Goal: Information Seeking & Learning: Learn about a topic

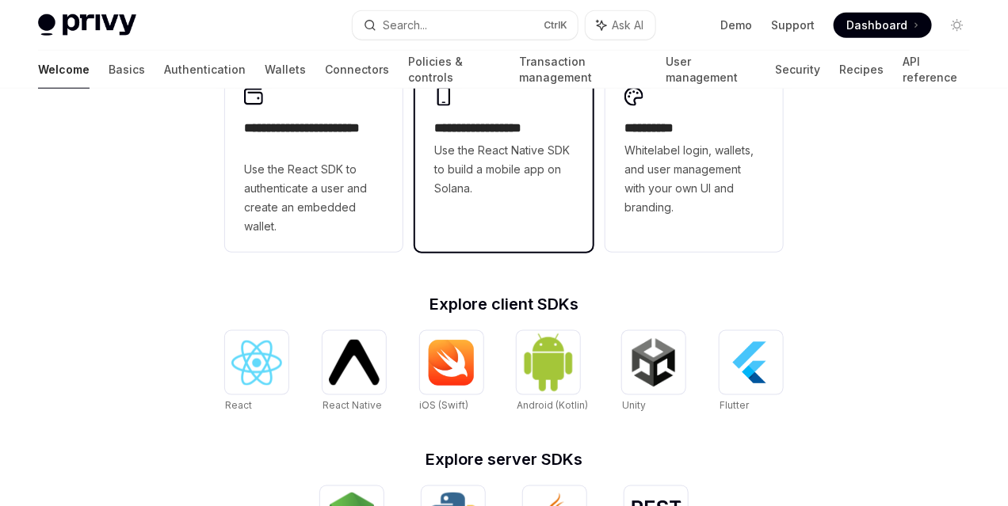
scroll to position [555, 0]
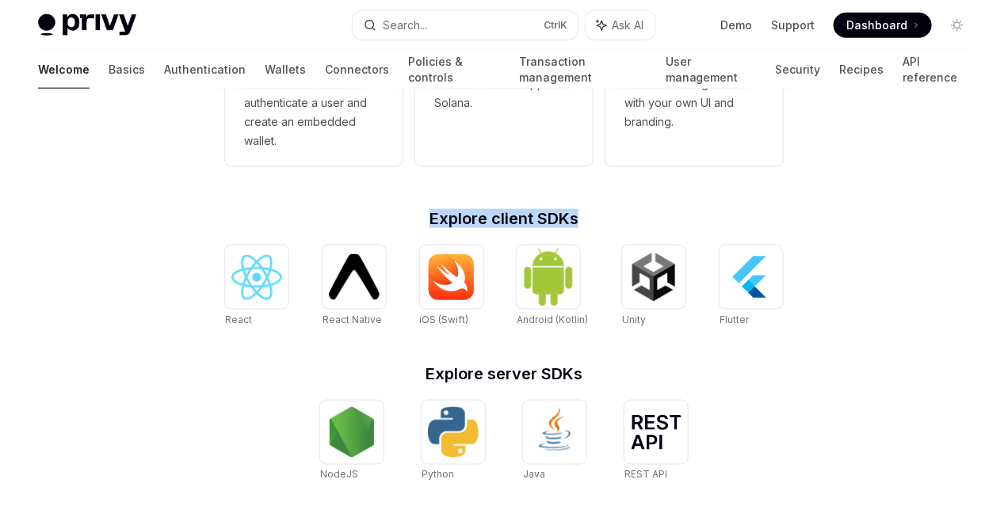
drag, startPoint x: 428, startPoint y: 213, endPoint x: 618, endPoint y: 213, distance: 190.1
click at [618, 213] on h2 "Explore client SDKs" at bounding box center [504, 219] width 558 height 16
click at [707, 217] on h2 "Explore client SDKs" at bounding box center [504, 219] width 558 height 16
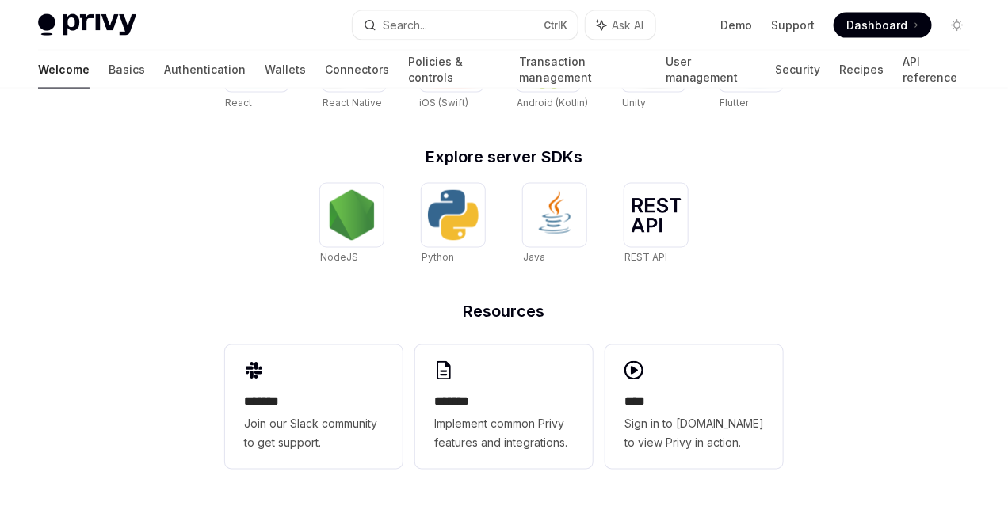
scroll to position [455, 0]
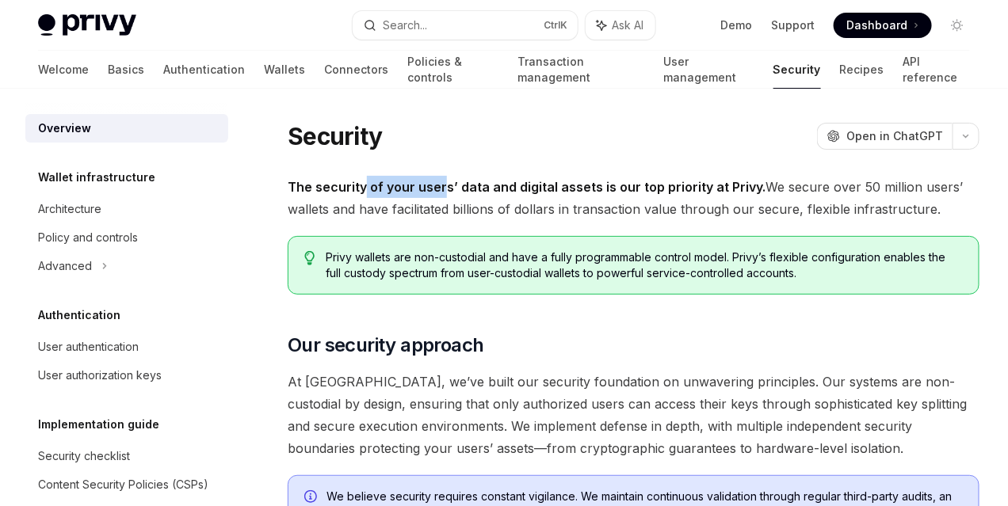
drag, startPoint x: 364, startPoint y: 177, endPoint x: 482, endPoint y: 185, distance: 119.2
click at [444, 181] on span "The security of your users’ data and digital assets is our top priority at Priv…" at bounding box center [634, 198] width 692 height 44
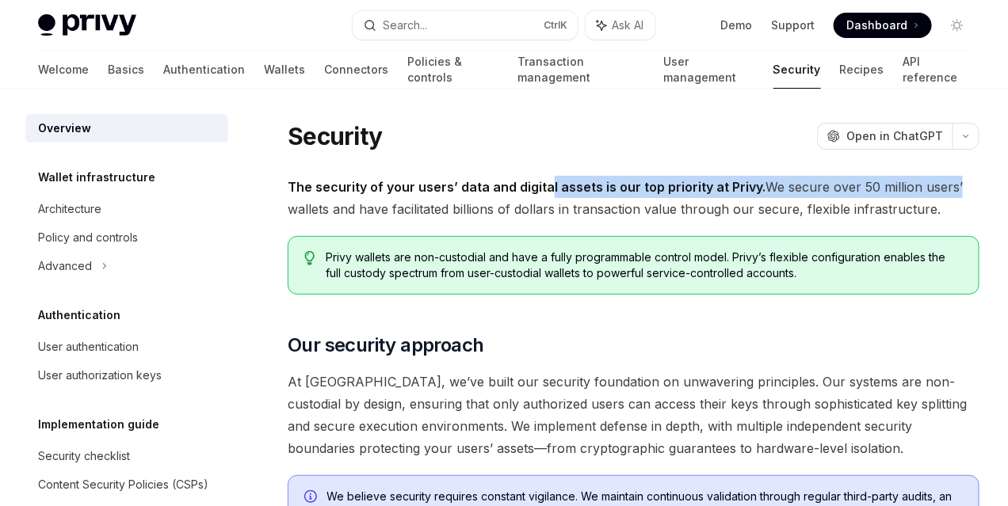
drag, startPoint x: 553, startPoint y: 195, endPoint x: 606, endPoint y: 198, distance: 53.2
click at [606, 198] on span "The security of your users’ data and digital assets is our top priority at Priv…" at bounding box center [634, 198] width 692 height 44
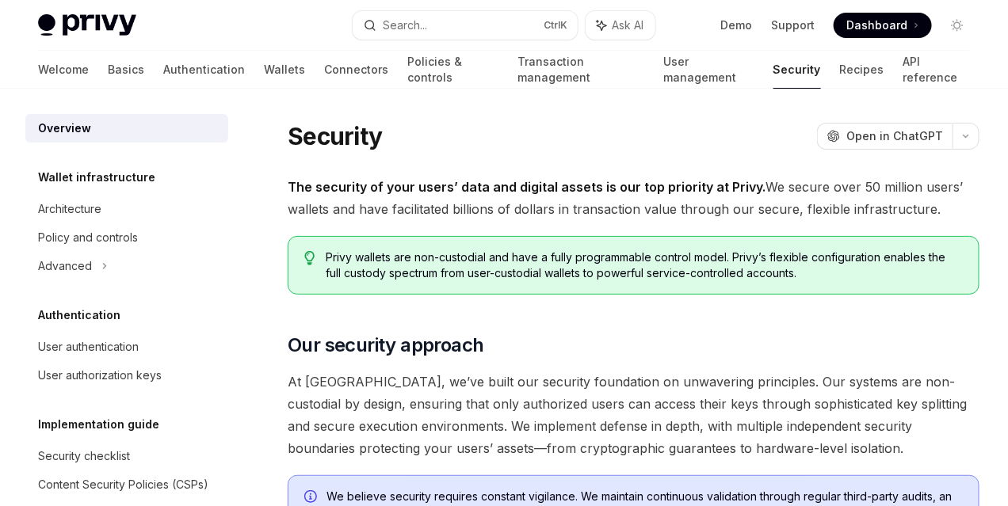
drag, startPoint x: 490, startPoint y: 189, endPoint x: 607, endPoint y: 204, distance: 117.3
click at [557, 189] on strong "The security of your users’ data and digital assets is our top priority at Priv…" at bounding box center [527, 187] width 478 height 16
click at [679, 220] on span "The security of your users’ data and digital assets is our top priority at Priv…" at bounding box center [634, 198] width 692 height 44
drag, startPoint x: 354, startPoint y: 302, endPoint x: 422, endPoint y: 299, distance: 68.2
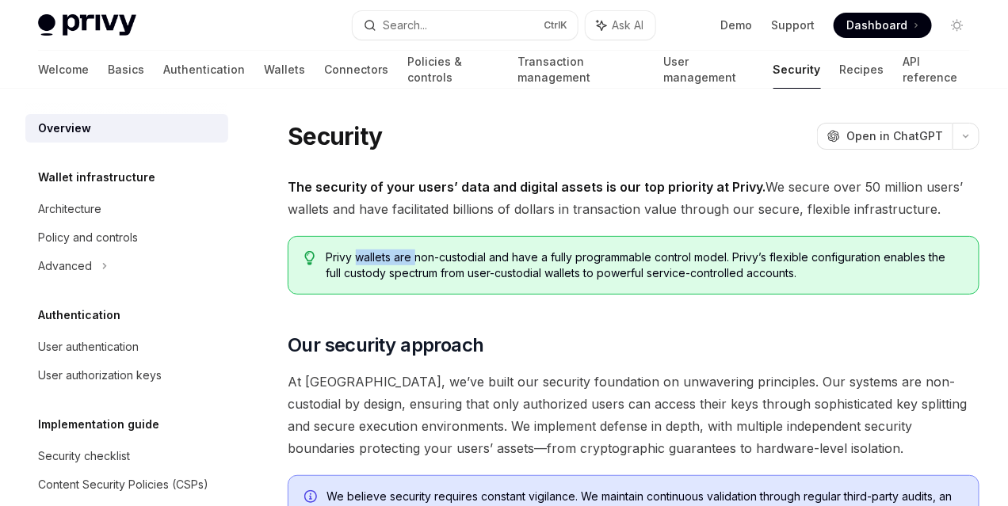
click at [420, 281] on span "Privy wallets are non-custodial and have a fully programmable control model. Pr…" at bounding box center [644, 266] width 636 height 32
drag, startPoint x: 489, startPoint y: 303, endPoint x: 535, endPoint y: 306, distance: 46.1
click at [535, 281] on span "Privy wallets are non-custodial and have a fully programmable control model. Pr…" at bounding box center [644, 266] width 636 height 32
click at [642, 281] on span "Privy wallets are non-custodial and have a fully programmable control model. Pr…" at bounding box center [644, 266] width 636 height 32
drag, startPoint x: 490, startPoint y: 307, endPoint x: 544, endPoint y: 307, distance: 54.7
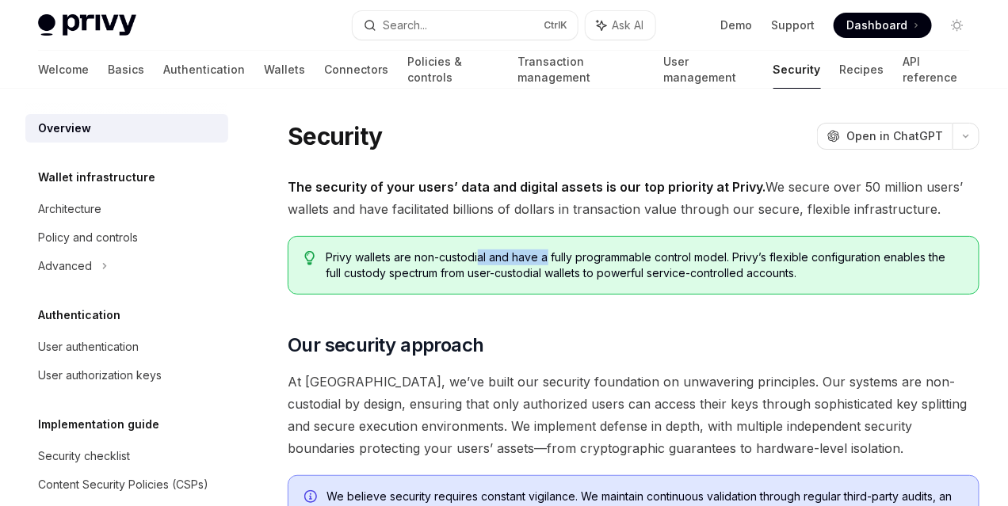
click at [544, 281] on span "Privy wallets are non-custodial and have a fully programmable control model. Pr…" at bounding box center [644, 266] width 636 height 32
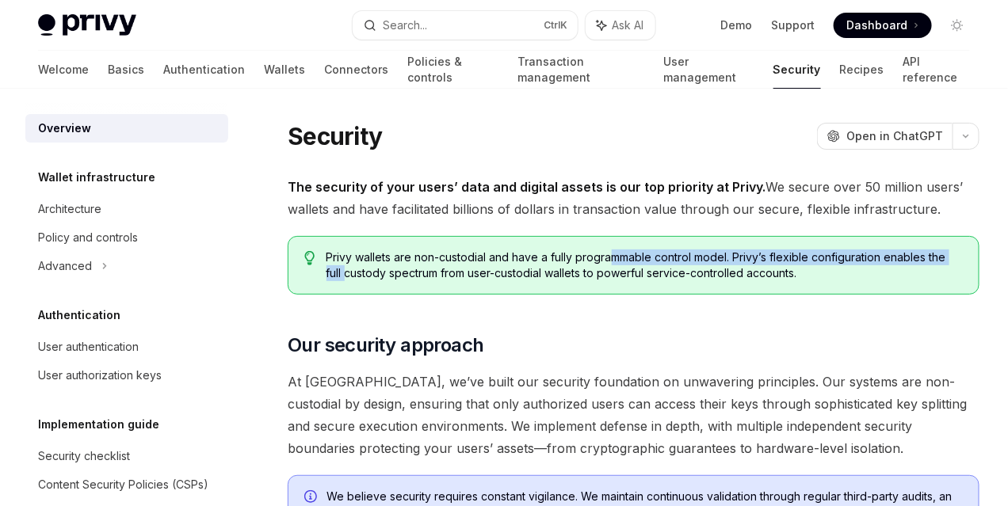
click at [640, 281] on span "Privy wallets are non-custodial and have a fully programmable control model. Pr…" at bounding box center [644, 266] width 636 height 32
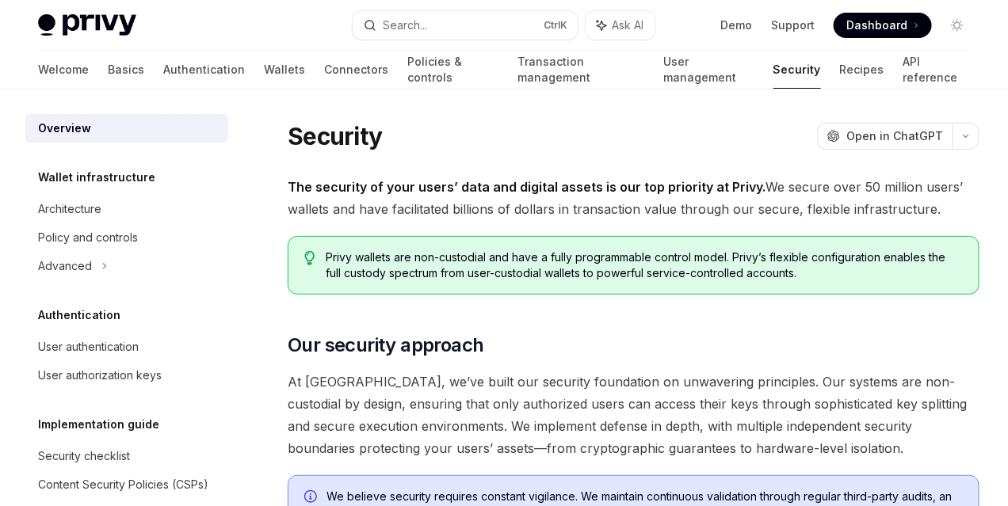
click at [440, 281] on span "Privy wallets are non-custodial and have a fully programmable control model. Pr…" at bounding box center [644, 266] width 636 height 32
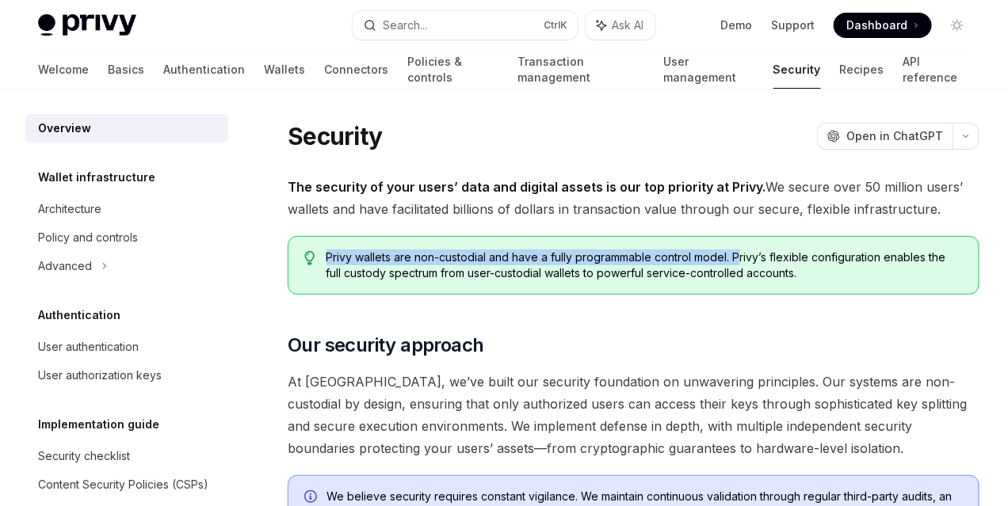
drag, startPoint x: 327, startPoint y: 306, endPoint x: 411, endPoint y: 310, distance: 84.1
click at [411, 281] on span "Privy wallets are non-custodial and have a fully programmable control model. Pr…" at bounding box center [644, 266] width 636 height 32
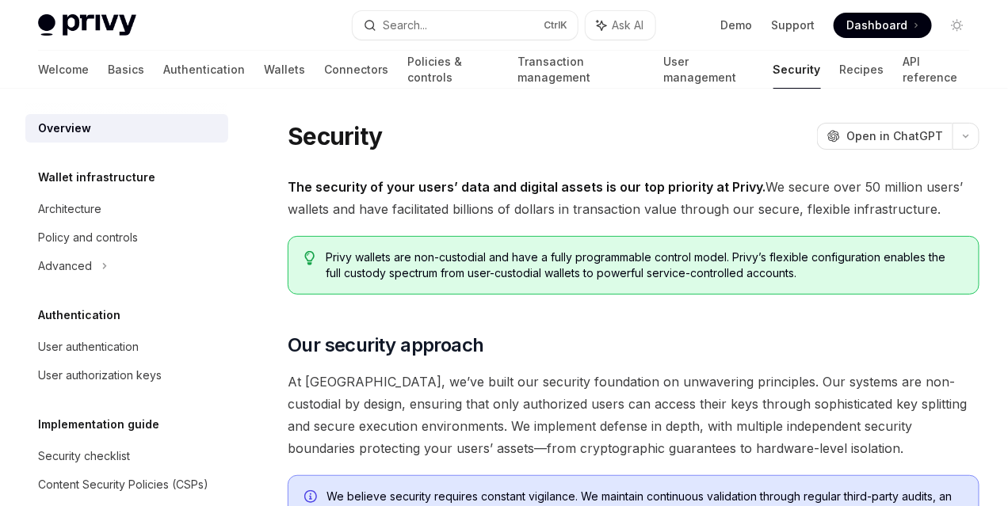
click at [505, 281] on span "Privy wallets are non-custodial and have a fully programmable control model. Pr…" at bounding box center [644, 266] width 636 height 32
drag, startPoint x: 416, startPoint y: 319, endPoint x: 475, endPoint y: 319, distance: 59.4
click at [475, 281] on span "Privy wallets are non-custodial and have a fully programmable control model. Pr…" at bounding box center [644, 266] width 636 height 32
click at [543, 281] on span "Privy wallets are non-custodial and have a fully programmable control model. Pr…" at bounding box center [644, 266] width 636 height 32
drag, startPoint x: 487, startPoint y: 315, endPoint x: 578, endPoint y: 317, distance: 90.3
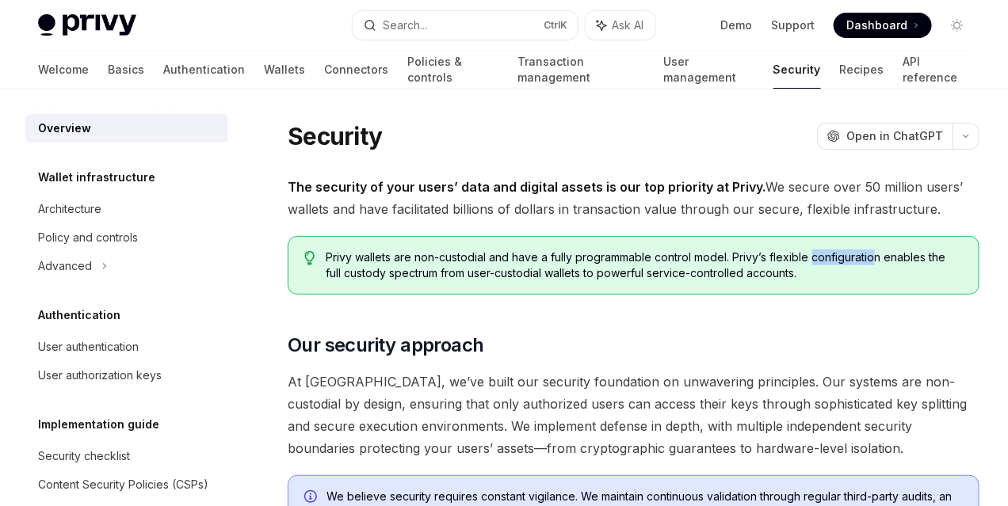
click at [543, 281] on span "Privy wallets are non-custodial and have a fully programmable control model. Pr…" at bounding box center [644, 266] width 636 height 32
drag, startPoint x: 614, startPoint y: 321, endPoint x: 639, endPoint y: 322, distance: 25.4
click at [639, 281] on span "Privy wallets are non-custodial and have a fully programmable control model. Pr…" at bounding box center [644, 266] width 636 height 32
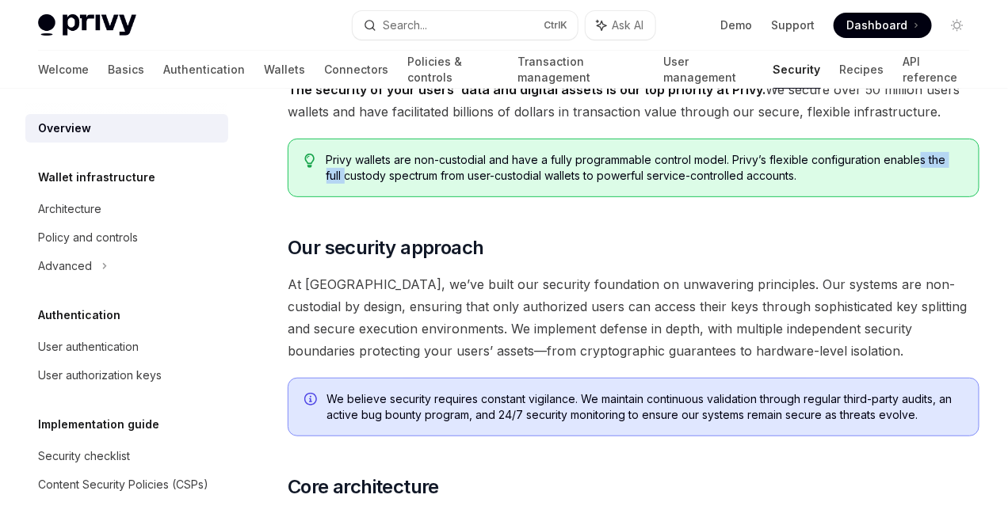
scroll to position [158, 0]
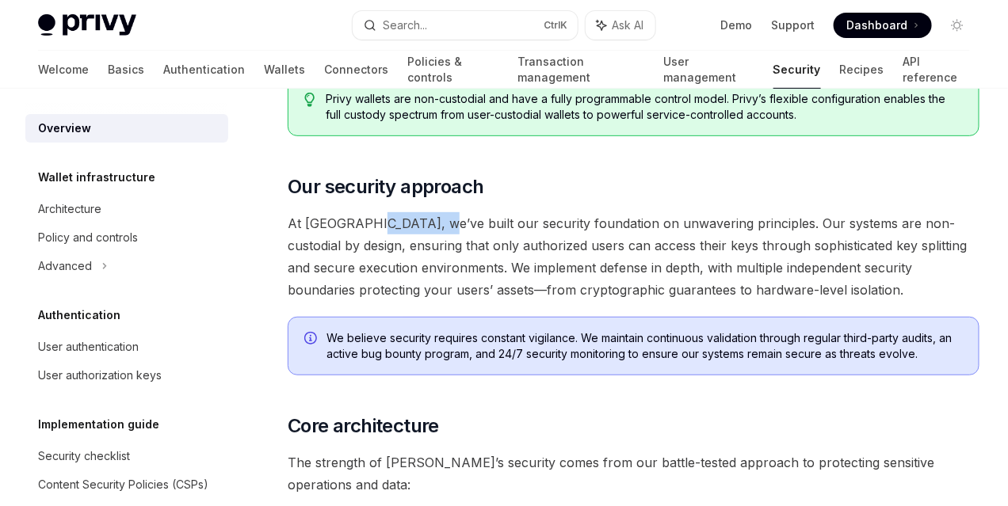
drag, startPoint x: 364, startPoint y: 307, endPoint x: 419, endPoint y: 307, distance: 54.7
click at [419, 301] on span "At Privy, we’ve built our security foundation on unwavering principles. Our sys…" at bounding box center [634, 256] width 692 height 89
drag, startPoint x: 523, startPoint y: 307, endPoint x: 572, endPoint y: 308, distance: 49.1
click at [572, 301] on span "At Privy, we’ve built our security foundation on unwavering principles. Our sys…" at bounding box center [634, 256] width 692 height 89
click at [658, 301] on span "At Privy, we’ve built our security foundation on unwavering principles. Our sys…" at bounding box center [634, 256] width 692 height 89
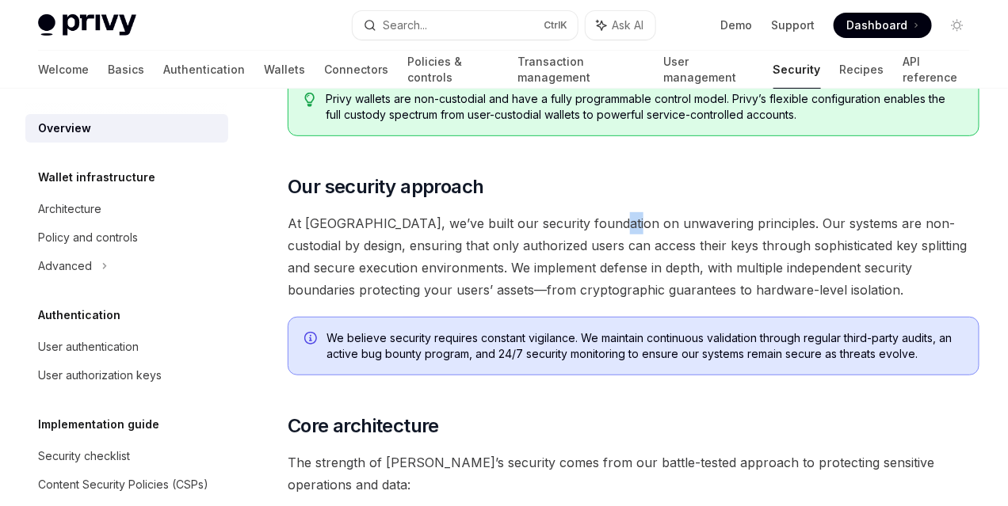
drag, startPoint x: 592, startPoint y: 305, endPoint x: 615, endPoint y: 306, distance: 23.0
click at [615, 301] on span "At Privy, we’ve built our security foundation on unwavering principles. Our sys…" at bounding box center [634, 256] width 692 height 89
click at [391, 301] on span "At Privy, we’ve built our security foundation on unwavering principles. Our sys…" at bounding box center [634, 256] width 692 height 89
click at [527, 301] on span "At Privy, we’ve built our security foundation on unwavering principles. Our sys…" at bounding box center [634, 256] width 692 height 89
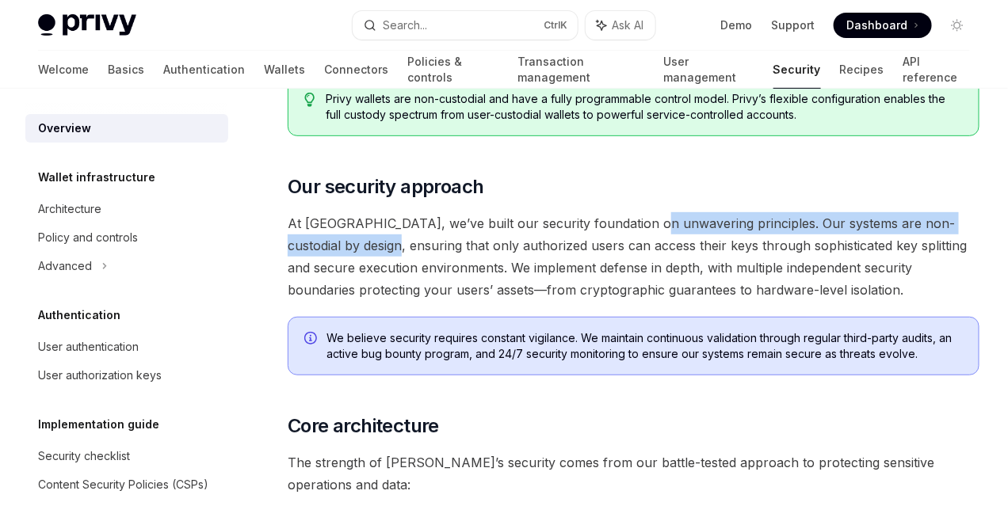
drag, startPoint x: 636, startPoint y: 306, endPoint x: 665, endPoint y: 317, distance: 31.3
click at [665, 301] on span "At Privy, we’ve built our security foundation on unwavering principles. Our sys…" at bounding box center [634, 256] width 692 height 89
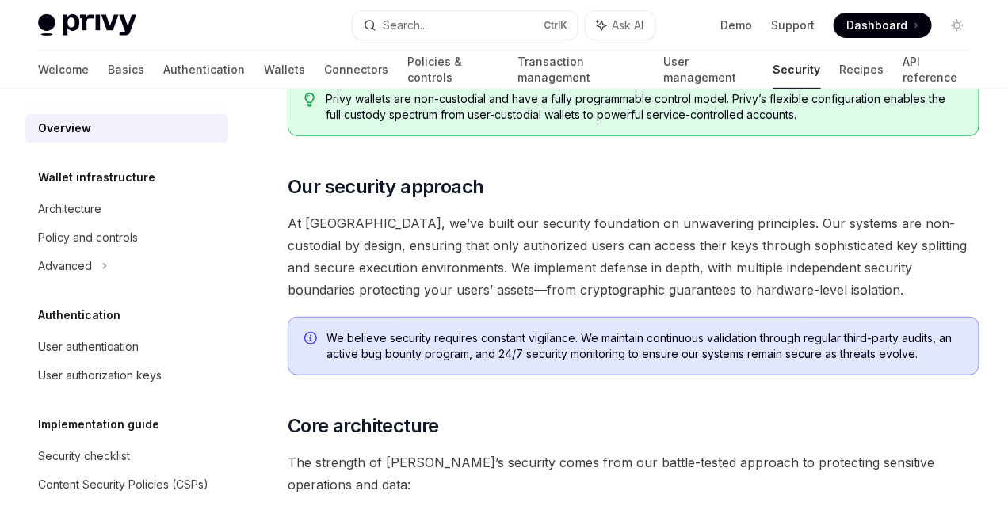
click at [502, 301] on span "At Privy, we’ve built our security foundation on unwavering principles. Our sys…" at bounding box center [634, 256] width 692 height 89
drag, startPoint x: 327, startPoint y: 342, endPoint x: 385, endPoint y: 344, distance: 57.9
click at [385, 301] on span "At Privy, we’ve built our security foundation on unwavering principles. Our sys…" at bounding box center [634, 256] width 692 height 89
drag, startPoint x: 436, startPoint y: 345, endPoint x: 473, endPoint y: 349, distance: 37.4
click at [473, 301] on span "At Privy, we’ve built our security foundation on unwavering principles. Our sys…" at bounding box center [634, 256] width 692 height 89
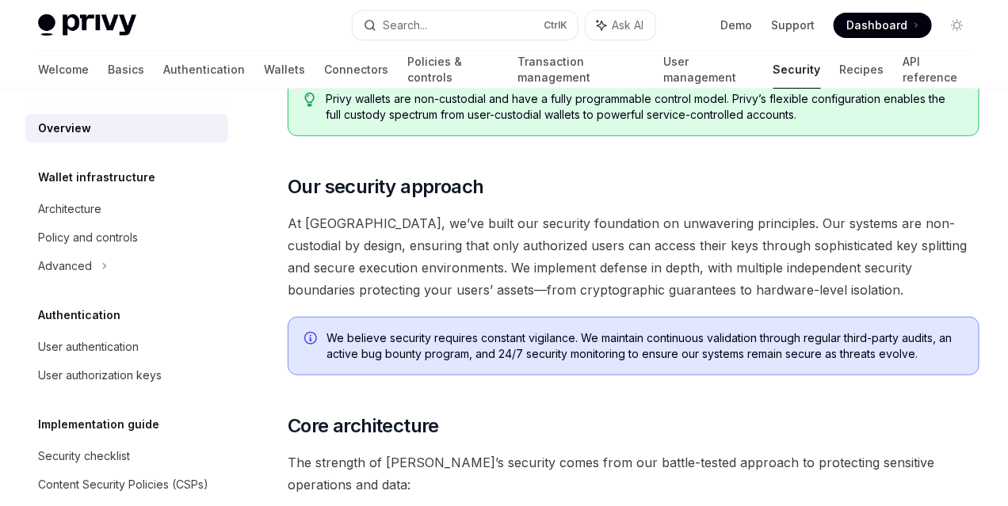
click at [579, 301] on span "At Privy, we’ve built our security foundation on unwavering principles. Our sys…" at bounding box center [634, 256] width 692 height 89
drag, startPoint x: 464, startPoint y: 392, endPoint x: 589, endPoint y: 391, distance: 125.2
click at [567, 301] on span "At Privy, we’ve built our security foundation on unwavering principles. Our sys…" at bounding box center [634, 256] width 692 height 89
click at [655, 301] on span "At Privy, we’ve built our security foundation on unwavering principles. Our sys…" at bounding box center [634, 256] width 692 height 89
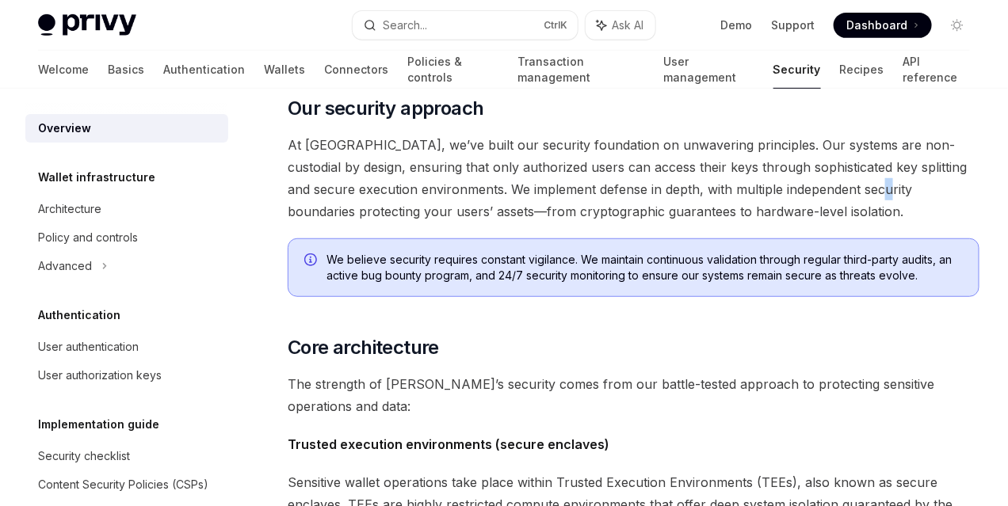
scroll to position [238, 0]
drag, startPoint x: 352, startPoint y: 353, endPoint x: 450, endPoint y: 350, distance: 98.3
click at [450, 222] on span "At Privy, we’ve built our security foundation on unwavering principles. Our sys…" at bounding box center [634, 177] width 692 height 89
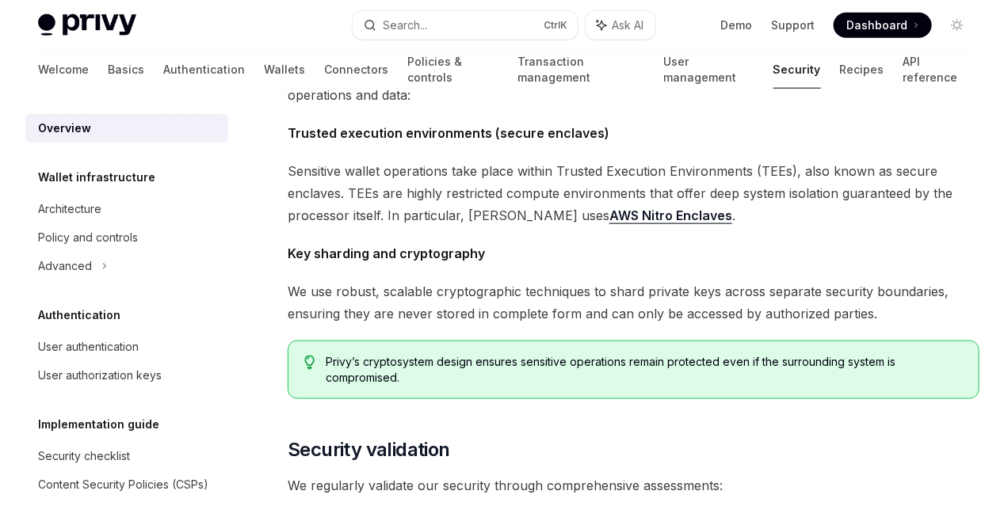
scroll to position [555, 0]
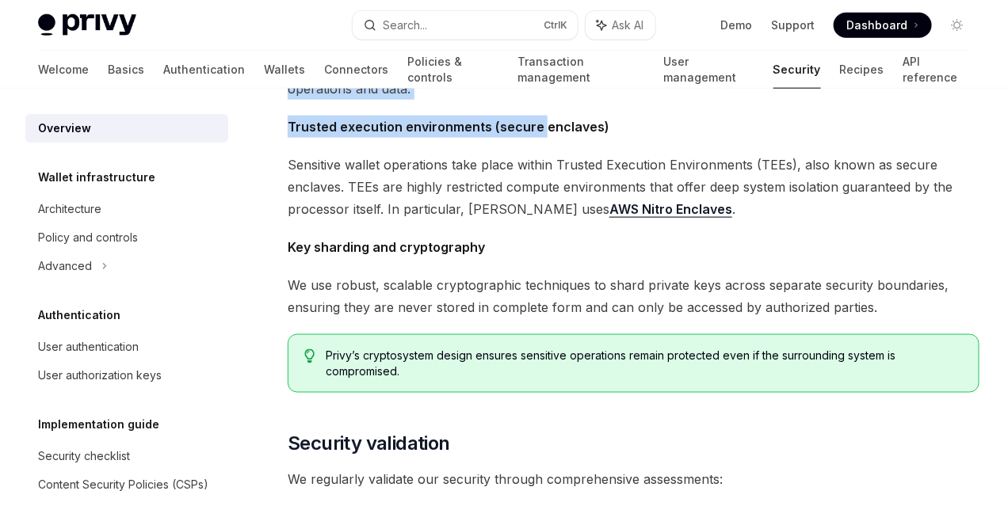
drag, startPoint x: 345, startPoint y: 264, endPoint x: 546, endPoint y: 274, distance: 201.5
click at [543, 274] on div "The security of your users’ data and digital assets is our top priority at Priv…" at bounding box center [634, 263] width 692 height 1285
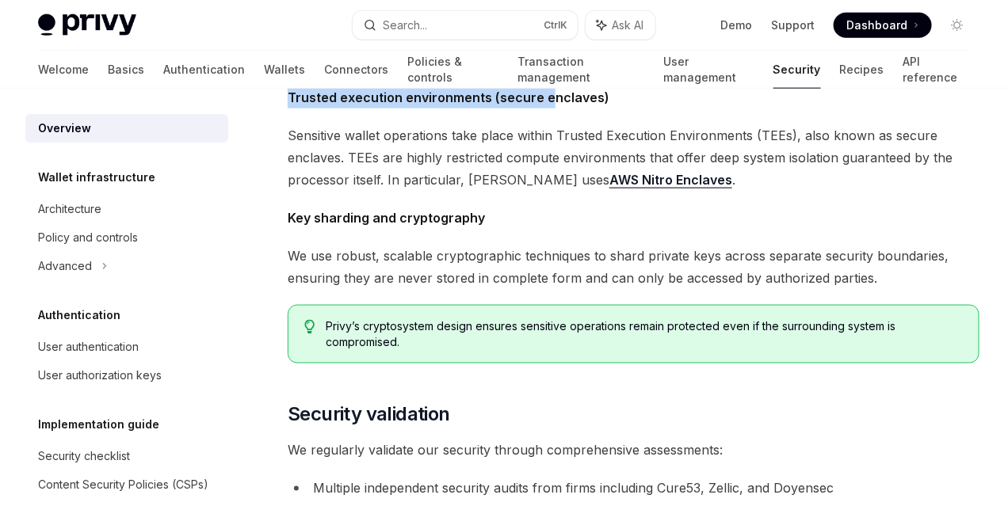
scroll to position [634, 0]
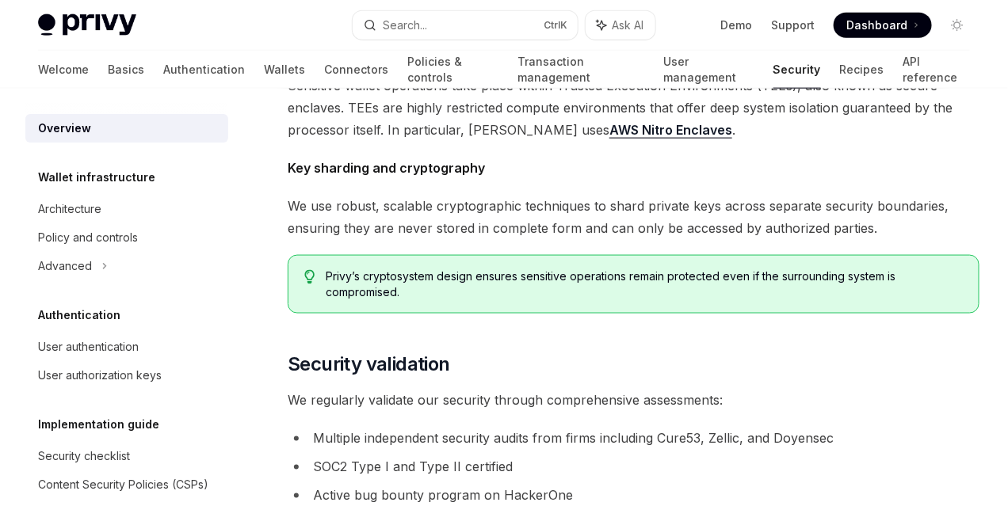
click at [638, 141] on span "Sensitive wallet operations take place within Trusted Execution Environments (T…" at bounding box center [634, 107] width 692 height 67
drag, startPoint x: 410, startPoint y: 262, endPoint x: 480, endPoint y: 265, distance: 70.6
click at [465, 141] on span "Sensitive wallet operations take place within Trusted Execution Environments (T…" at bounding box center [634, 107] width 692 height 67
drag, startPoint x: 497, startPoint y: 280, endPoint x: 578, endPoint y: 280, distance: 80.8
click at [569, 141] on span "Sensitive wallet operations take place within Trusted Execution Environments (T…" at bounding box center [634, 107] width 692 height 67
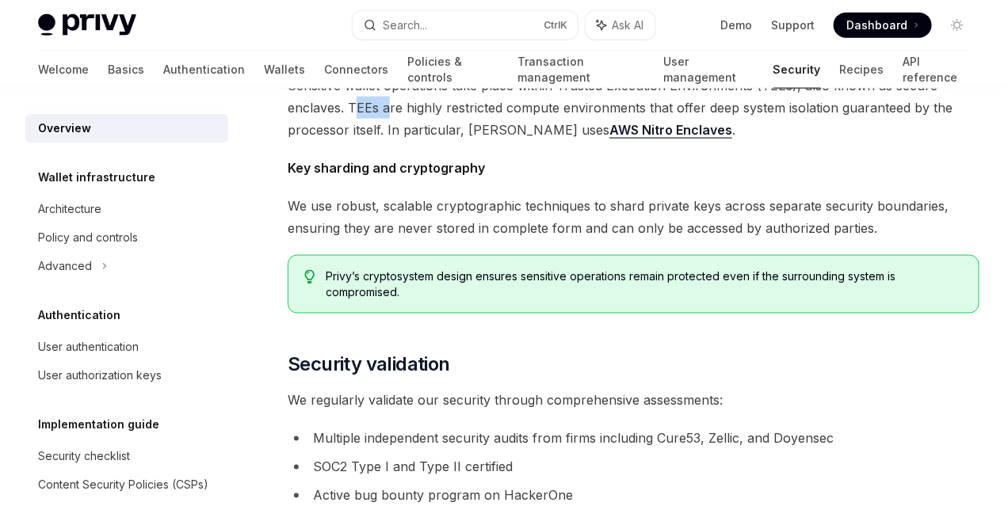
drag, startPoint x: 619, startPoint y: 278, endPoint x: 670, endPoint y: 281, distance: 51.6
click at [665, 141] on span "Sensitive wallet operations take place within Trusted Execution Environments (T…" at bounding box center [634, 107] width 692 height 67
drag, startPoint x: 524, startPoint y: 310, endPoint x: 551, endPoint y: 310, distance: 27.7
click at [551, 141] on span "Sensitive wallet operations take place within Trusted Execution Environments (T…" at bounding box center [634, 107] width 692 height 67
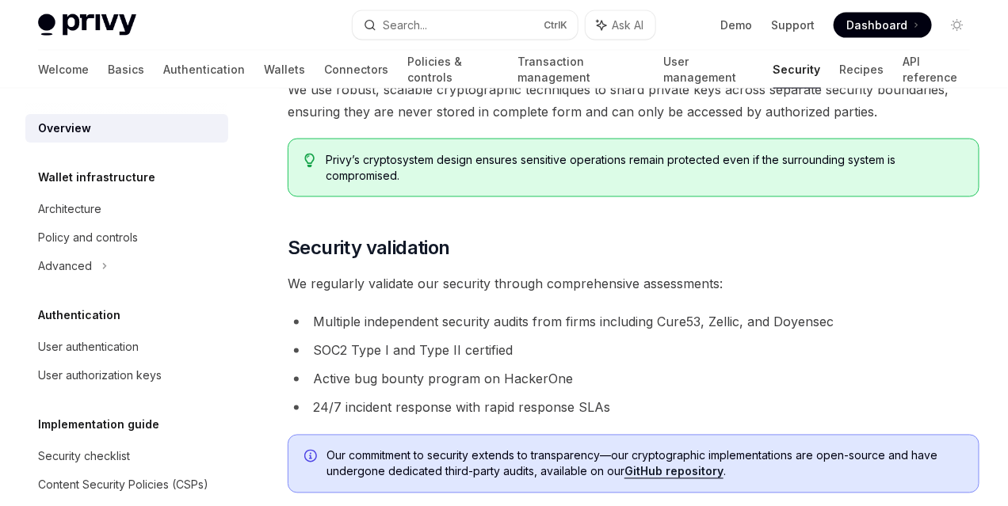
scroll to position [753, 0]
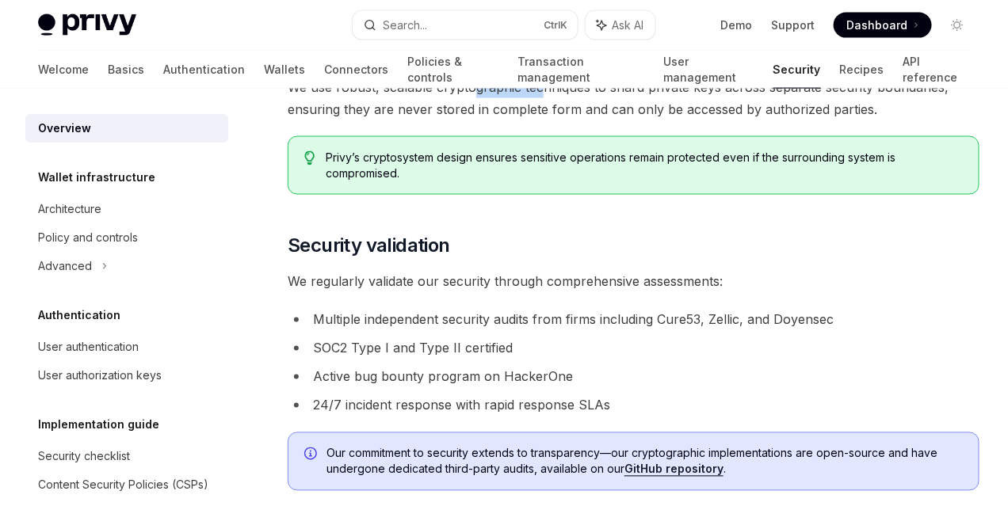
drag, startPoint x: 474, startPoint y: 311, endPoint x: 537, endPoint y: 308, distance: 63.4
click at [537, 120] on span "We use robust, scalable cryptographic techniques to shard private keys across s…" at bounding box center [634, 98] width 692 height 44
drag, startPoint x: 625, startPoint y: 309, endPoint x: 642, endPoint y: 310, distance: 17.4
click at [635, 120] on span "We use robust, scalable cryptographic techniques to shard private keys across s…" at bounding box center [634, 98] width 692 height 44
drag, startPoint x: 378, startPoint y: 328, endPoint x: 450, endPoint y: 331, distance: 72.2
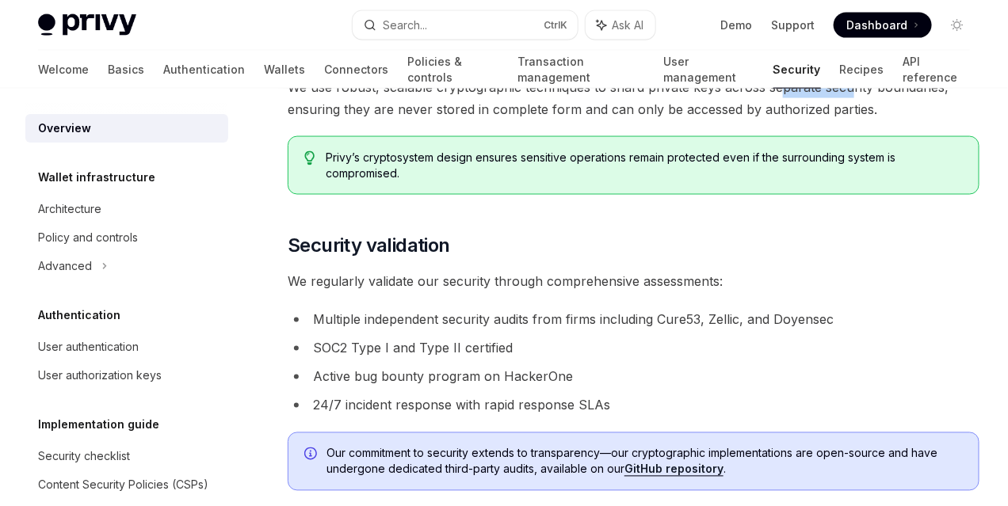
click at [450, 120] on span "We use robust, scalable cryptographic techniques to shard private keys across s…" at bounding box center [634, 98] width 692 height 44
drag, startPoint x: 508, startPoint y: 332, endPoint x: 528, endPoint y: 333, distance: 20.6
click at [528, 120] on span "We use robust, scalable cryptographic techniques to shard private keys across s…" at bounding box center [634, 98] width 692 height 44
click at [588, 120] on span "We use robust, scalable cryptographic techniques to shard private keys across s…" at bounding box center [634, 98] width 692 height 44
drag, startPoint x: 550, startPoint y: 331, endPoint x: 639, endPoint y: 331, distance: 88.7
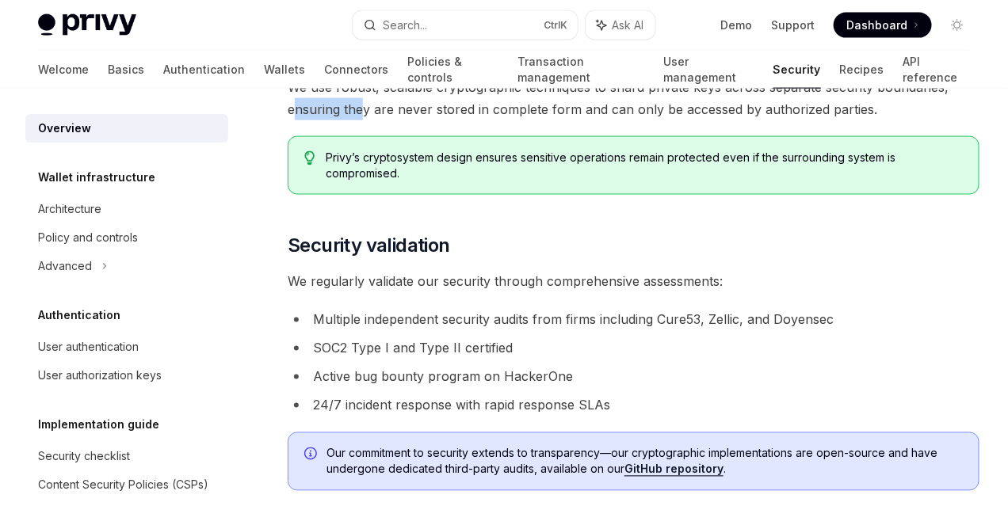
click at [637, 120] on span "We use robust, scalable cryptographic techniques to shard private keys across s…" at bounding box center [634, 98] width 692 height 44
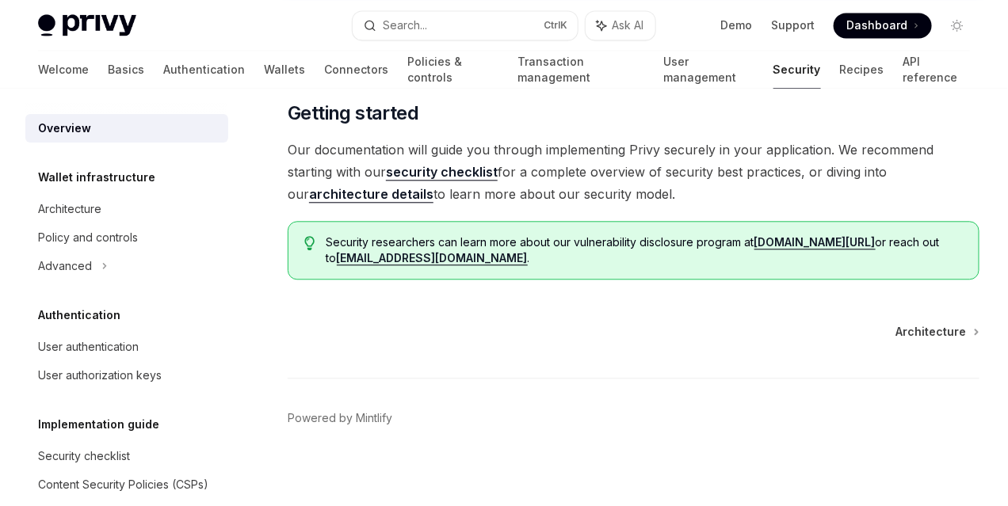
scroll to position [1228, 0]
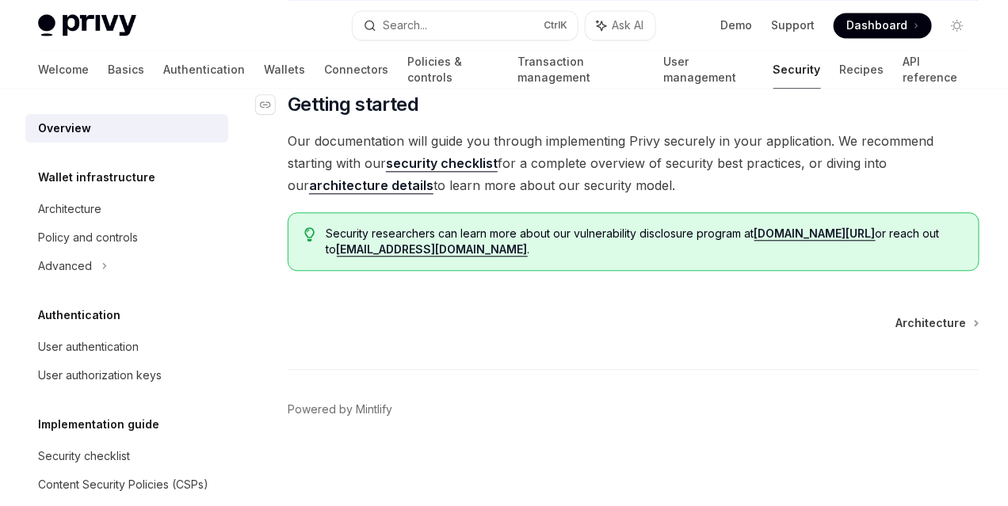
click at [520, 117] on h2 "​ Getting started" at bounding box center [634, 104] width 692 height 25
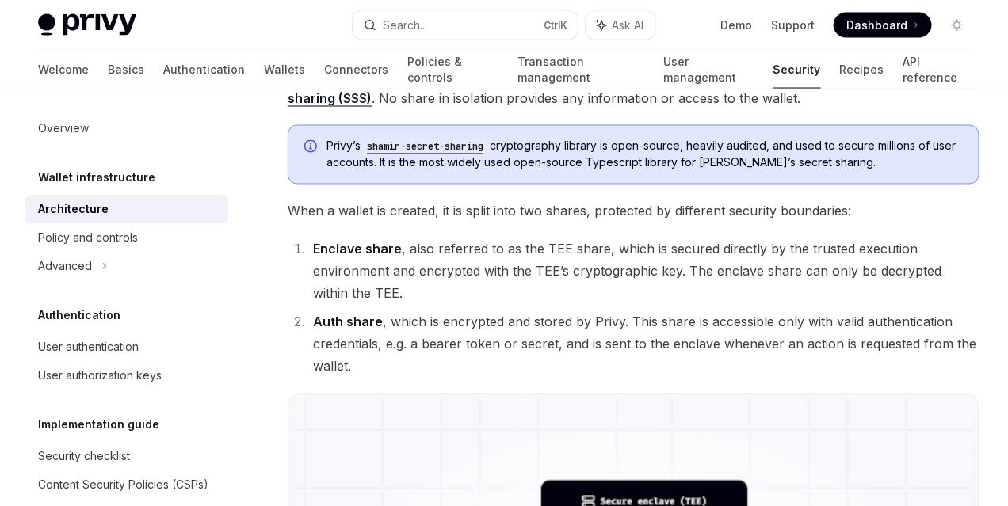
scroll to position [871, 0]
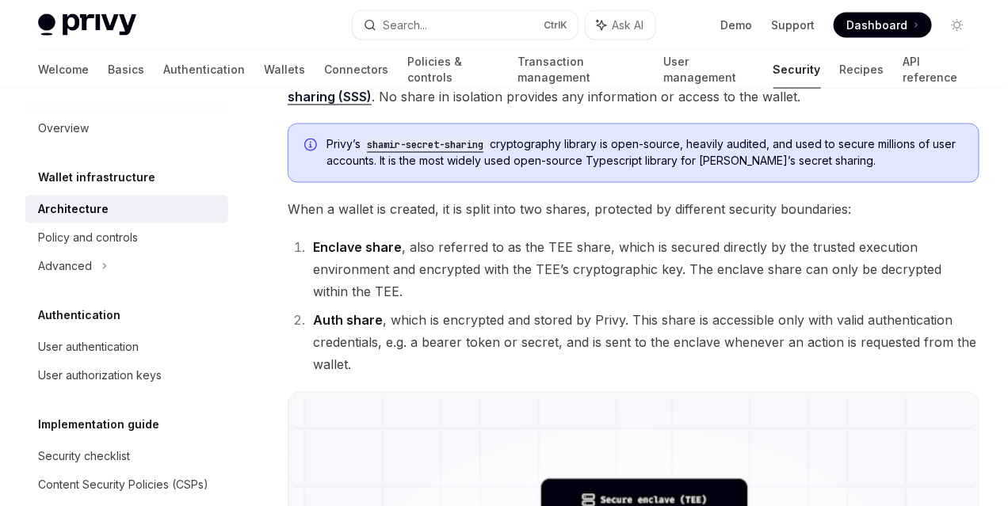
drag, startPoint x: 351, startPoint y: 311, endPoint x: 464, endPoint y: 318, distance: 113.5
click at [439, 108] on span "Key sharding and assembly only ever occur within the trusted execution environm…" at bounding box center [634, 74] width 692 height 67
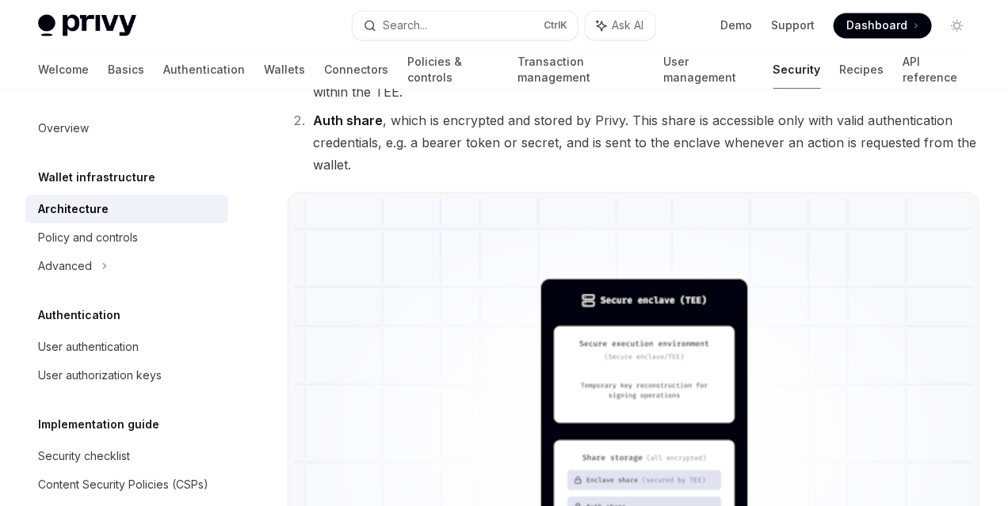
scroll to position [1188, 0]
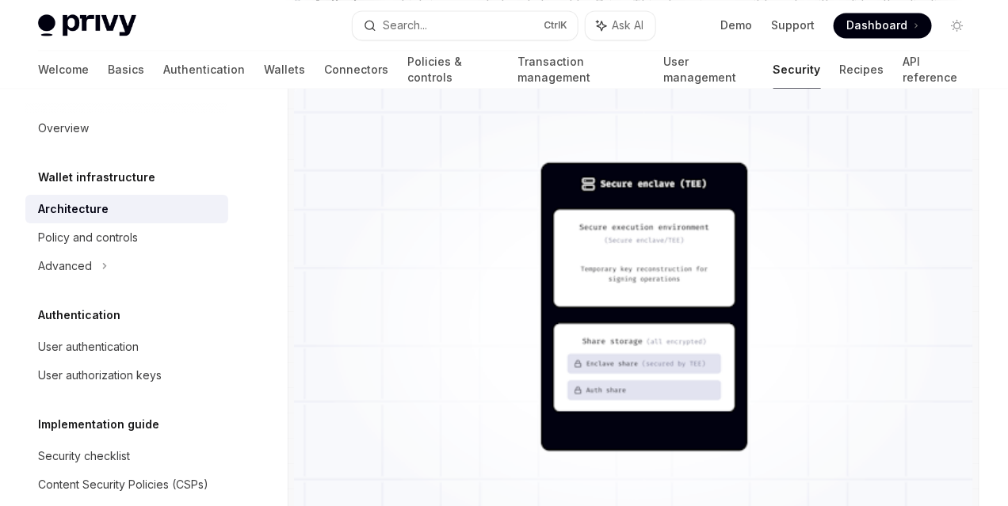
drag, startPoint x: 353, startPoint y: 231, endPoint x: 453, endPoint y: 241, distance: 101.1
drag, startPoint x: 459, startPoint y: 234, endPoint x: 512, endPoint y: 241, distance: 52.8
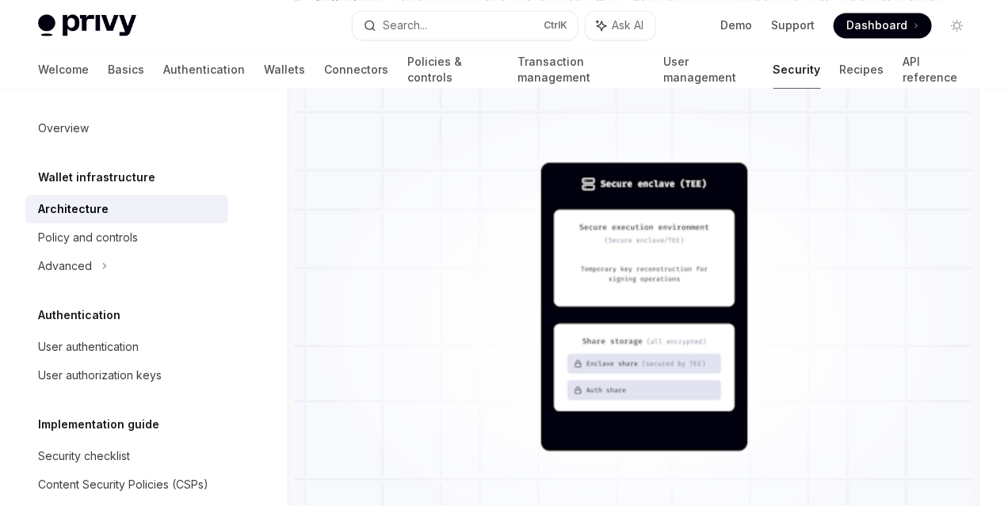
drag, startPoint x: 564, startPoint y: 247, endPoint x: 603, endPoint y: 249, distance: 38.9
drag, startPoint x: 328, startPoint y: 250, endPoint x: 388, endPoint y: 262, distance: 61.4
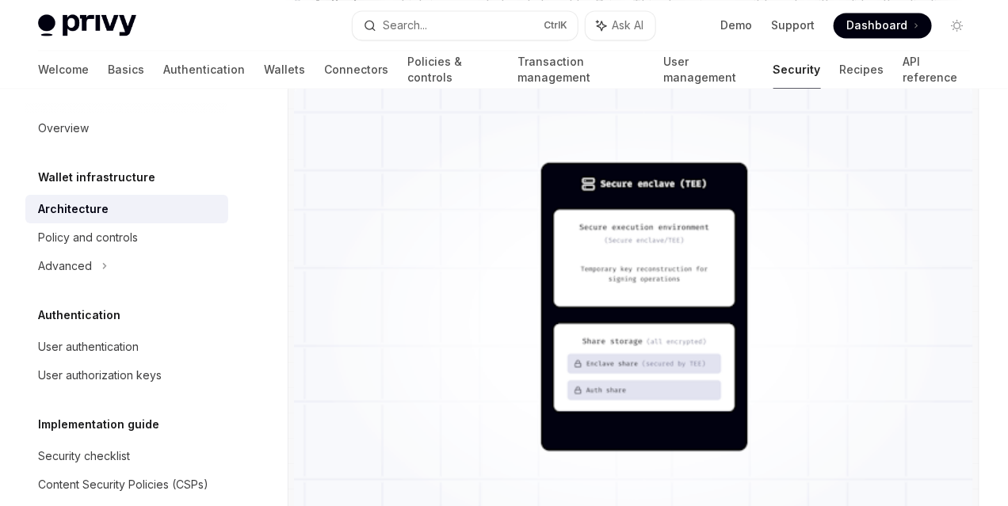
drag, startPoint x: 415, startPoint y: 293, endPoint x: 486, endPoint y: 292, distance: 71.3
drag, startPoint x: 511, startPoint y: 295, endPoint x: 566, endPoint y: 297, distance: 54.7
drag, startPoint x: 615, startPoint y: 299, endPoint x: 670, endPoint y: 306, distance: 55.9
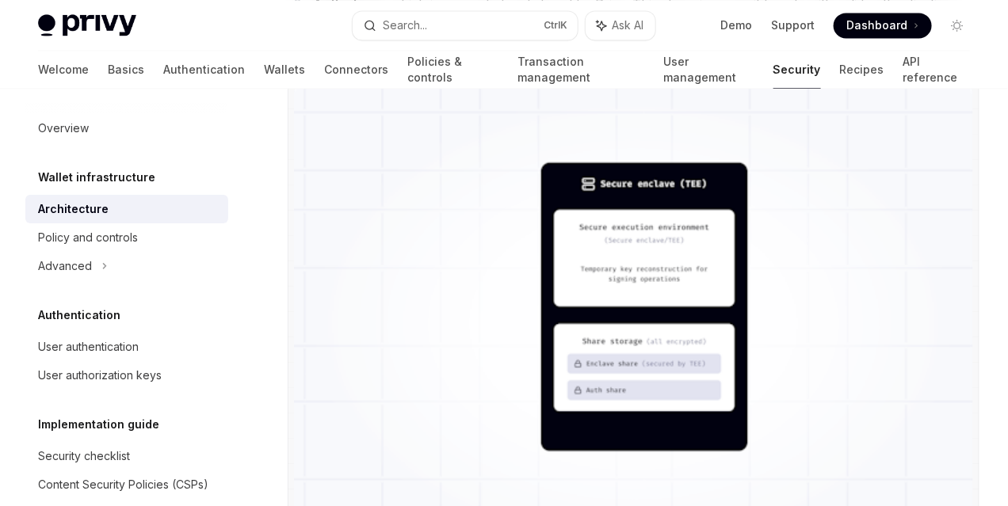
drag, startPoint x: 333, startPoint y: 317, endPoint x: 359, endPoint y: 319, distance: 26.3
drag, startPoint x: 423, startPoint y: 325, endPoint x: 439, endPoint y: 326, distance: 15.9
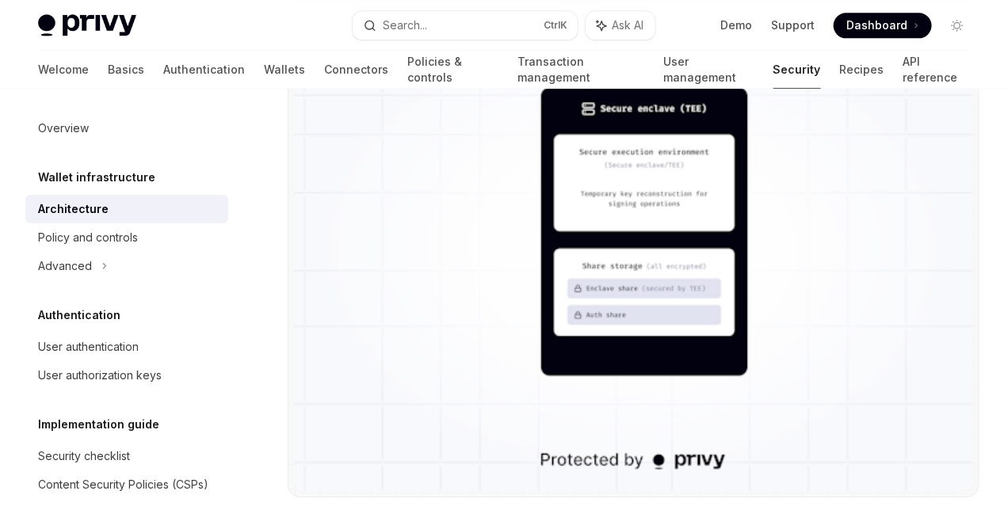
scroll to position [1268, 0]
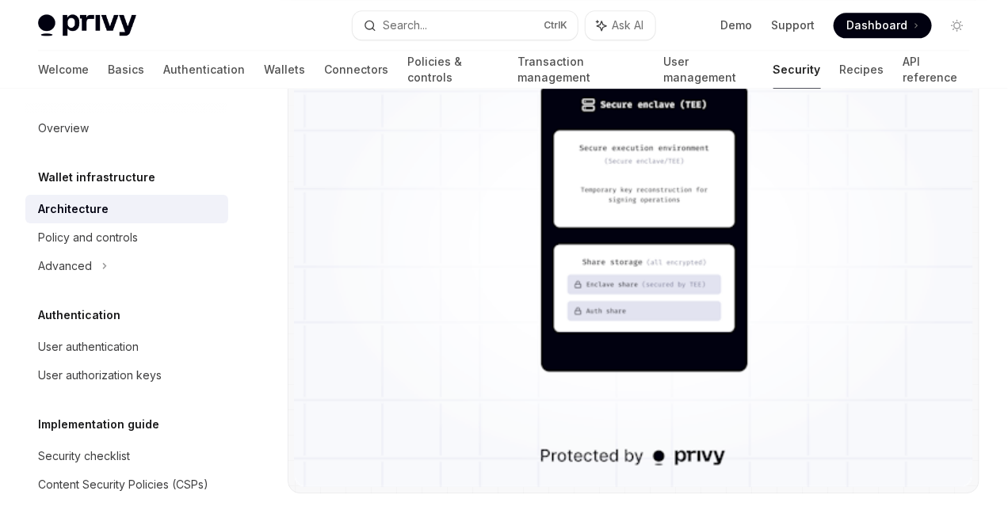
drag, startPoint x: 402, startPoint y: 316, endPoint x: 440, endPoint y: 321, distance: 39.1
drag, startPoint x: 539, startPoint y: 324, endPoint x: 590, endPoint y: 324, distance: 51.5
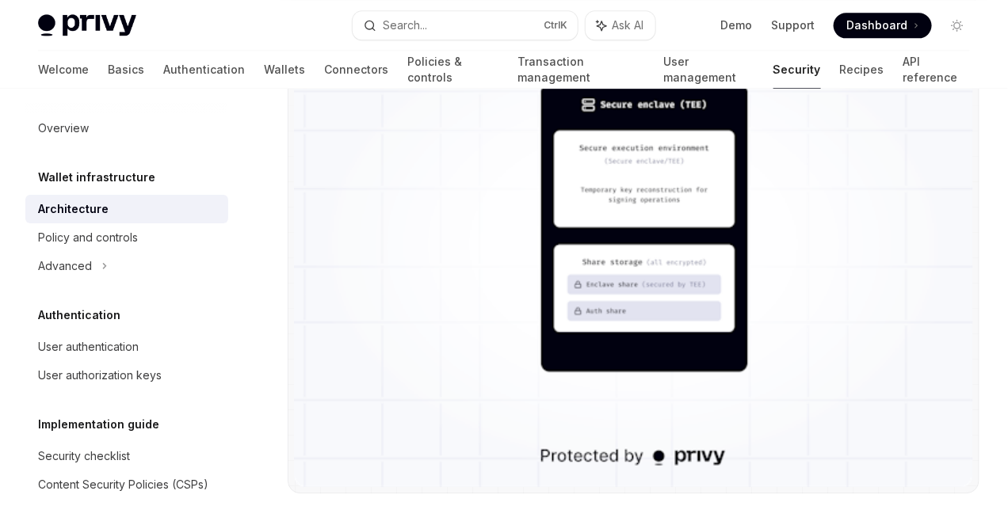
drag, startPoint x: 446, startPoint y: 237, endPoint x: 542, endPoint y: 237, distance: 95.9
drag, startPoint x: 662, startPoint y: 237, endPoint x: 684, endPoint y: 238, distance: 21.4
drag, startPoint x: 447, startPoint y: 266, endPoint x: 520, endPoint y: 269, distance: 73.7
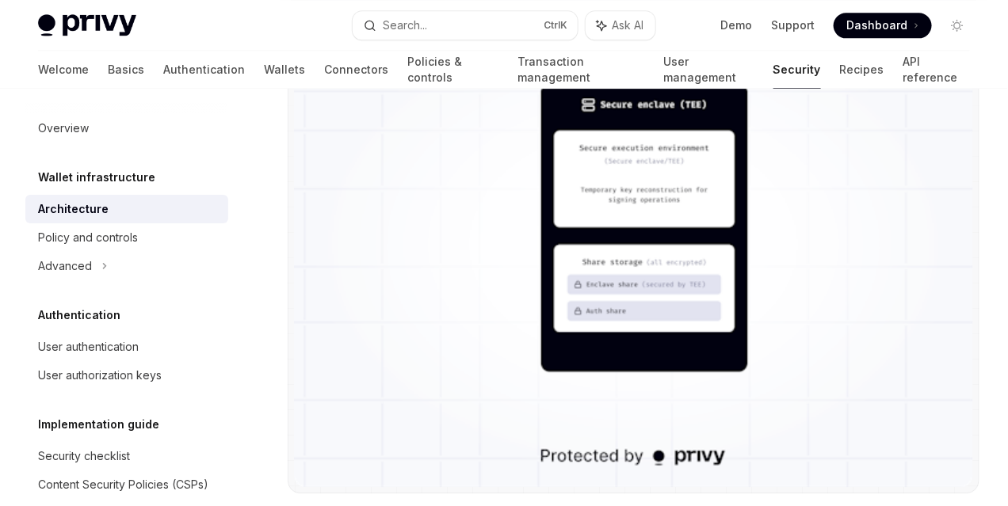
drag, startPoint x: 629, startPoint y: 272, endPoint x: 643, endPoint y: 272, distance: 14.3
drag, startPoint x: 608, startPoint y: 259, endPoint x: 445, endPoint y: 274, distance: 163.9
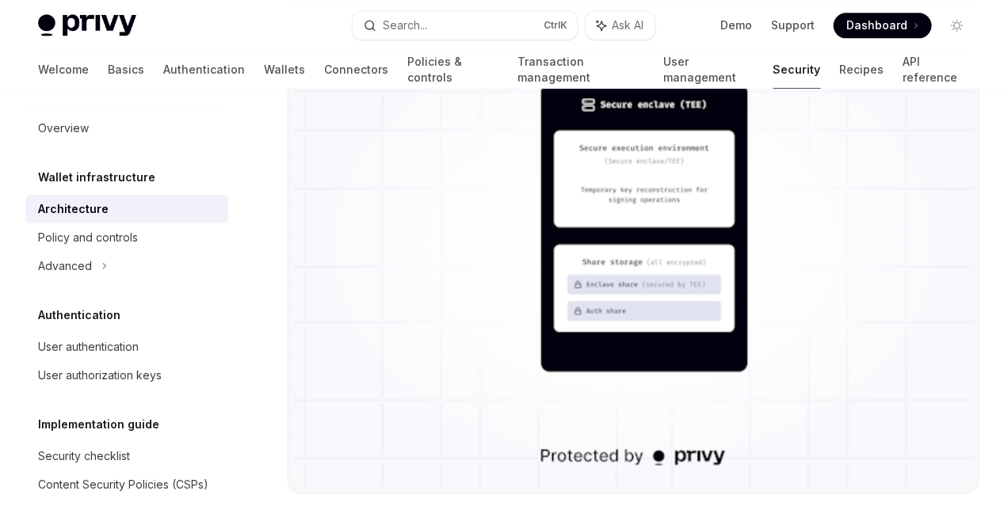
scroll to position [1386, 0]
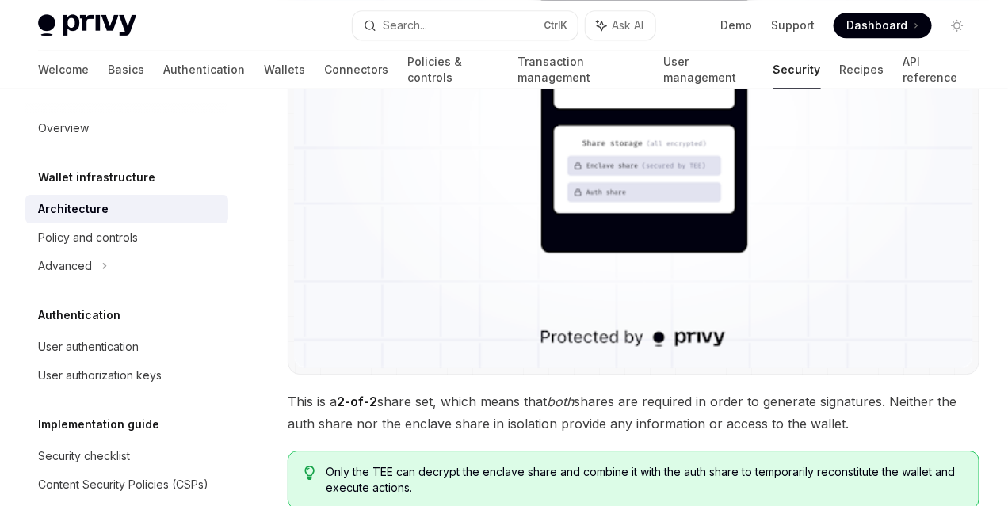
drag, startPoint x: 411, startPoint y: 189, endPoint x: 448, endPoint y: 193, distance: 36.6
drag, startPoint x: 492, startPoint y: 194, endPoint x: 548, endPoint y: 196, distance: 56.3
drag, startPoint x: 442, startPoint y: 218, endPoint x: 533, endPoint y: 216, distance: 91.1
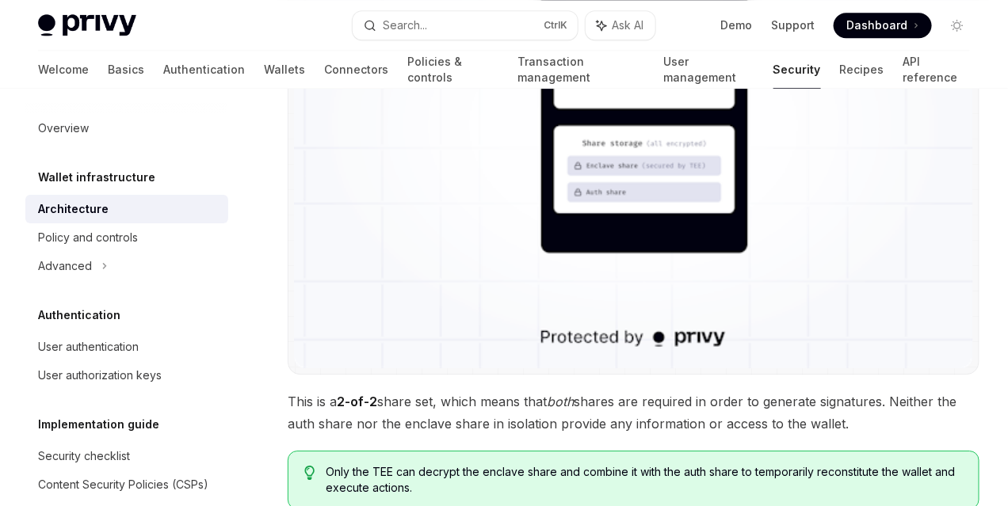
drag, startPoint x: 591, startPoint y: 218, endPoint x: 602, endPoint y: 218, distance: 11.1
drag, startPoint x: 652, startPoint y: 220, endPoint x: 681, endPoint y: 224, distance: 29.6
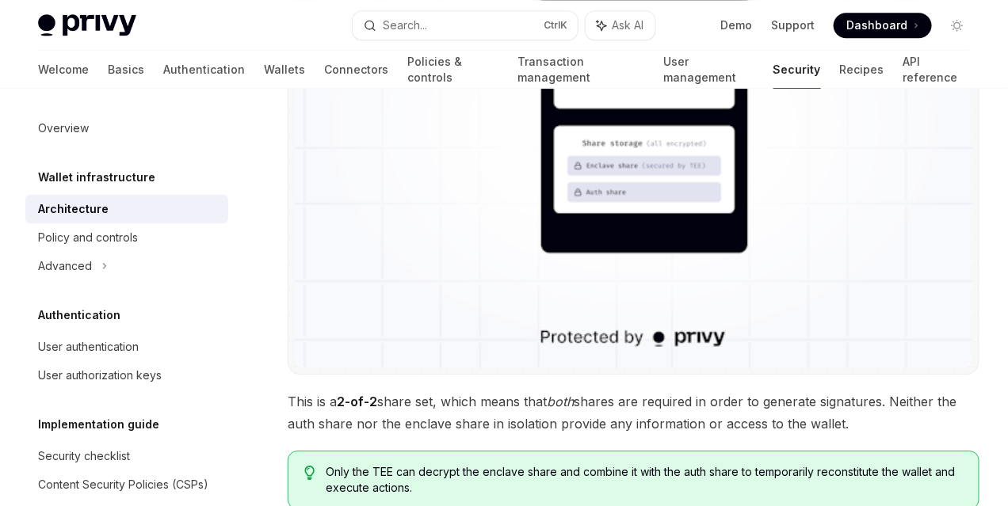
drag, startPoint x: 371, startPoint y: 234, endPoint x: 425, endPoint y: 234, distance: 54.7
drag, startPoint x: 451, startPoint y: 236, endPoint x: 508, endPoint y: 243, distance: 57.5
drag, startPoint x: 563, startPoint y: 249, endPoint x: 604, endPoint y: 250, distance: 40.4
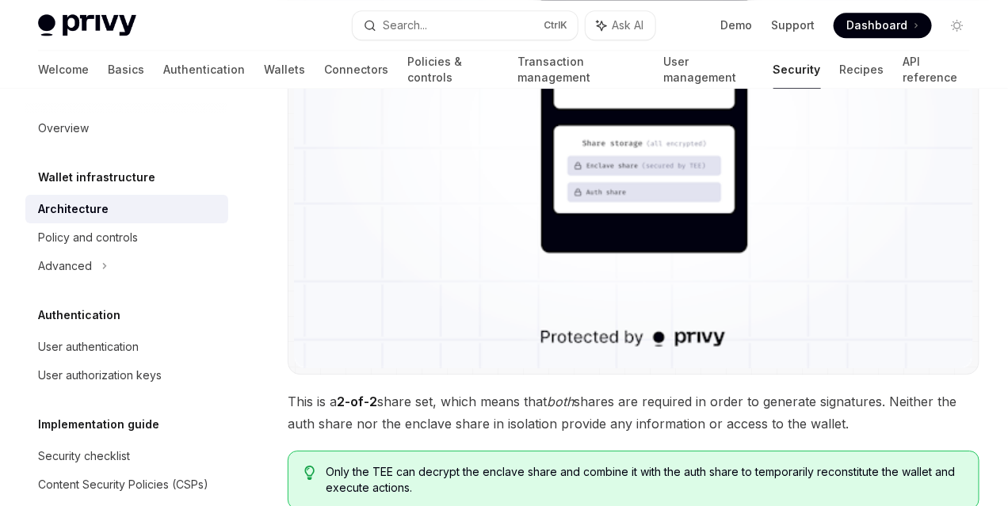
drag, startPoint x: 457, startPoint y: 234, endPoint x: 503, endPoint y: 239, distance: 46.3
drag, startPoint x: 533, startPoint y: 240, endPoint x: 591, endPoint y: 242, distance: 57.9
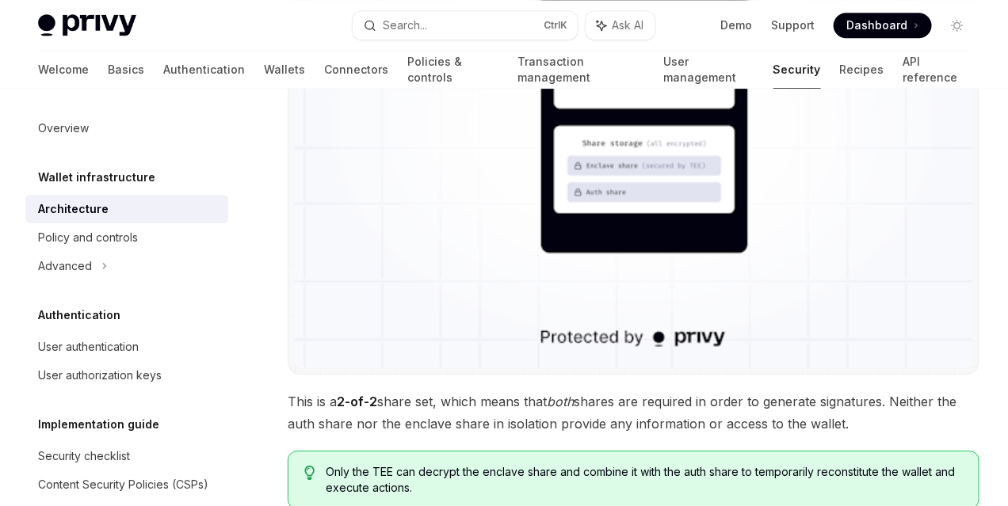
drag, startPoint x: 486, startPoint y: 234, endPoint x: 629, endPoint y: 234, distance: 143.4
drag, startPoint x: 581, startPoint y: 238, endPoint x: 665, endPoint y: 244, distance: 83.4
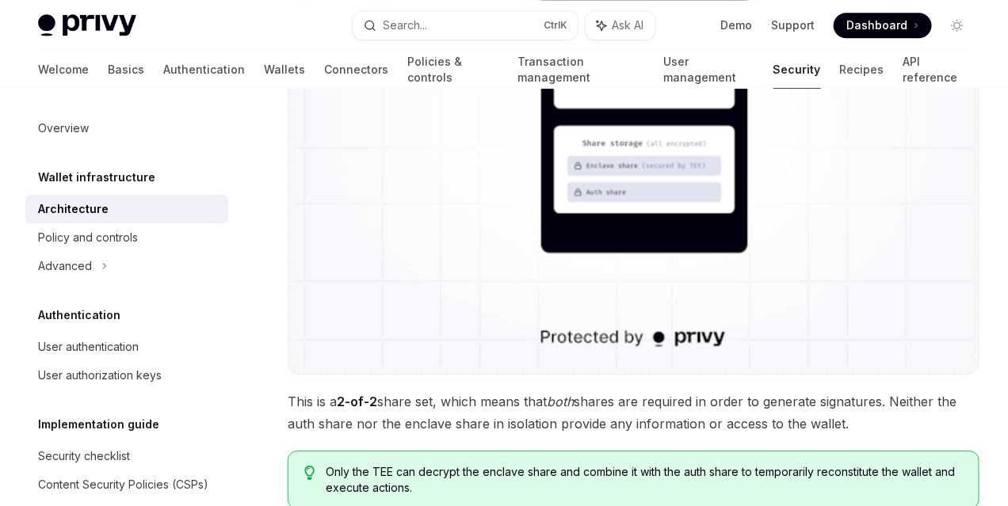
drag, startPoint x: 349, startPoint y: 261, endPoint x: 414, endPoint y: 261, distance: 65.0
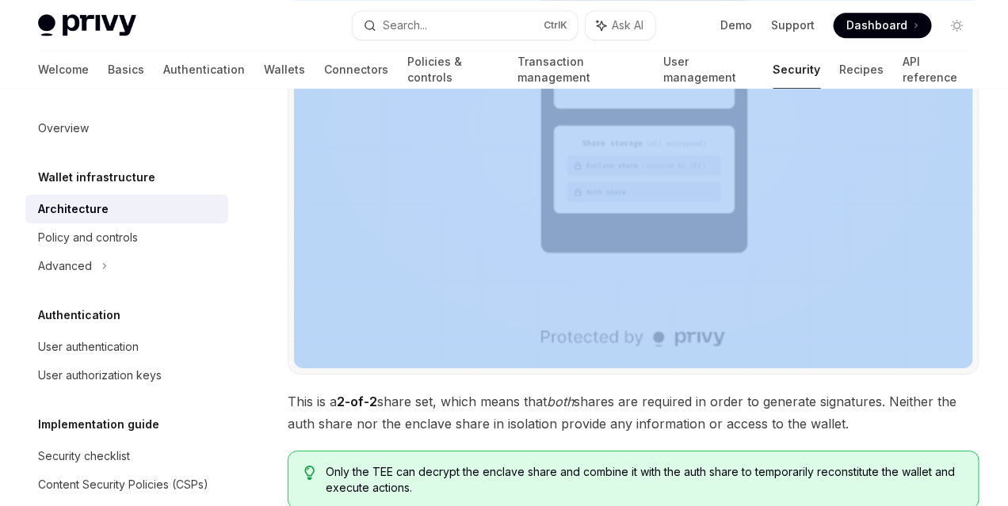
drag
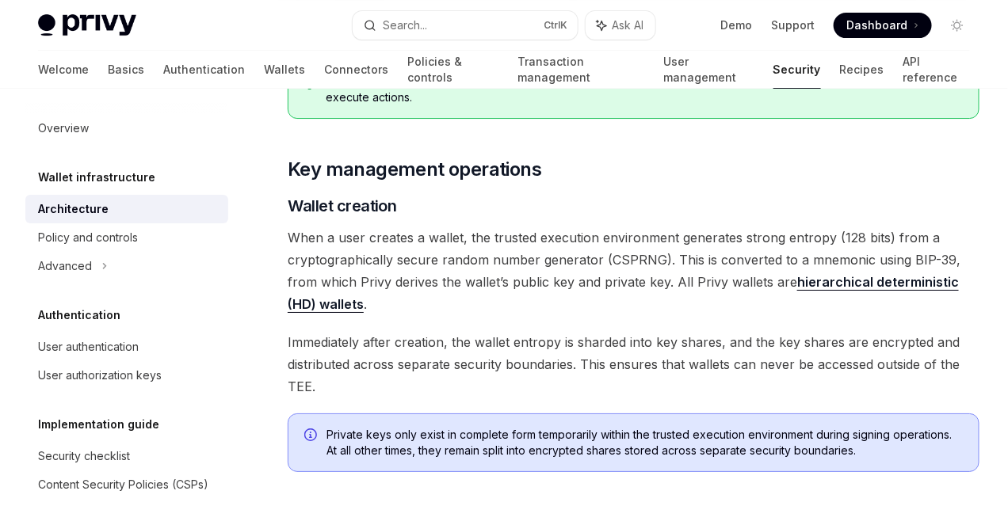
scroll to position [1782, 0]
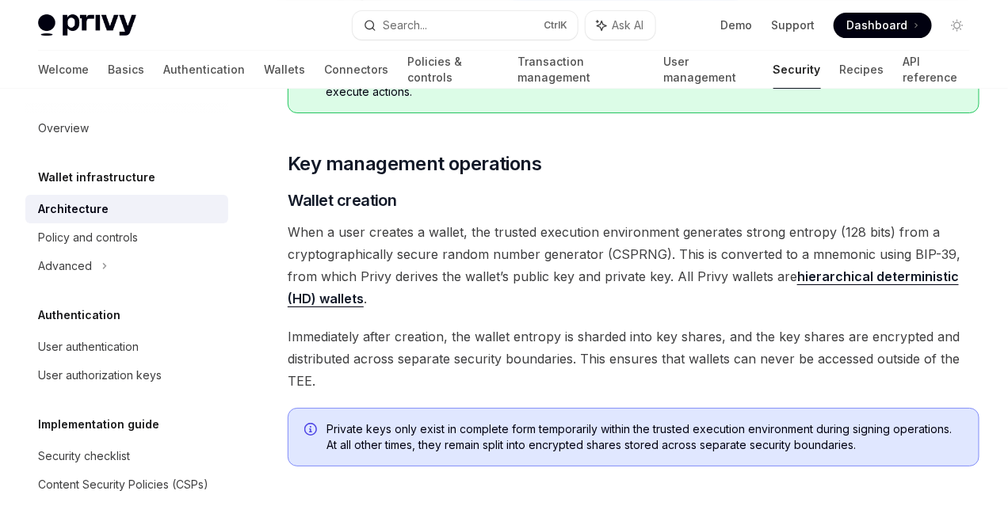
click at [510, 39] on span "This is a 2-of-2 share set, which means that both shares are required in order …" at bounding box center [634, 16] width 692 height 44
click at [570, 39] on span "This is a 2-of-2 share set, which means that both shares are required in order …" at bounding box center [634, 16] width 692 height 44
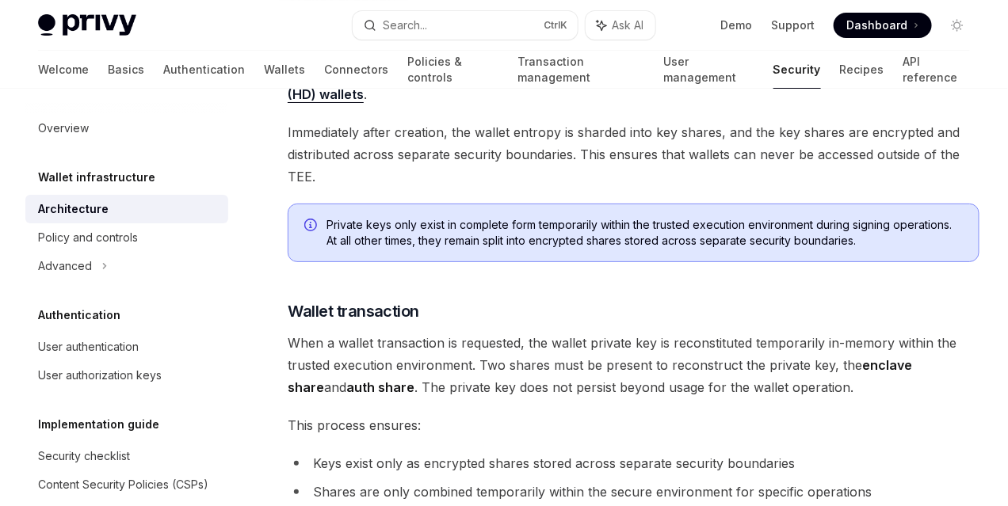
scroll to position [2099, 0]
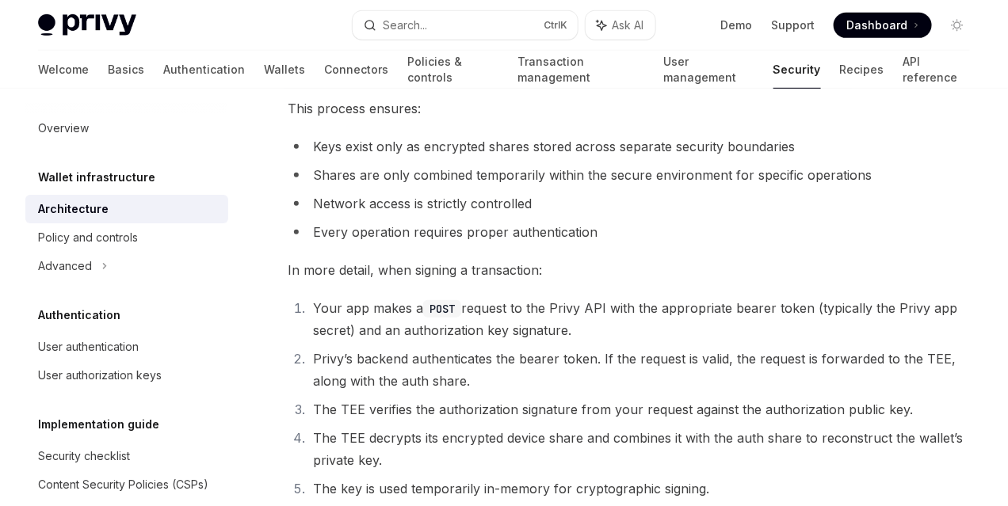
scroll to position [2337, 0]
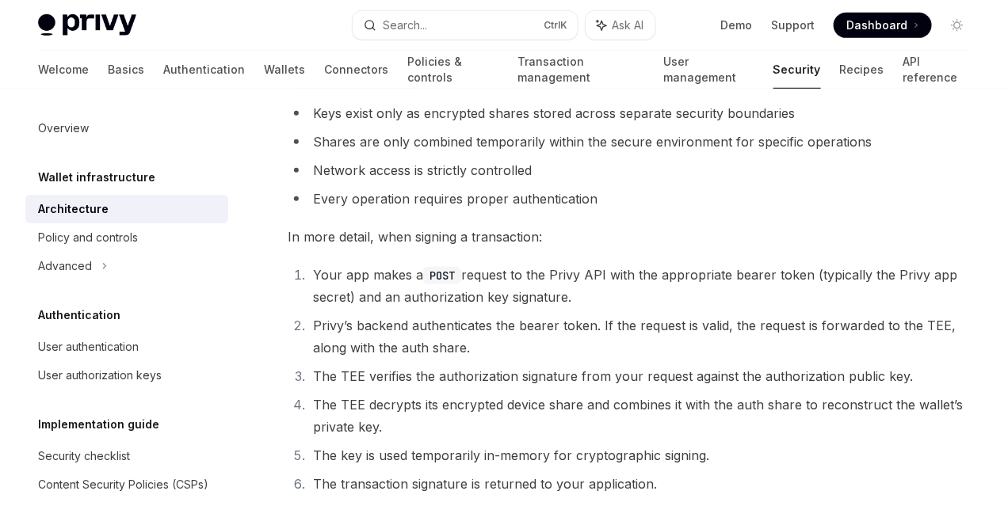
drag, startPoint x: 311, startPoint y: 360, endPoint x: 396, endPoint y: 360, distance: 85.6
click at [396, 48] on span "When a wallet transaction is requested, the wallet private key is reconstituted…" at bounding box center [634, 15] width 692 height 67
drag, startPoint x: 469, startPoint y: 360, endPoint x: 555, endPoint y: 357, distance: 85.6
click at [543, 48] on span "When a wallet transaction is requested, the wallet private key is reconstituted…" at bounding box center [634, 15] width 692 height 67
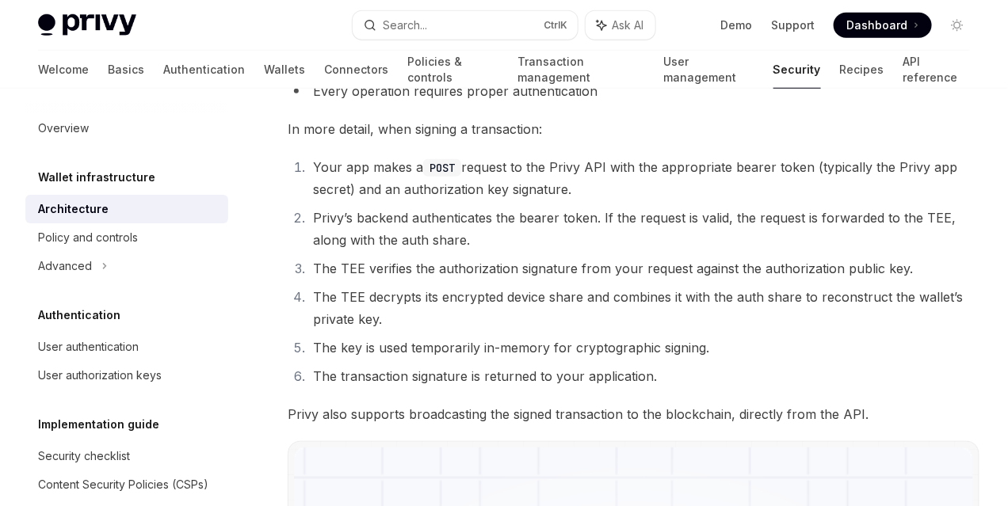
scroll to position [2456, 0]
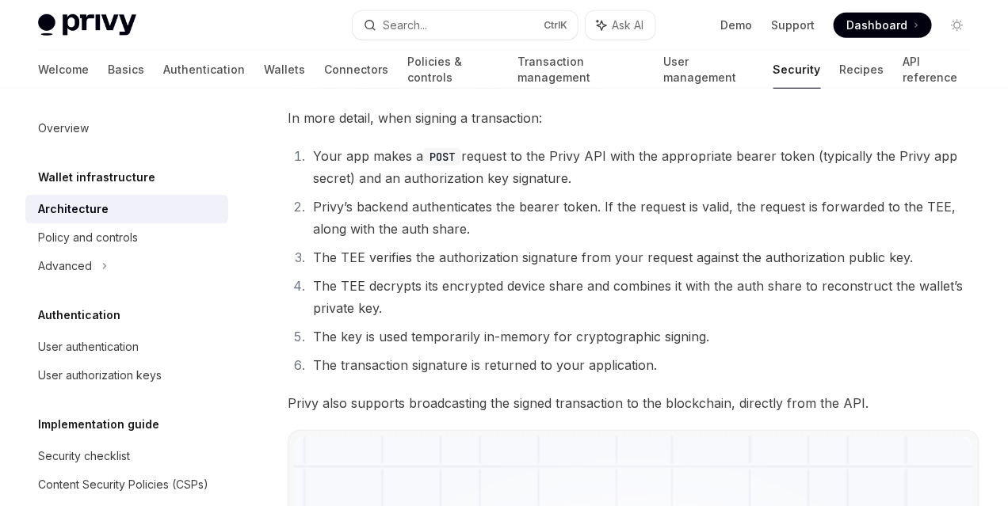
drag, startPoint x: 569, startPoint y: 246, endPoint x: 654, endPoint y: 247, distance: 85.6
drag, startPoint x: 289, startPoint y: 265, endPoint x: 376, endPoint y: 265, distance: 87.1
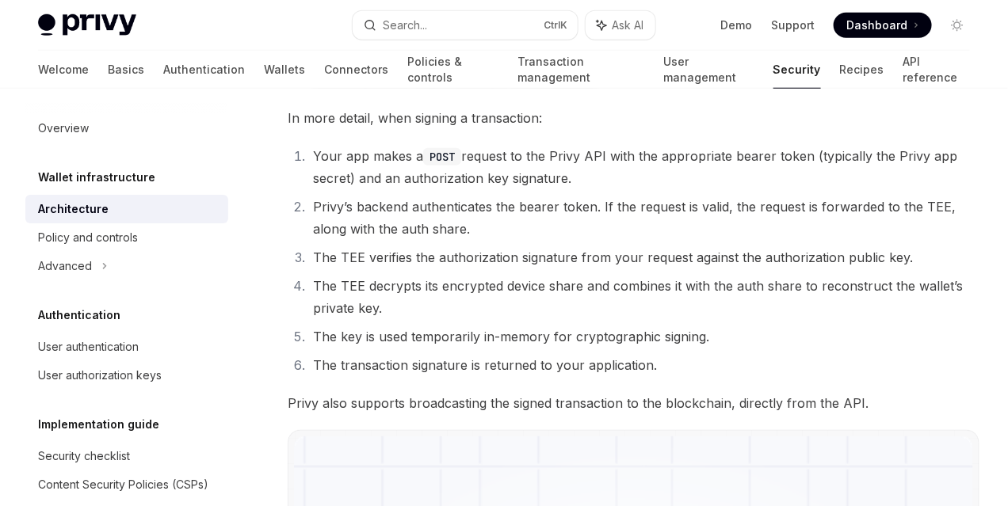
drag, startPoint x: 417, startPoint y: 265, endPoint x: 490, endPoint y: 265, distance: 72.9
drag, startPoint x: 529, startPoint y: 266, endPoint x: 561, endPoint y: 267, distance: 31.7
drag, startPoint x: 610, startPoint y: 267, endPoint x: 664, endPoint y: 273, distance: 54.2
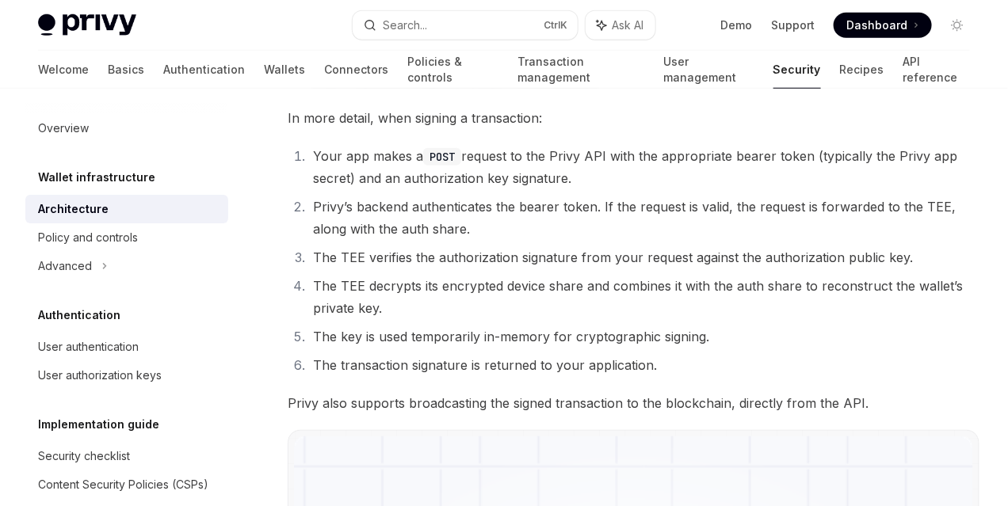
drag, startPoint x: 364, startPoint y: 287, endPoint x: 339, endPoint y: 311, distance: 34.7
drag, startPoint x: 552, startPoint y: 311, endPoint x: 627, endPoint y: 318, distance: 75.6
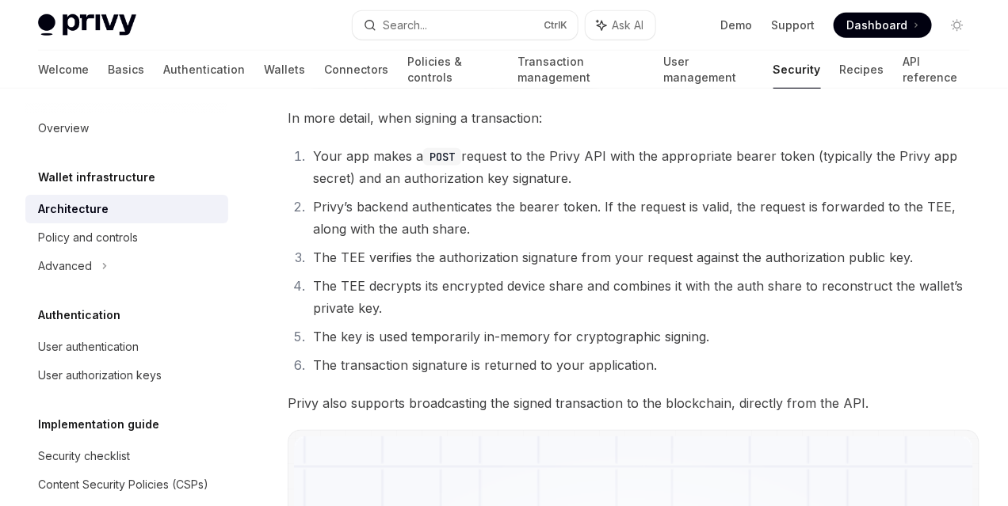
drag, startPoint x: 372, startPoint y: 334, endPoint x: 464, endPoint y: 334, distance: 91.9
drag, startPoint x: 502, startPoint y: 338, endPoint x: 544, endPoint y: 342, distance: 42.2
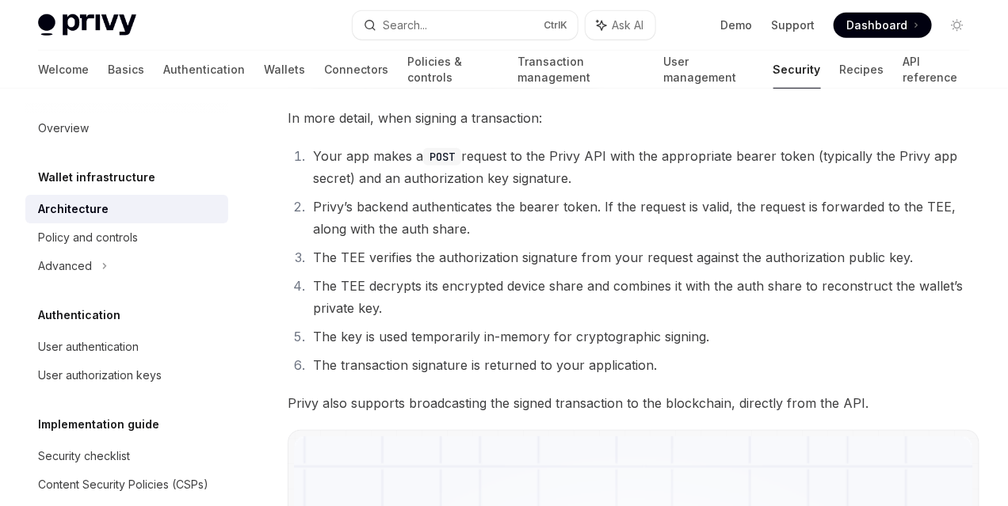
drag, startPoint x: 341, startPoint y: 339, endPoint x: 434, endPoint y: 339, distance: 92.7
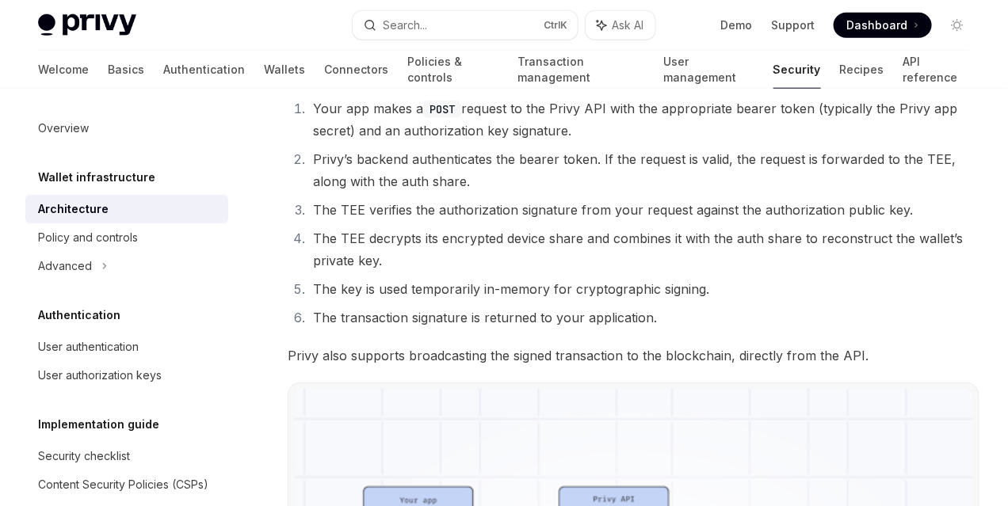
scroll to position [2575, 0]
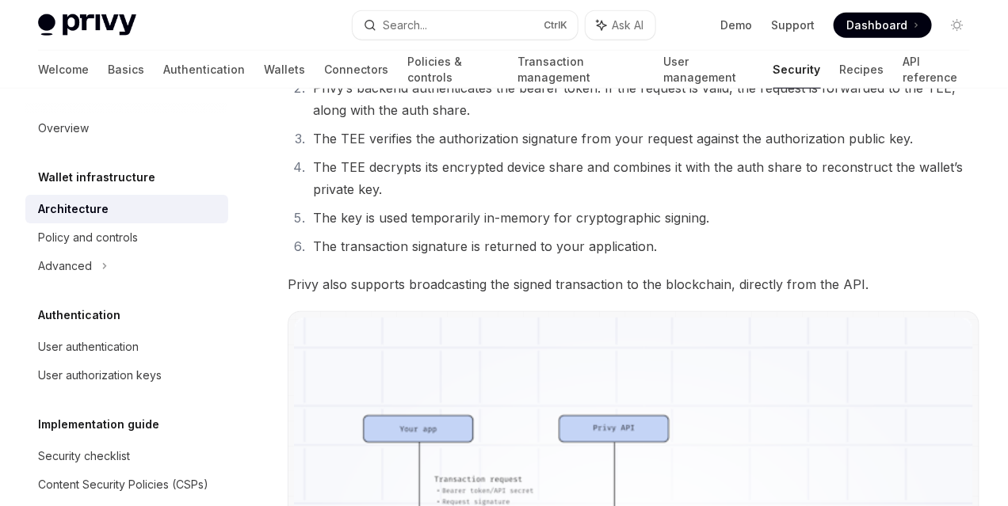
drag, startPoint x: 336, startPoint y: 294, endPoint x: 444, endPoint y: 301, distance: 108.8
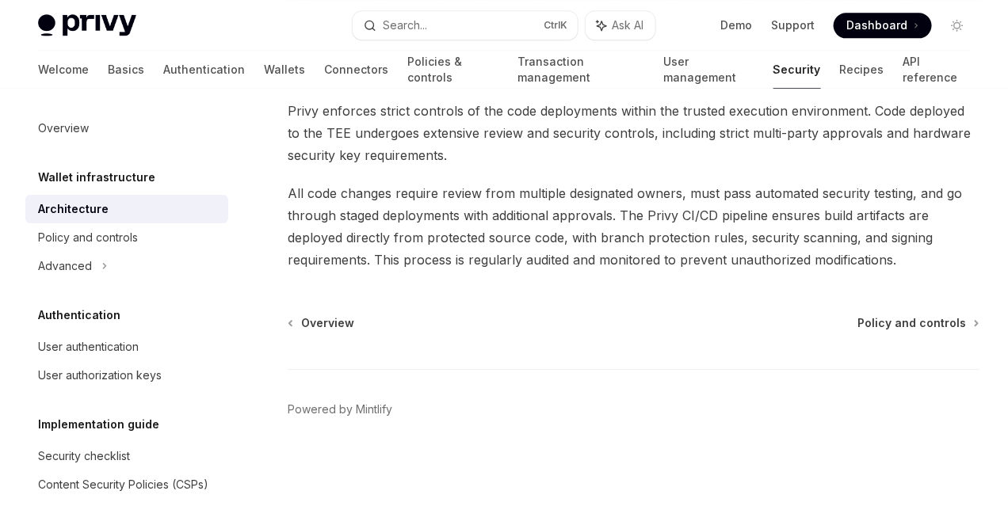
scroll to position [3406, 0]
click at [105, 273] on icon at bounding box center [104, 266] width 6 height 19
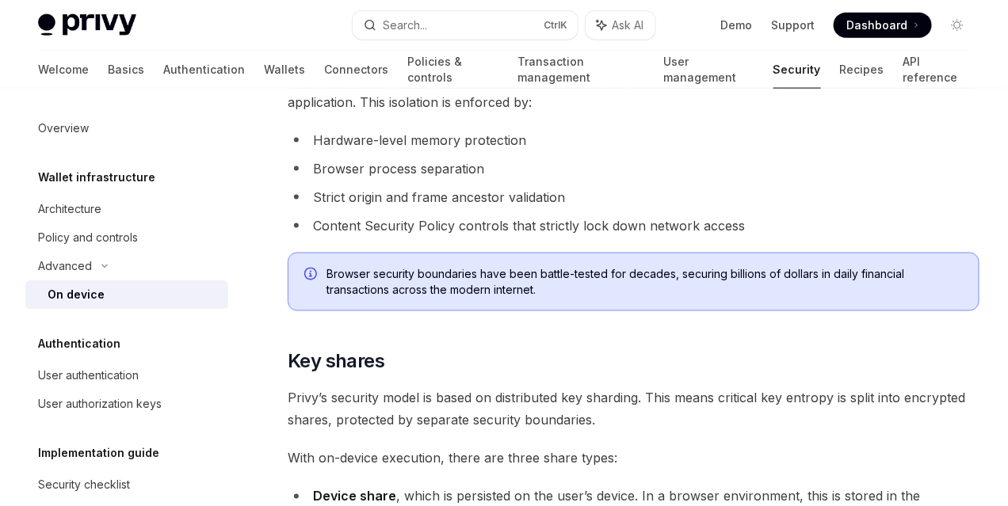
scroll to position [713, 0]
drag, startPoint x: 325, startPoint y: 217, endPoint x: 410, endPoint y: 217, distance: 85.6
click at [410, 52] on span "With on-device execution, Privy secures wallets directly on user devices using …" at bounding box center [634, 19] width 692 height 67
drag, startPoint x: 506, startPoint y: 219, endPoint x: 534, endPoint y: 220, distance: 27.7
click at [534, 52] on span "With on-device execution, Privy secures wallets directly on user devices using …" at bounding box center [634, 19] width 692 height 67
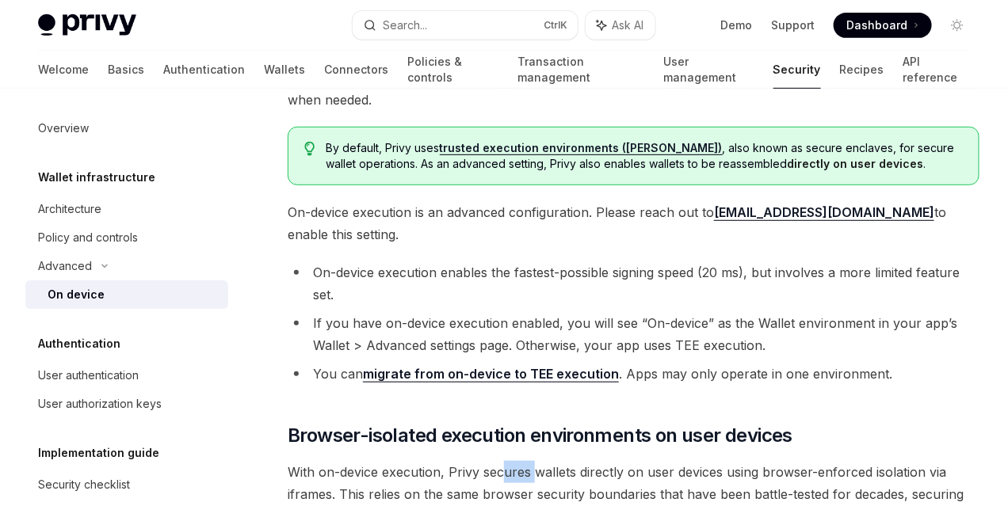
scroll to position [0, 0]
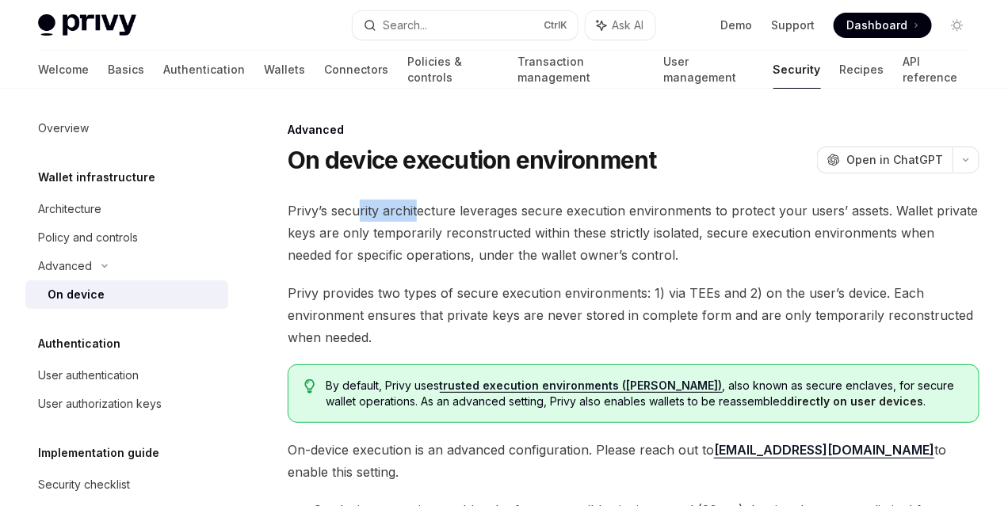
drag, startPoint x: 360, startPoint y: 234, endPoint x: 486, endPoint y: 242, distance: 126.2
click at [430, 241] on span "Privy’s security architecture leverages secure execution environments to protec…" at bounding box center [634, 233] width 692 height 67
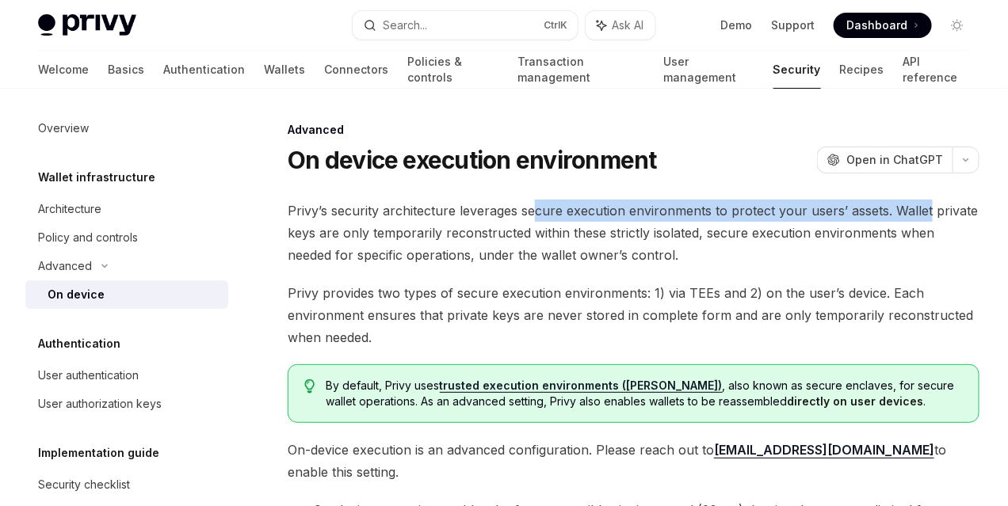
drag, startPoint x: 543, startPoint y: 244, endPoint x: 608, endPoint y: 254, distance: 64.9
click at [604, 253] on span "Privy’s security architecture leverages secure execution environments to protec…" at bounding box center [634, 233] width 692 height 67
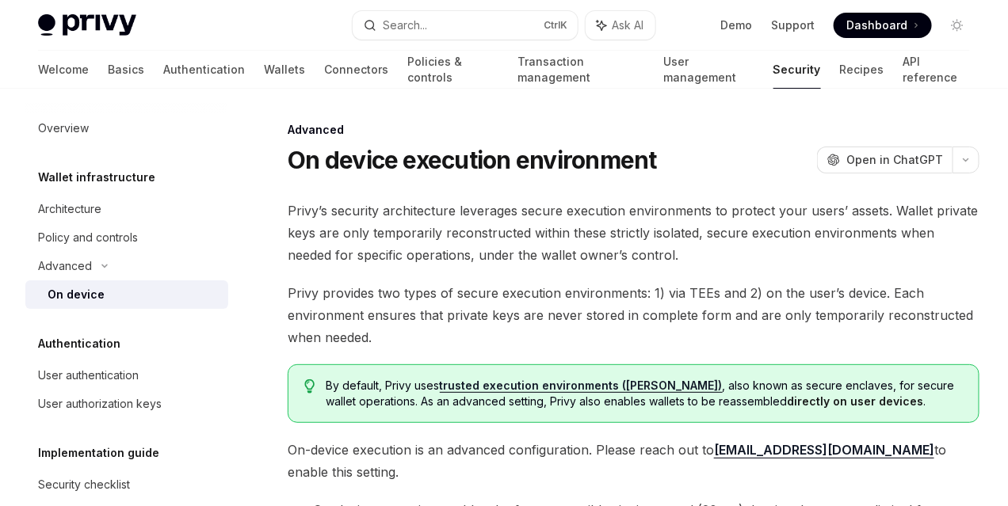
click at [562, 266] on span "Privy’s security architecture leverages secure execution environments to protec…" at bounding box center [634, 233] width 692 height 67
drag, startPoint x: 417, startPoint y: 267, endPoint x: 536, endPoint y: 269, distance: 119.6
click at [520, 266] on span "Privy’s security architecture leverages secure execution environments to protec…" at bounding box center [634, 233] width 692 height 67
drag, startPoint x: 618, startPoint y: 262, endPoint x: 703, endPoint y: 267, distance: 85.7
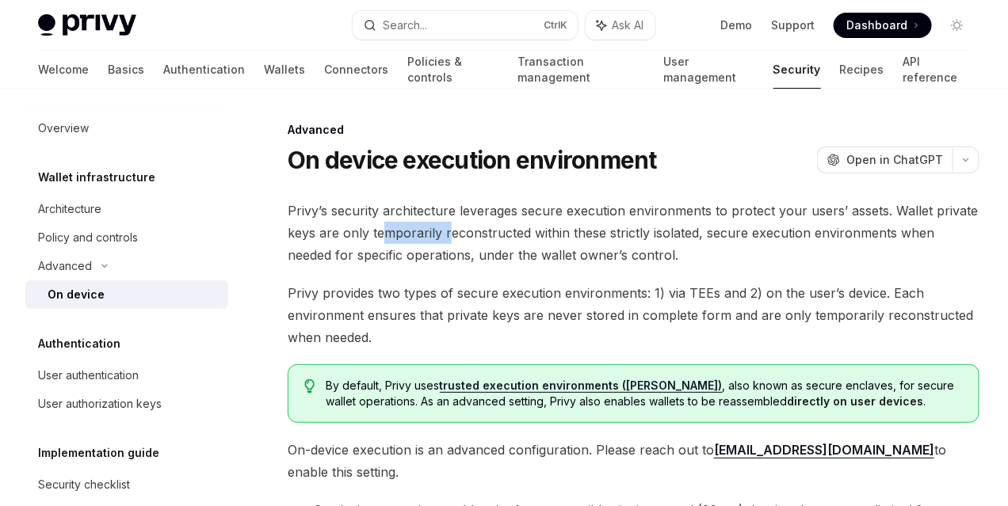
drag, startPoint x: 327, startPoint y: 278, endPoint x: 437, endPoint y: 286, distance: 110.4
click at [411, 266] on span "Privy’s security architecture leverages secure execution environments to protec…" at bounding box center [634, 233] width 692 height 67
drag, startPoint x: 468, startPoint y: 287, endPoint x: 566, endPoint y: 294, distance: 97.7
click at [563, 266] on span "Privy’s security architecture leverages secure execution environments to protec…" at bounding box center [634, 233] width 692 height 67
click at [627, 266] on span "Privy’s security architecture leverages secure execution environments to protec…" at bounding box center [634, 233] width 692 height 67
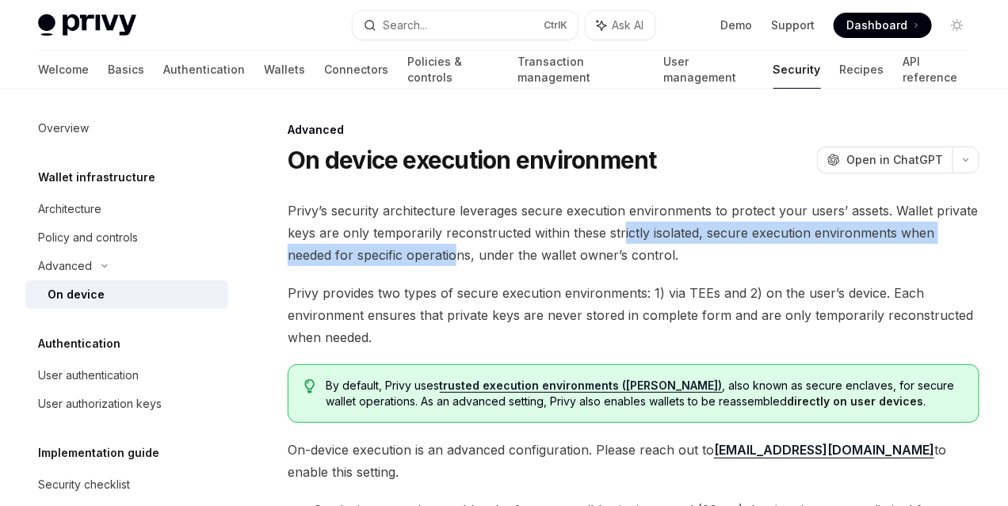
drag, startPoint x: 566, startPoint y: 288, endPoint x: 639, endPoint y: 295, distance: 74.0
click at [639, 266] on span "Privy’s security architecture leverages secure execution environments to protec…" at bounding box center [634, 233] width 692 height 67
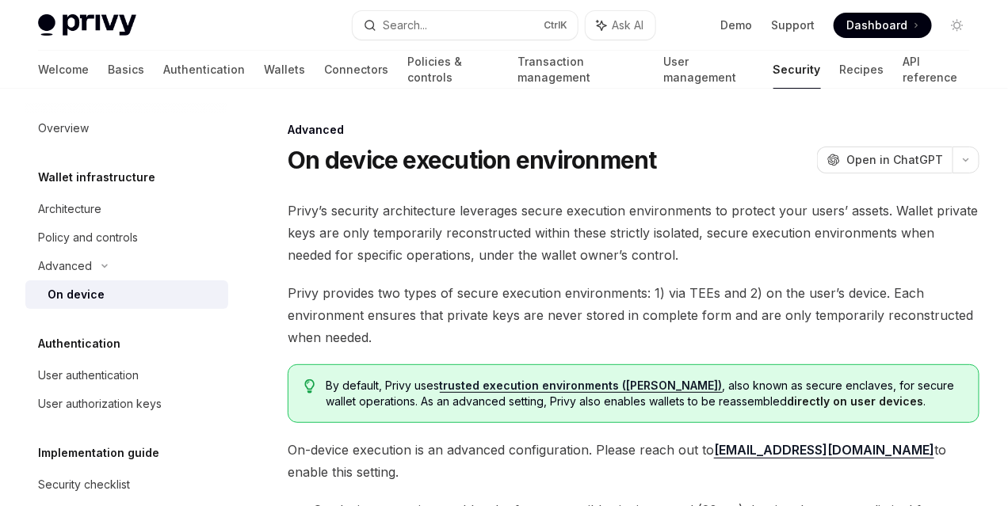
click at [683, 266] on span "Privy’s security architecture leverages secure execution environments to protec…" at bounding box center [634, 233] width 692 height 67
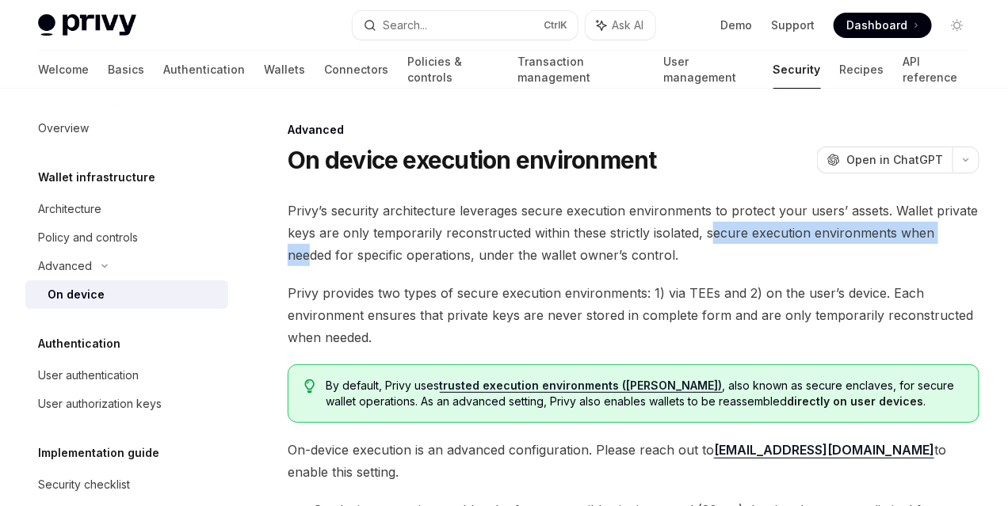
drag, startPoint x: 666, startPoint y: 282, endPoint x: 494, endPoint y: 315, distance: 175.9
click at [494, 266] on span "Privy’s security architecture leverages secure execution environments to protec…" at bounding box center [634, 233] width 692 height 67
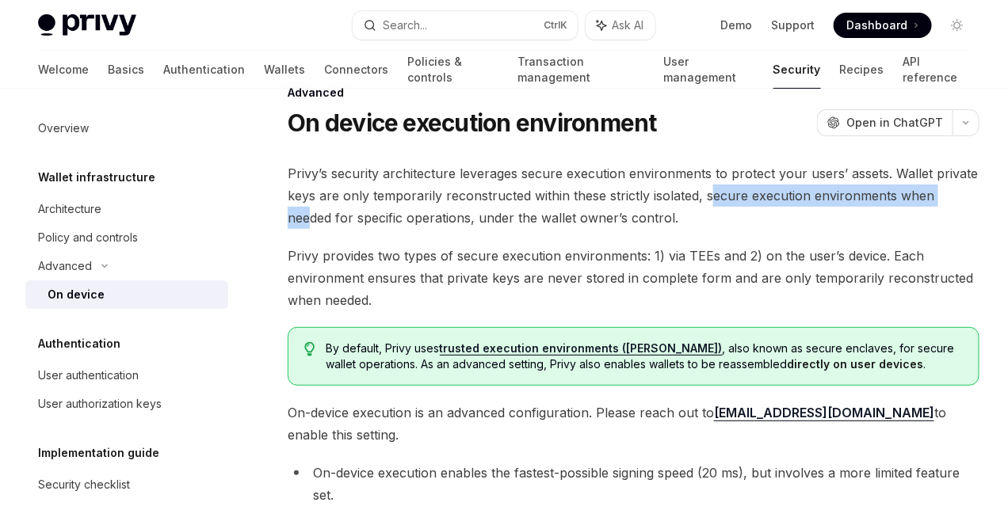
scroll to position [79, 0]
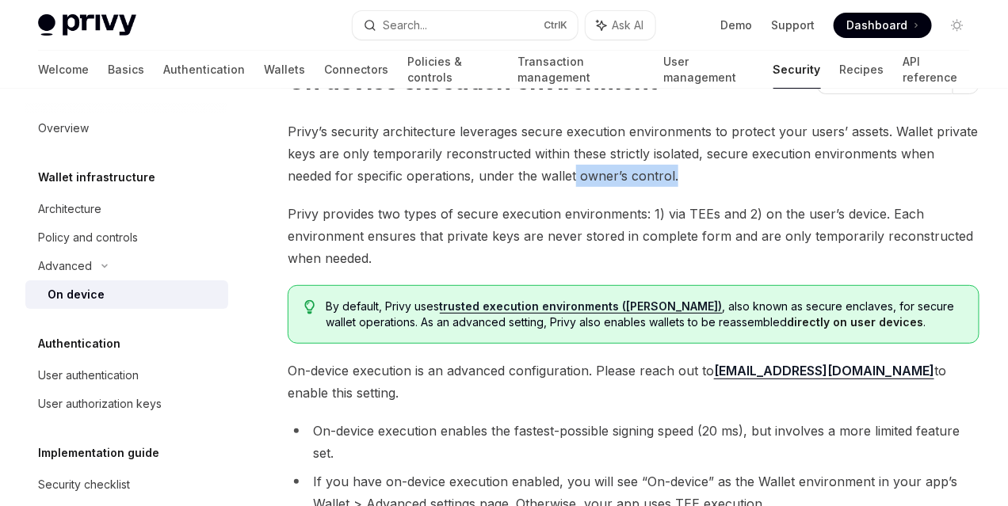
drag, startPoint x: 344, startPoint y: 248, endPoint x: 445, endPoint y: 255, distance: 101.7
click at [445, 187] on span "Privy’s security architecture leverages secure execution environments to protec…" at bounding box center [634, 153] width 692 height 67
drag, startPoint x: 338, startPoint y: 288, endPoint x: 433, endPoint y: 292, distance: 94.3
click at [433, 269] on span "Privy provides two types of secure execution environments: 1) via TEEs and 2) o…" at bounding box center [634, 236] width 692 height 67
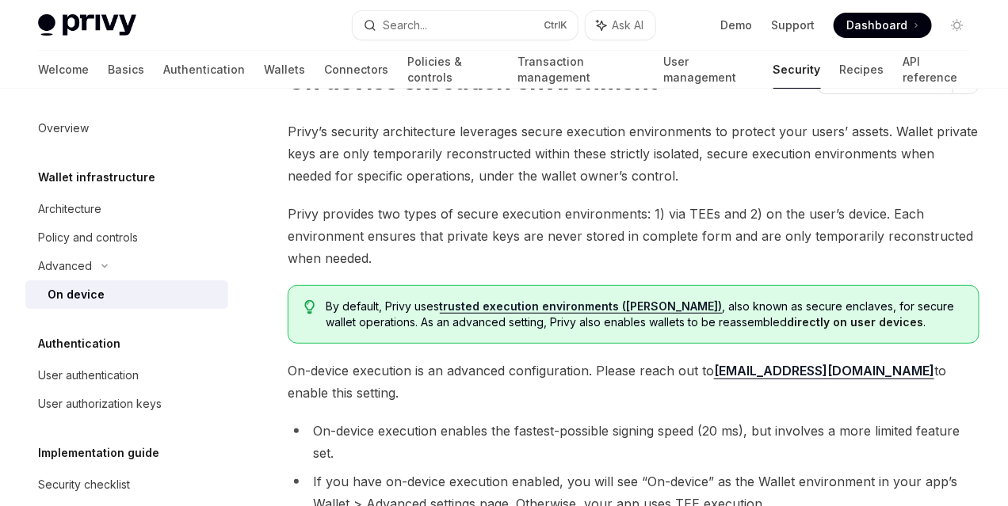
click at [494, 269] on span "Privy provides two types of secure execution environments: 1) via TEEs and 2) o…" at bounding box center [634, 236] width 692 height 67
drag, startPoint x: 421, startPoint y: 288, endPoint x: 490, endPoint y: 285, distance: 69.8
click at [490, 269] on span "Privy provides two types of secure execution environments: 1) via TEEs and 2) o…" at bounding box center [634, 236] width 692 height 67
click at [154, 283] on link "On device" at bounding box center [126, 294] width 203 height 29
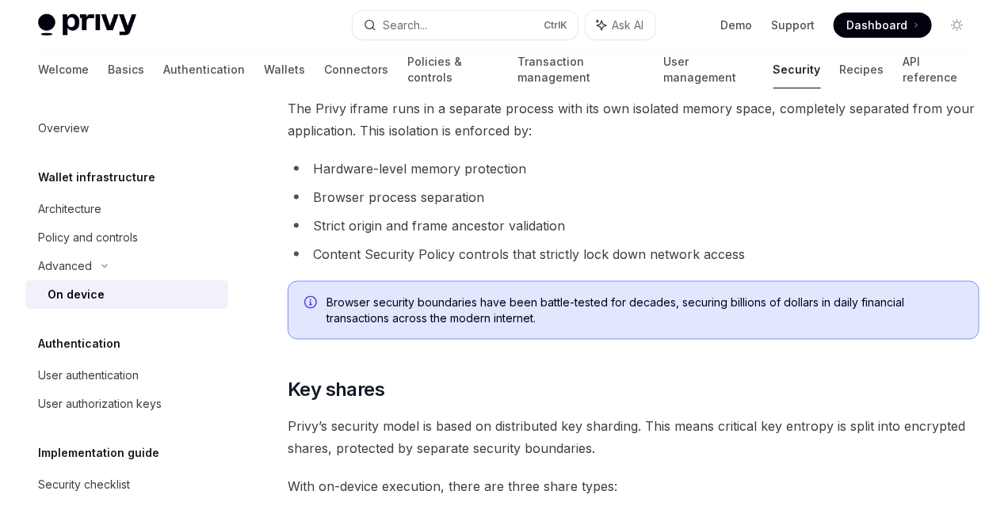
scroll to position [713, 0]
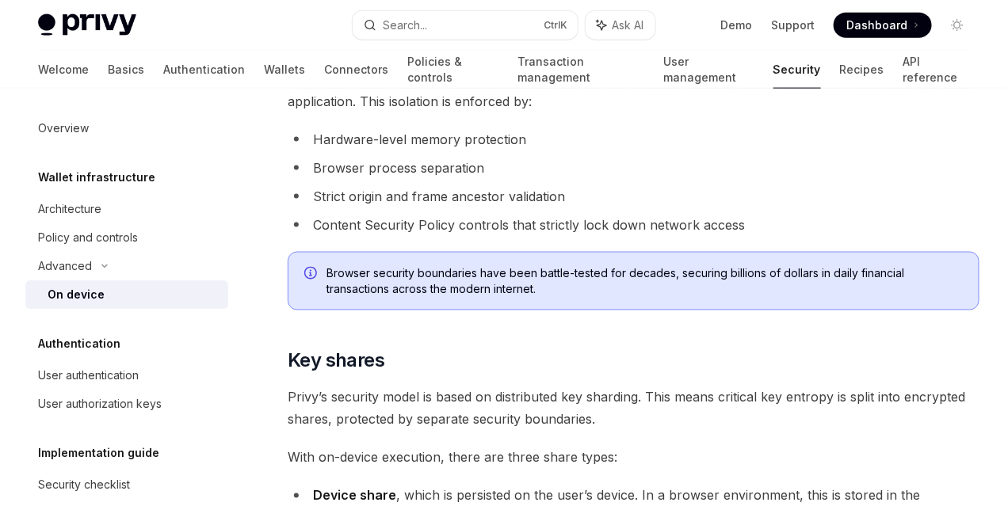
drag, startPoint x: 335, startPoint y: 214, endPoint x: 392, endPoint y: 218, distance: 57.2
click at [392, 52] on span "With on-device execution, Privy secures wallets directly on user devices using …" at bounding box center [634, 19] width 692 height 67
click at [528, 52] on span "With on-device execution, Privy secures wallets directly on user devices using …" at bounding box center [634, 19] width 692 height 67
drag, startPoint x: 360, startPoint y: 154, endPoint x: 421, endPoint y: 156, distance: 61.8
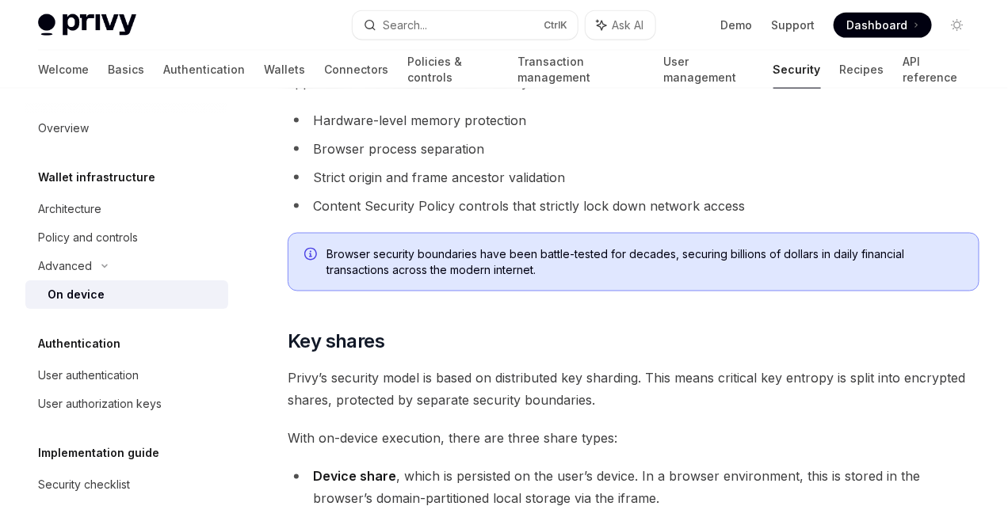
scroll to position [734, 0]
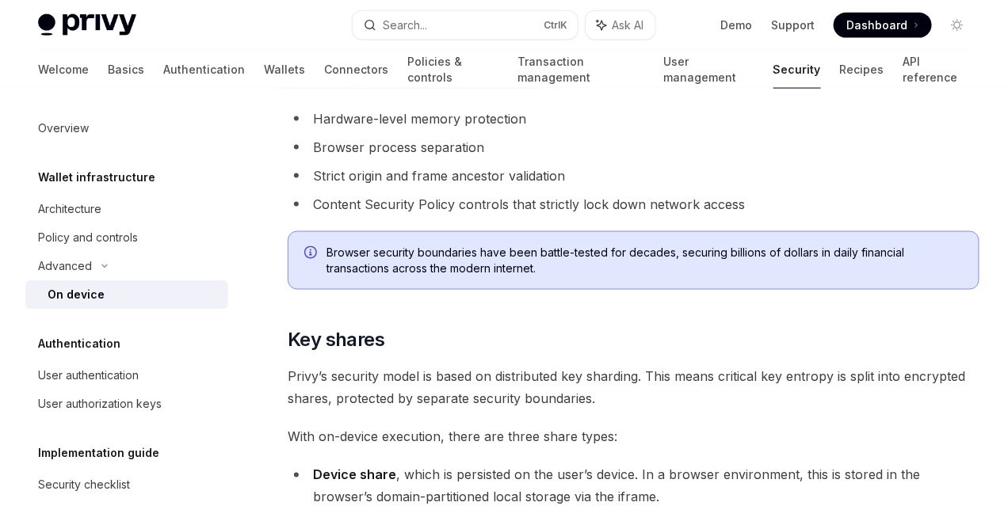
drag, startPoint x: 445, startPoint y: 194, endPoint x: 498, endPoint y: 196, distance: 53.1
drag, startPoint x: 500, startPoint y: 189, endPoint x: 572, endPoint y: 191, distance: 72.1
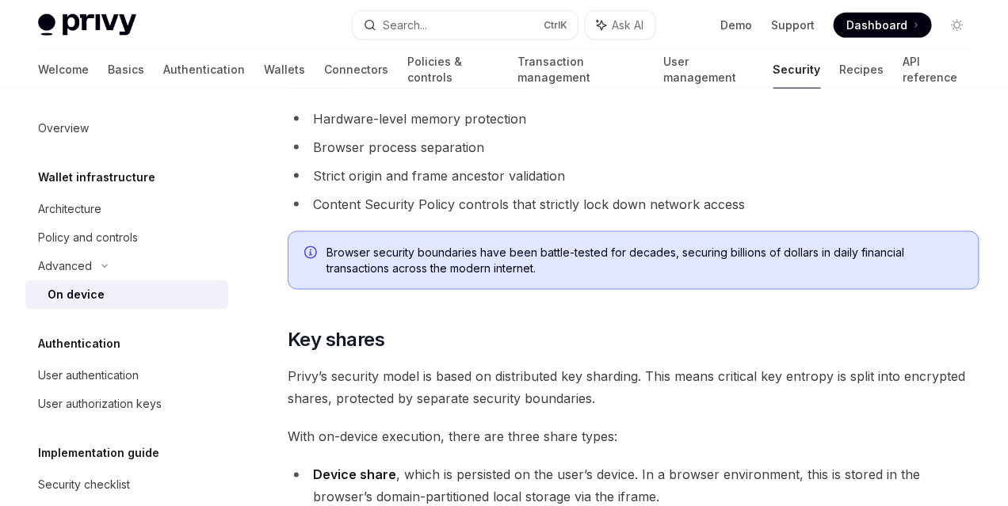
drag, startPoint x: 337, startPoint y: 219, endPoint x: 364, endPoint y: 218, distance: 27.8
drag, startPoint x: 372, startPoint y: 215, endPoint x: 605, endPoint y: 222, distance: 233.0
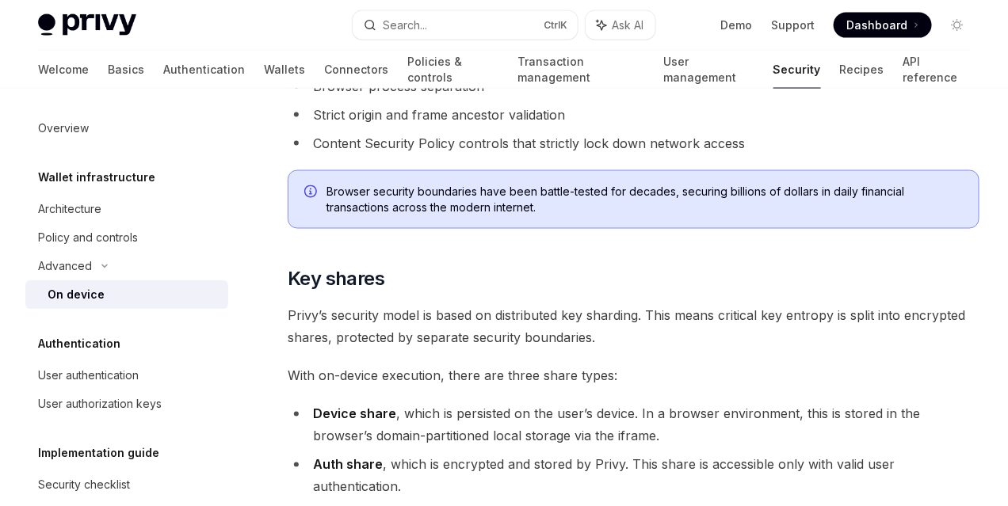
scroll to position [813, 0]
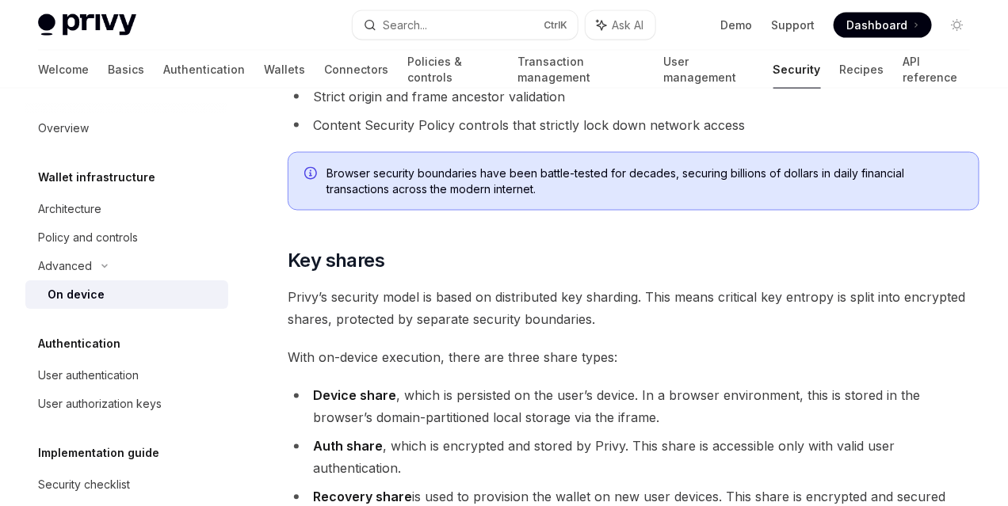
drag, startPoint x: 480, startPoint y: 245, endPoint x: 536, endPoint y: 239, distance: 56.5
drag, startPoint x: 598, startPoint y: 240, endPoint x: 632, endPoint y: 241, distance: 34.1
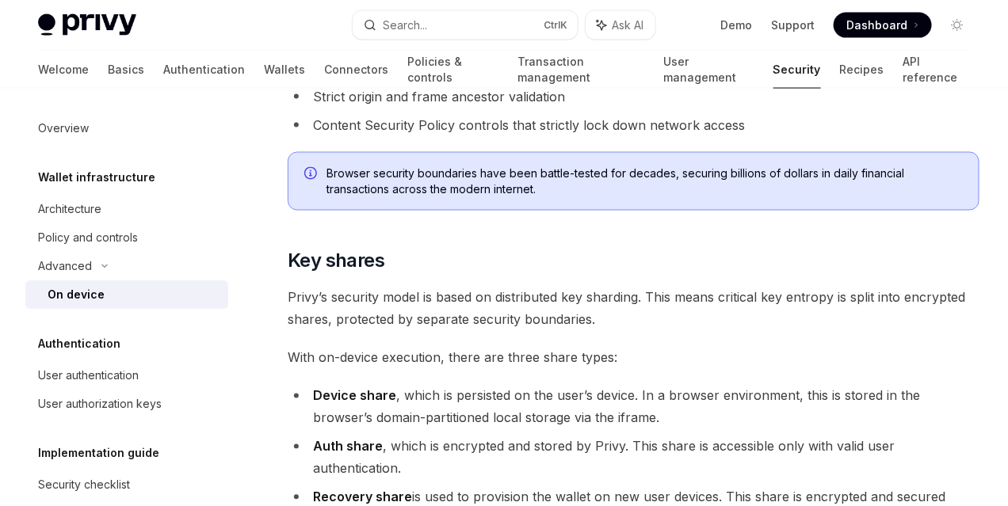
drag, startPoint x: 388, startPoint y: 269, endPoint x: 432, endPoint y: 265, distance: 43.7
drag, startPoint x: 479, startPoint y: 264, endPoint x: 532, endPoint y: 265, distance: 52.3
drag, startPoint x: 597, startPoint y: 269, endPoint x: 618, endPoint y: 270, distance: 21.4
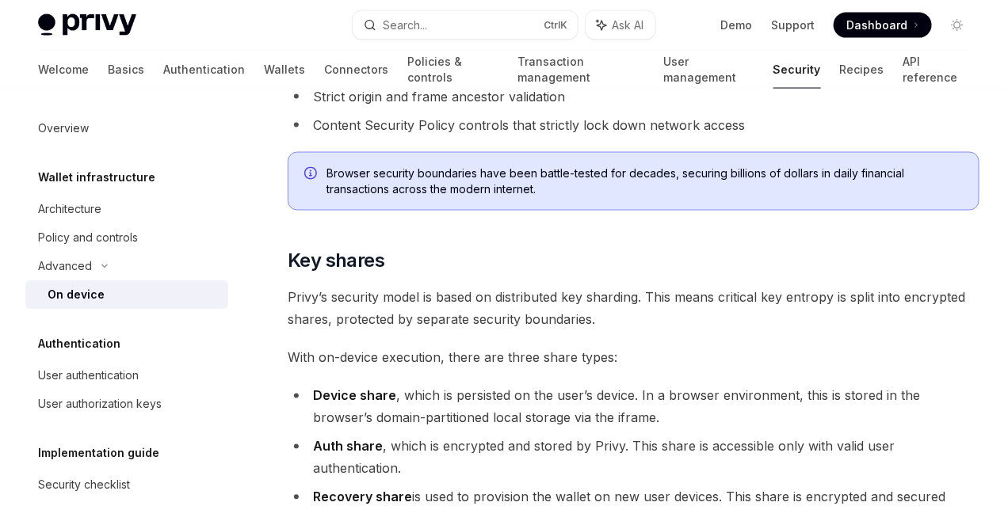
drag, startPoint x: 324, startPoint y: 290, endPoint x: 398, endPoint y: 289, distance: 74.5
drag, startPoint x: 334, startPoint y: 334, endPoint x: 429, endPoint y: 322, distance: 95.7
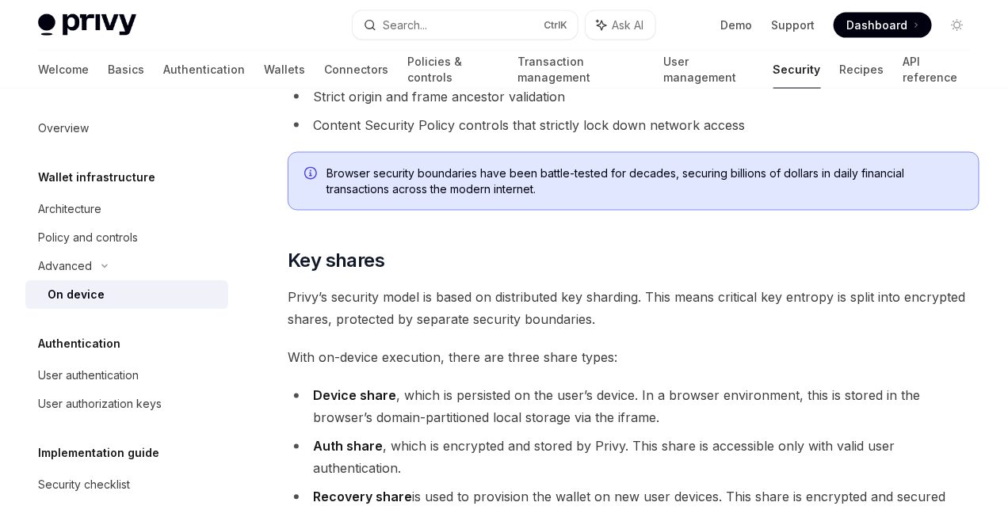
click at [429, 51] on li "Hardware-level memory protection" at bounding box center [634, 40] width 692 height 22
click at [531, 51] on li "Hardware-level memory protection" at bounding box center [634, 40] width 692 height 22
drag, startPoint x: 327, startPoint y: 333, endPoint x: 401, endPoint y: 322, distance: 74.4
click at [400, 51] on li "Hardware-level memory protection" at bounding box center [634, 40] width 692 height 22
drag, startPoint x: 479, startPoint y: 322, endPoint x: 498, endPoint y: 323, distance: 19.0
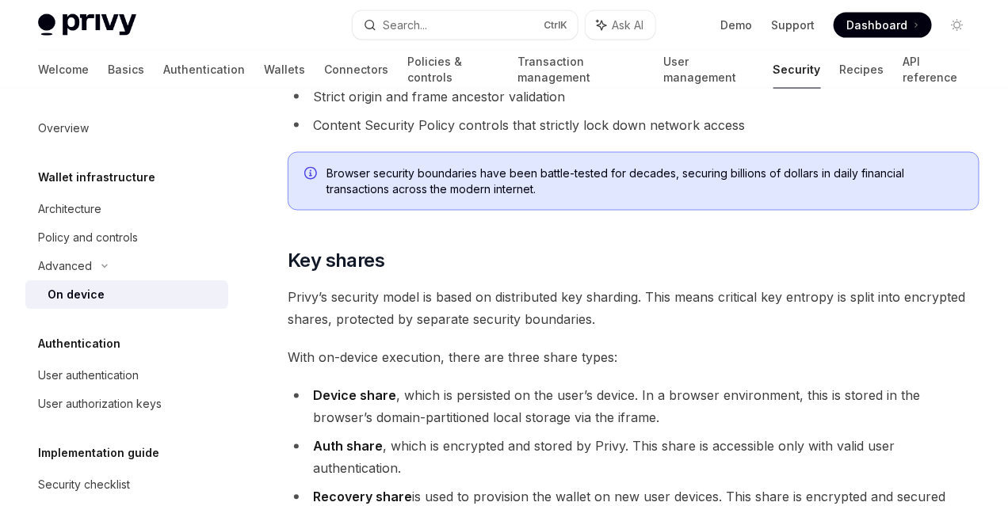
click at [498, 51] on li "Hardware-level memory protection" at bounding box center [634, 40] width 692 height 22
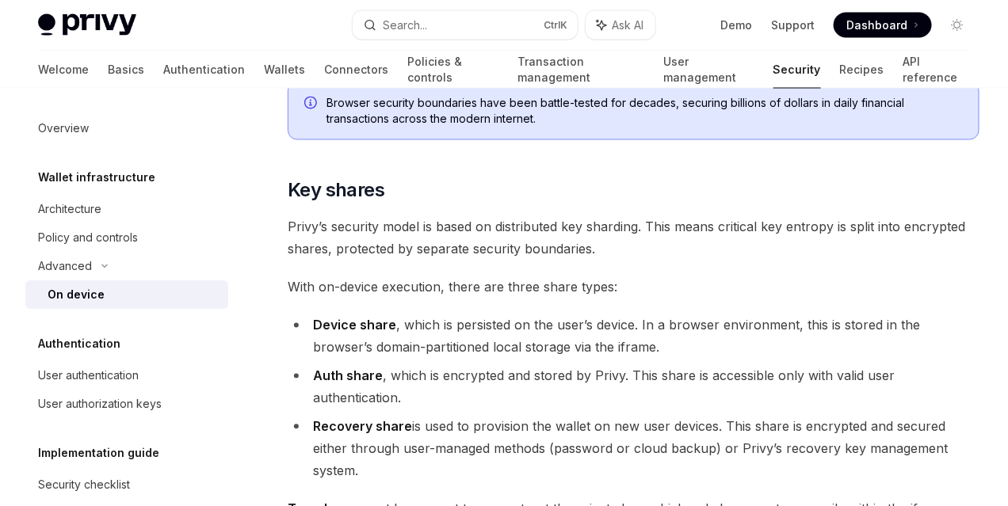
scroll to position [892, 0]
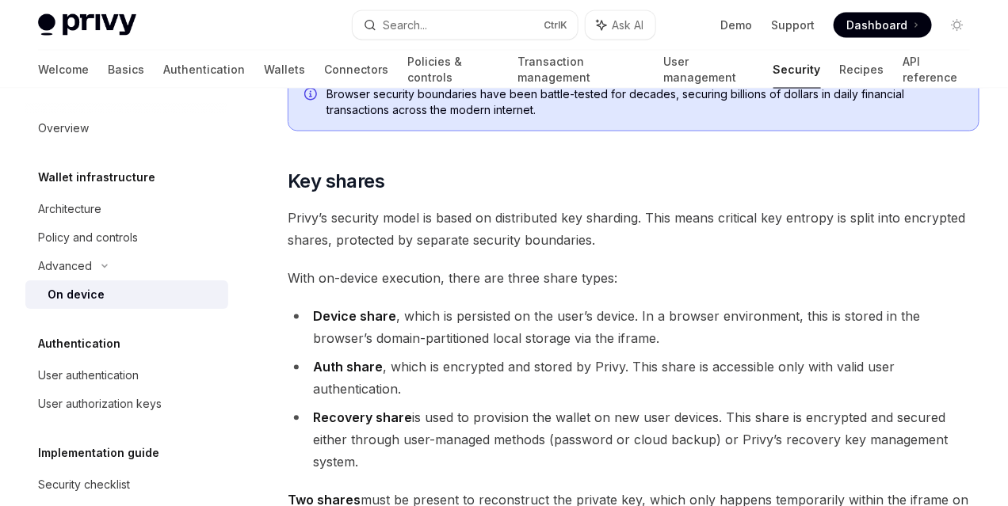
drag, startPoint x: 353, startPoint y: 271, endPoint x: 425, endPoint y: 282, distance: 73.7
click at [421, 29] on li "Strict origin and frame ancestor validation" at bounding box center [634, 17] width 692 height 22
drag, startPoint x: 333, startPoint y: 311, endPoint x: 427, endPoint y: 311, distance: 94.3
click at [411, 29] on li "Strict origin and frame ancestor validation" at bounding box center [634, 17] width 692 height 22
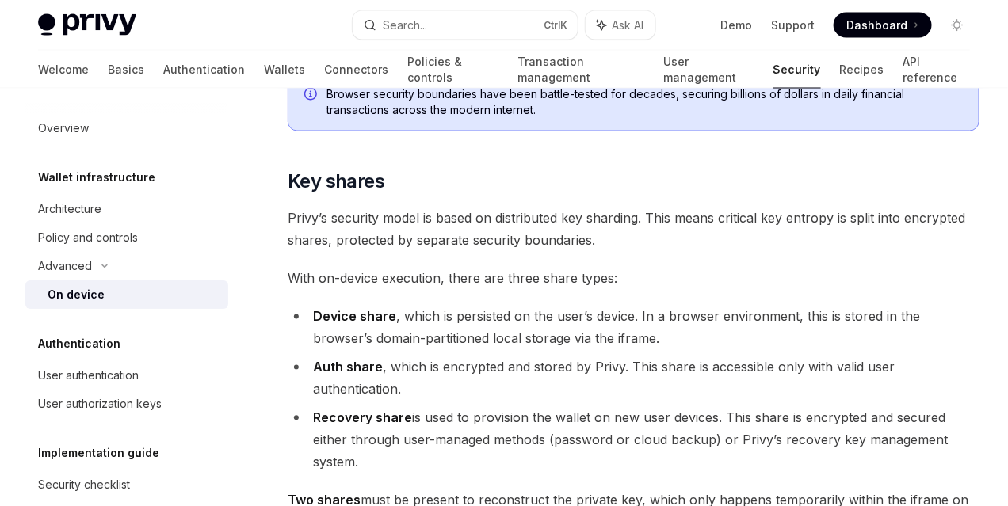
click at [490, 29] on li "Strict origin and frame ancestor validation" at bounding box center [634, 17] width 692 height 22
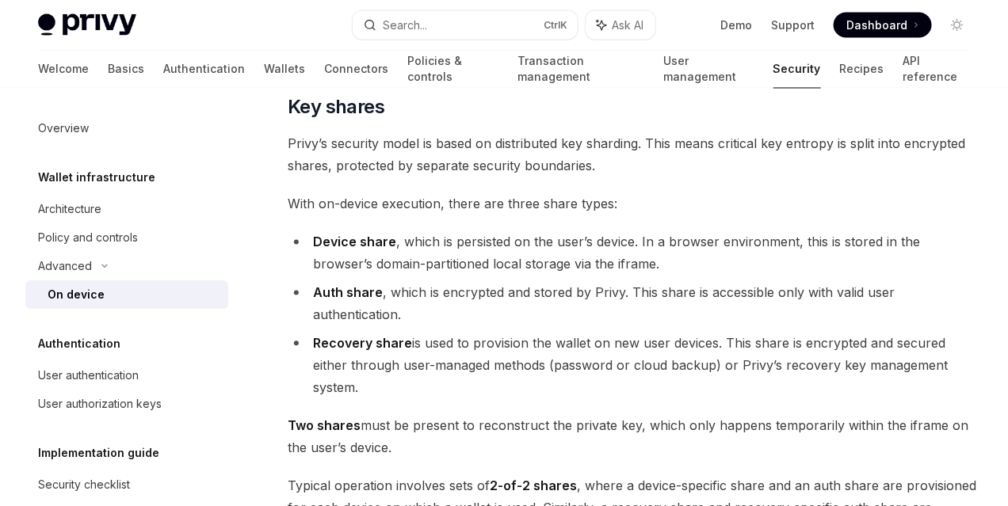
scroll to position [971, 0]
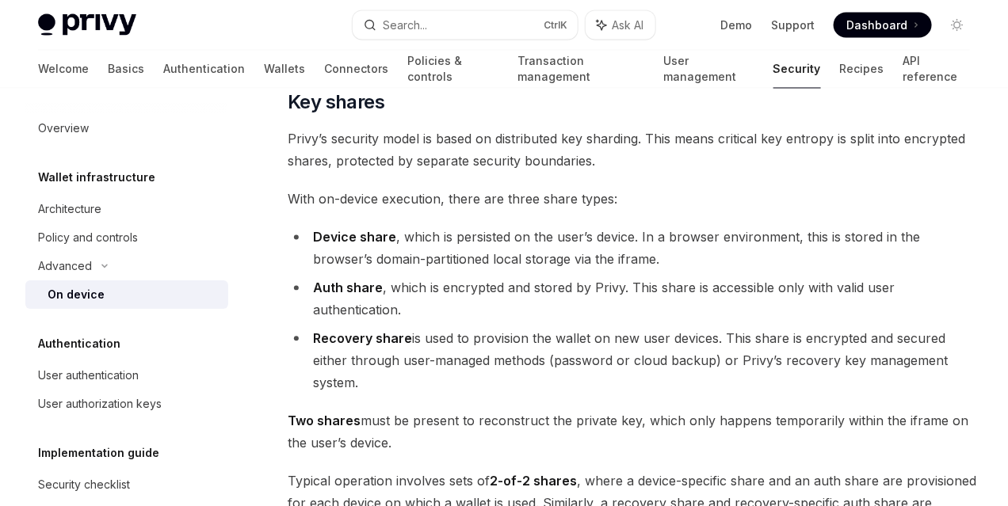
drag, startPoint x: 351, startPoint y: 273, endPoint x: 388, endPoint y: 277, distance: 37.4
drag, startPoint x: 333, startPoint y: 252, endPoint x: 391, endPoint y: 255, distance: 57.9
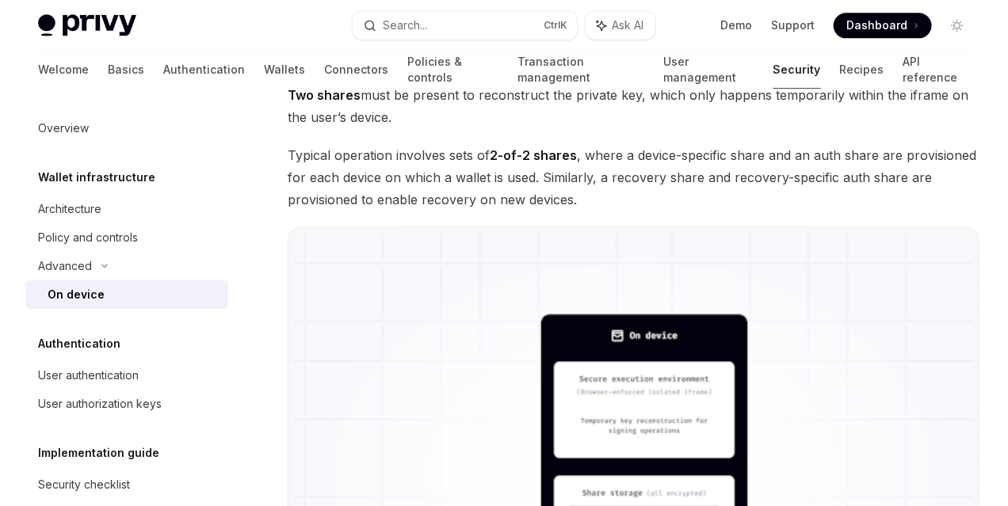
scroll to position [1169, 0]
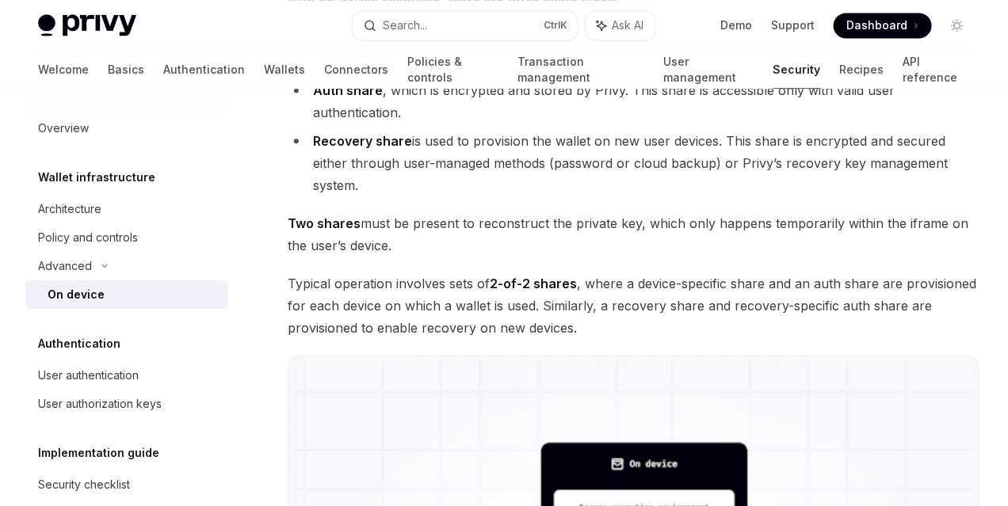
drag, startPoint x: 349, startPoint y: 266, endPoint x: 423, endPoint y: 266, distance: 73.7
drag, startPoint x: 556, startPoint y: 266, endPoint x: 591, endPoint y: 266, distance: 34.9
drag, startPoint x: 378, startPoint y: 286, endPoint x: 445, endPoint y: 286, distance: 67.3
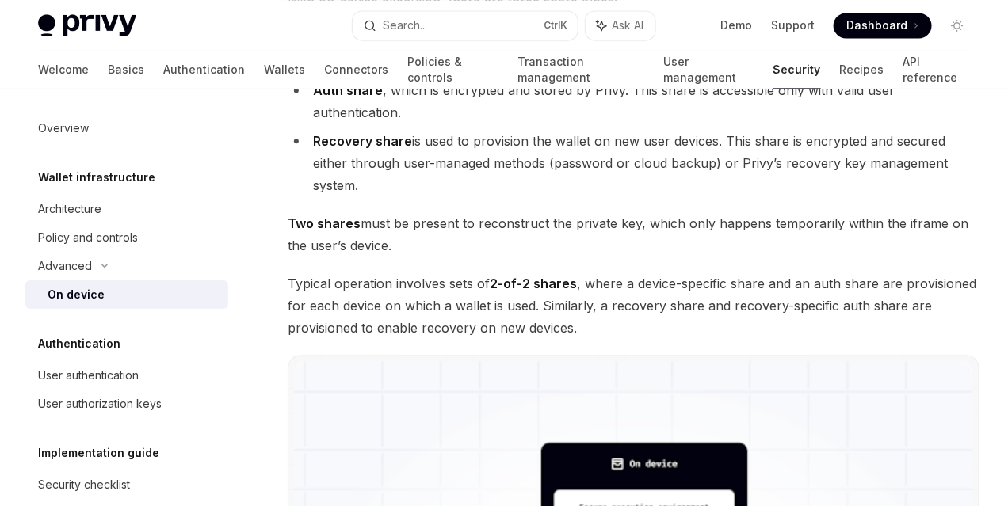
drag, startPoint x: 520, startPoint y: 288, endPoint x: 547, endPoint y: 289, distance: 27.0
drag, startPoint x: 589, startPoint y: 292, endPoint x: 644, endPoint y: 294, distance: 55.5
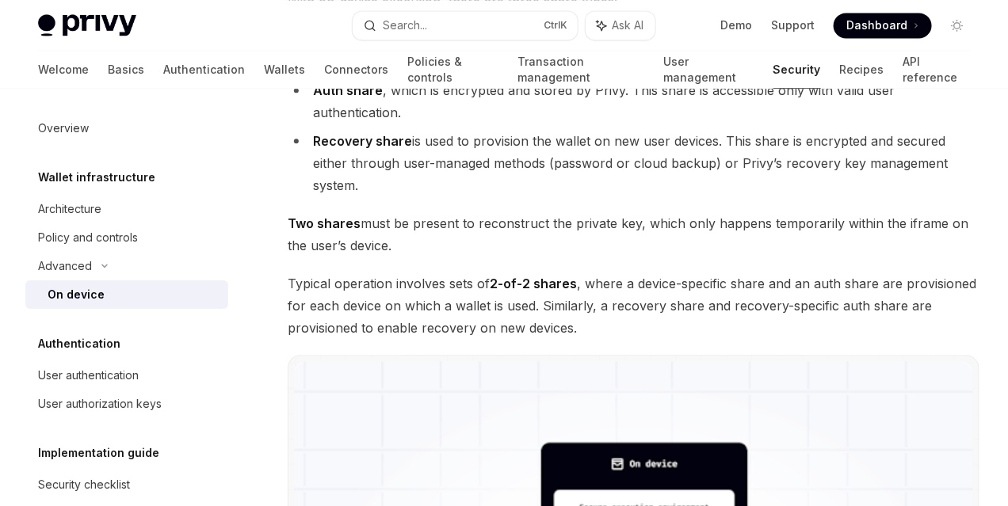
drag, startPoint x: 323, startPoint y: 349, endPoint x: 374, endPoint y: 346, distance: 50.8
click at [374, 13] on span "With on-device execution, there are three share types:" at bounding box center [634, 1] width 692 height 22
drag, startPoint x: 440, startPoint y: 347, endPoint x: 479, endPoint y: 349, distance: 39.6
click at [479, 13] on span "With on-device execution, there are three share types:" at bounding box center [634, 1] width 692 height 22
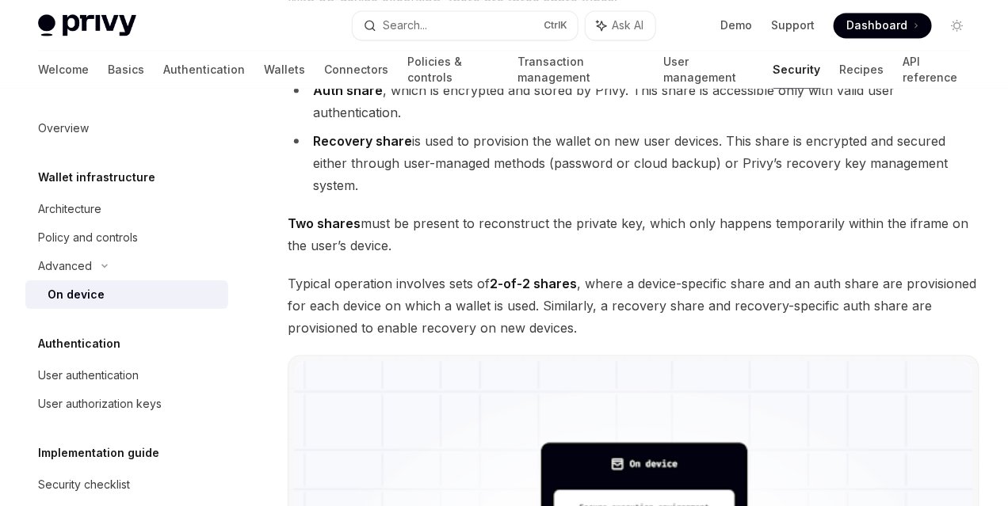
drag, startPoint x: 360, startPoint y: 315, endPoint x: 439, endPoint y: 315, distance: 79.2
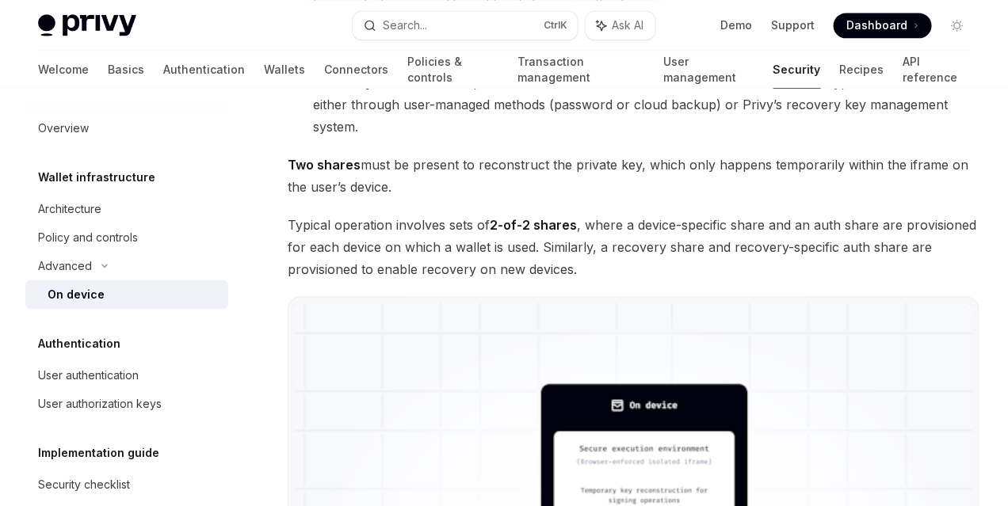
scroll to position [1426, 0]
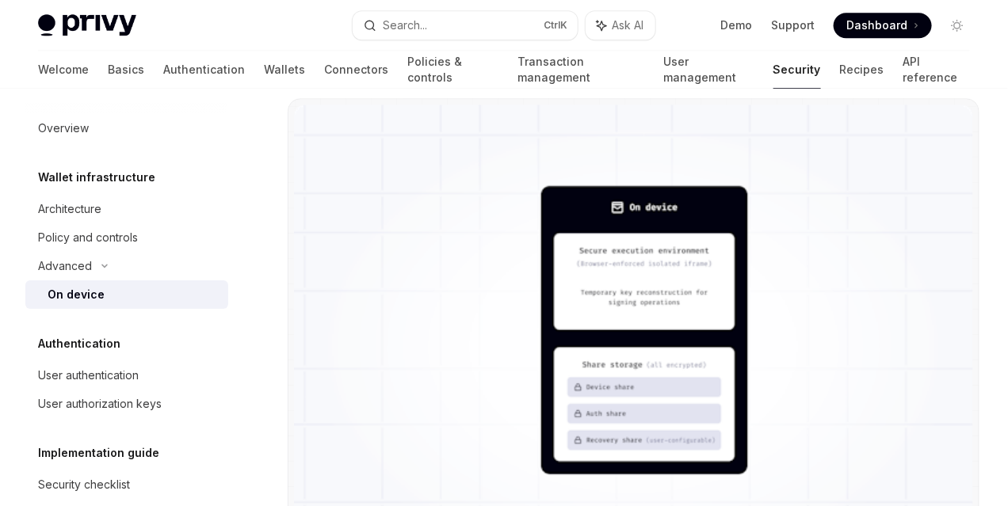
drag, startPoint x: 330, startPoint y: 359, endPoint x: 396, endPoint y: 355, distance: 65.9
drag, startPoint x: 437, startPoint y: 355, endPoint x: 500, endPoint y: 357, distance: 63.4
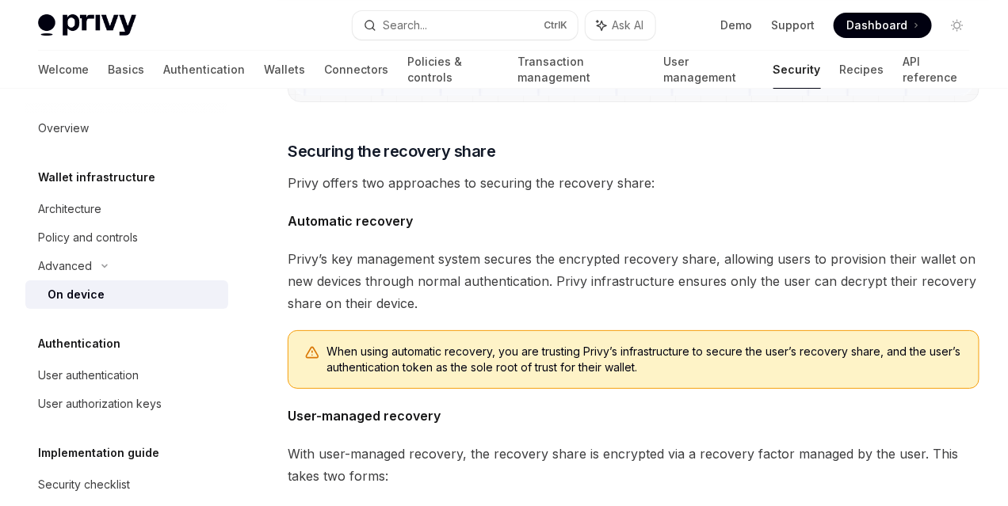
scroll to position [1981, 0]
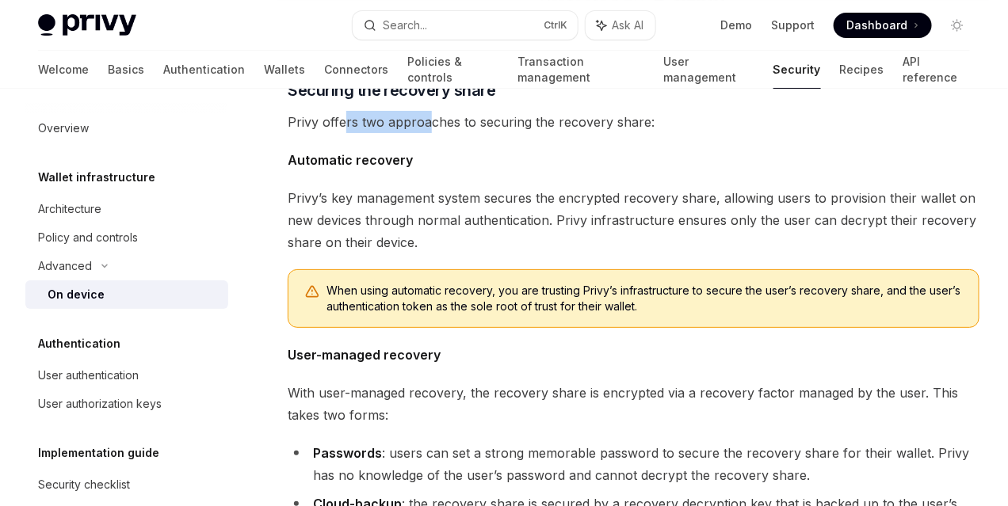
click at [425, 133] on span "Privy offers two approaches to securing the recovery share:" at bounding box center [634, 122] width 692 height 22
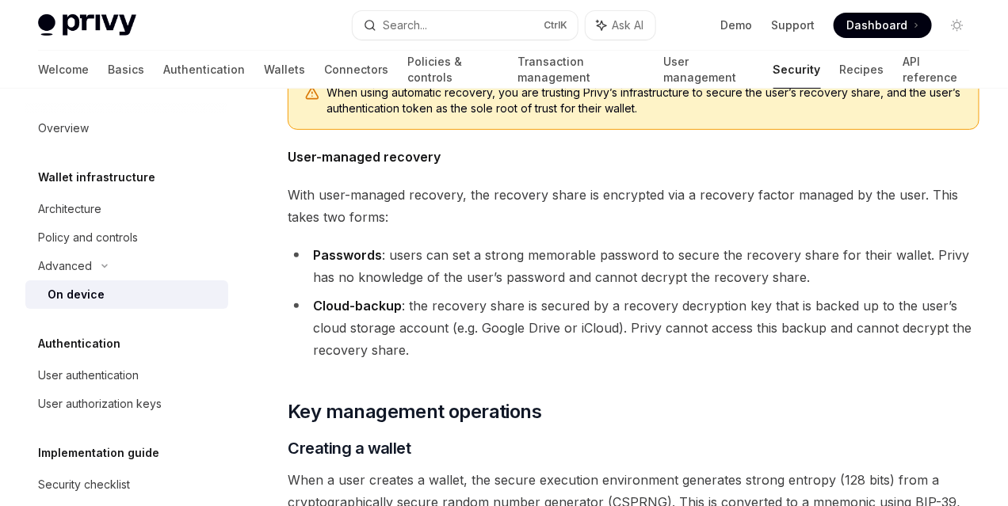
drag, startPoint x: 336, startPoint y: 240, endPoint x: 484, endPoint y: 240, distance: 148.1
click at [414, 55] on span "Privy’s key management system secures the encrypted recovery share, allowing us…" at bounding box center [634, 22] width 692 height 67
drag, startPoint x: 524, startPoint y: 243, endPoint x: 559, endPoint y: 246, distance: 34.9
click at [557, 55] on span "Privy’s key management system secures the encrypted recovery share, allowing us…" at bounding box center [634, 22] width 692 height 67
drag, startPoint x: 337, startPoint y: 259, endPoint x: 397, endPoint y: 261, distance: 59.4
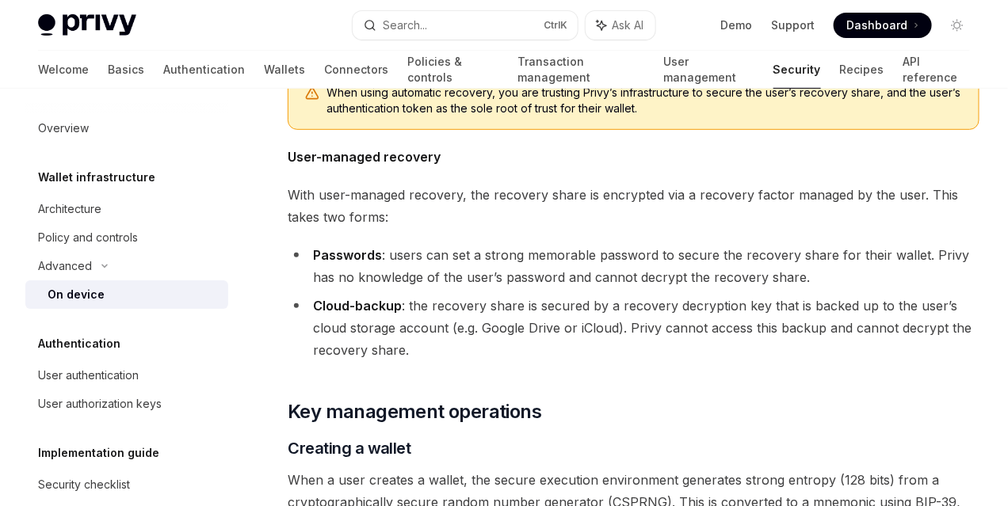
click at [397, 55] on span "Privy’s key management system secures the encrypted recovery share, allowing us…" at bounding box center [634, 22] width 692 height 67
drag, startPoint x: 525, startPoint y: 261, endPoint x: 566, endPoint y: 261, distance: 41.2
click at [549, 55] on span "Privy’s key management system secures the encrypted recovery share, allowing us…" at bounding box center [634, 22] width 692 height 67
drag, startPoint x: 596, startPoint y: 261, endPoint x: 610, endPoint y: 261, distance: 14.3
click at [610, 55] on span "Privy’s key management system secures the encrypted recovery share, allowing us…" at bounding box center [634, 22] width 692 height 67
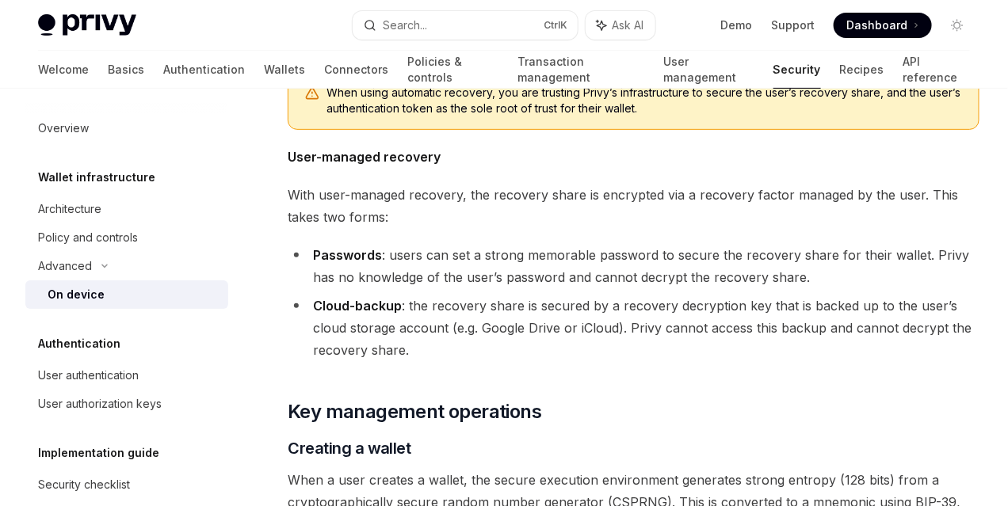
drag, startPoint x: 517, startPoint y: 277, endPoint x: 575, endPoint y: 278, distance: 57.8
click at [570, 55] on span "Privy’s key management system secures the encrypted recovery share, allowing us…" at bounding box center [634, 22] width 692 height 67
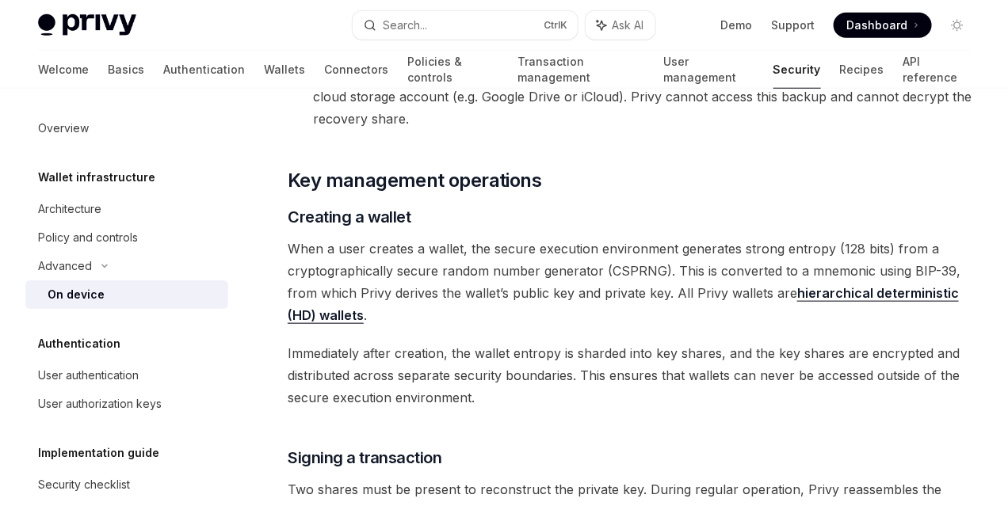
scroll to position [2416, 0]
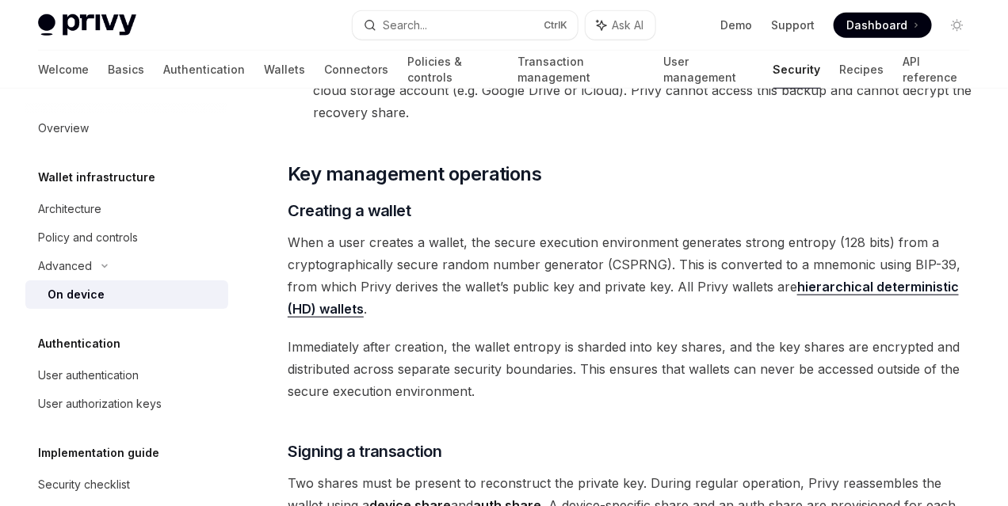
drag, startPoint x: 337, startPoint y: 254, endPoint x: 519, endPoint y: 266, distance: 182.6
click at [517, 265] on div "Privy’s security architecture leverages secure execution environments to protec…" at bounding box center [634, 128] width 692 height 4691
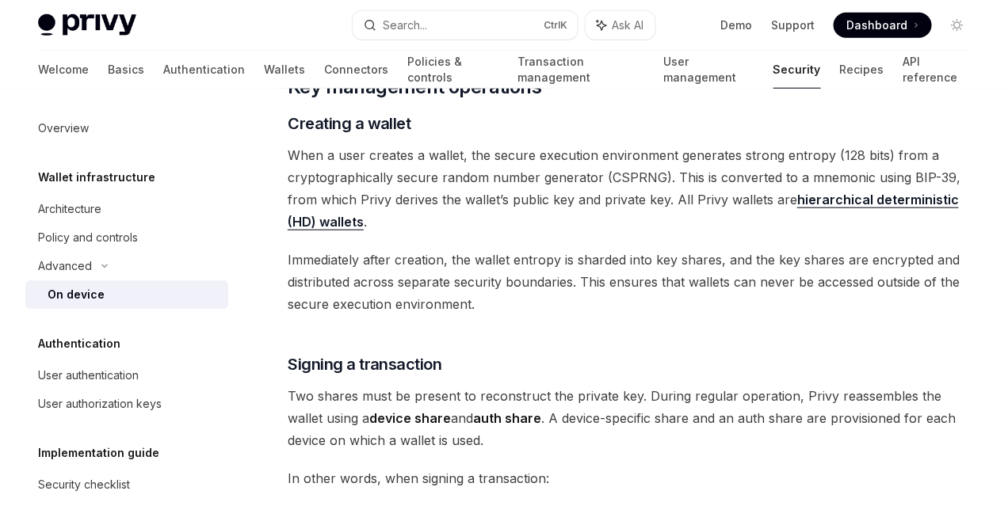
scroll to position [2694, 0]
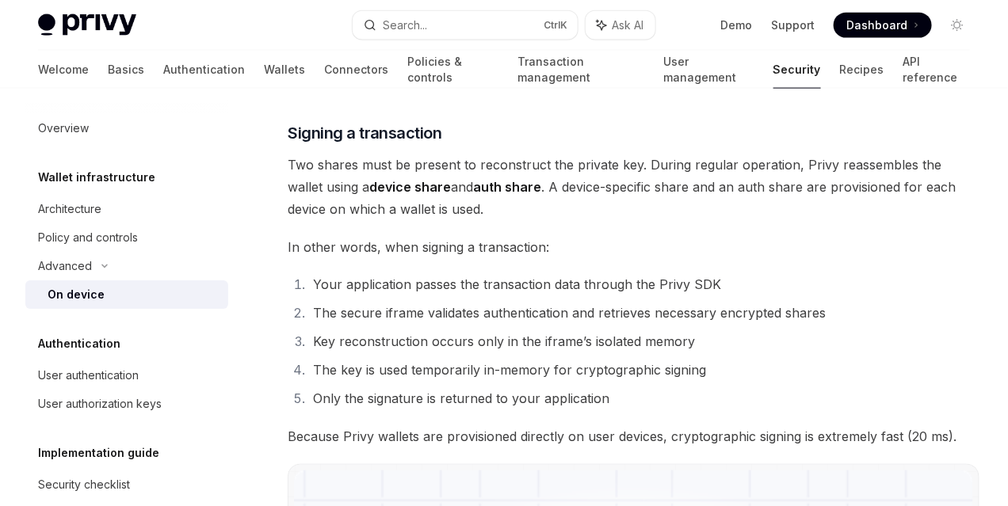
scroll to position [2773, 0]
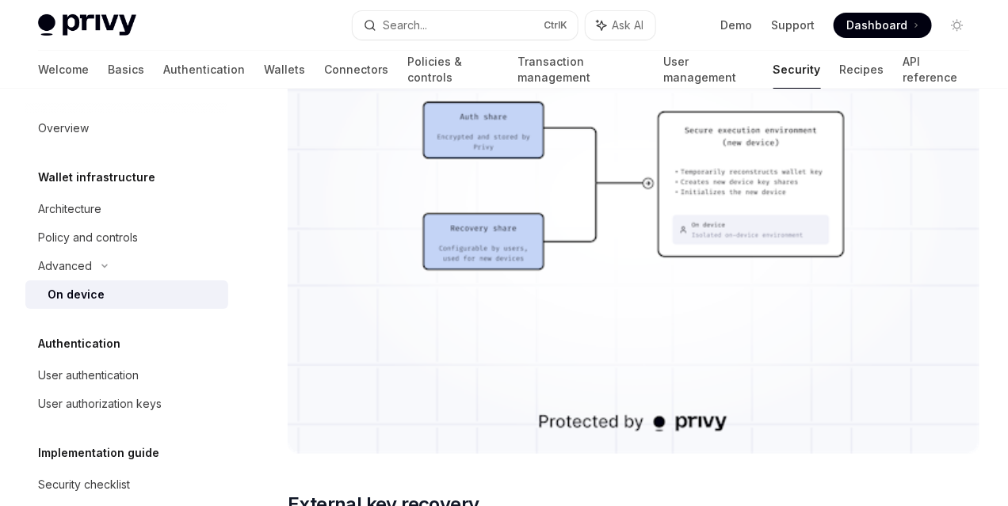
scroll to position [4159, 0]
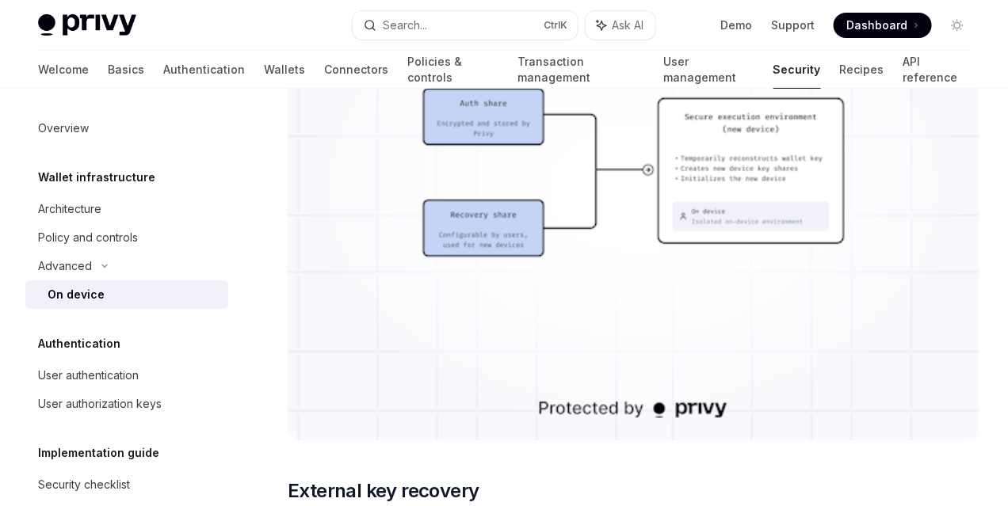
drag, startPoint x: 386, startPoint y: 318, endPoint x: 446, endPoint y: 315, distance: 60.3
drag, startPoint x: 507, startPoint y: 318, endPoint x: 519, endPoint y: 319, distance: 12.0
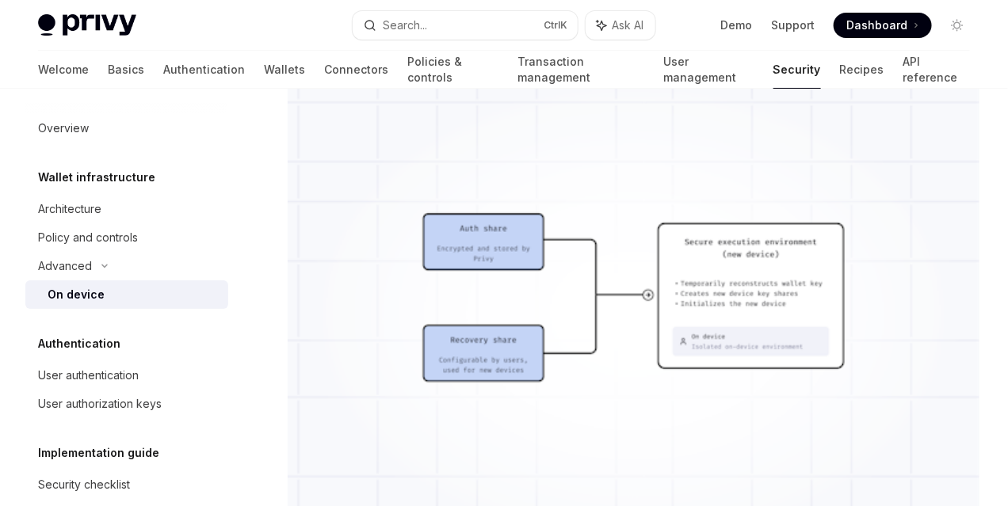
scroll to position [3983, 0]
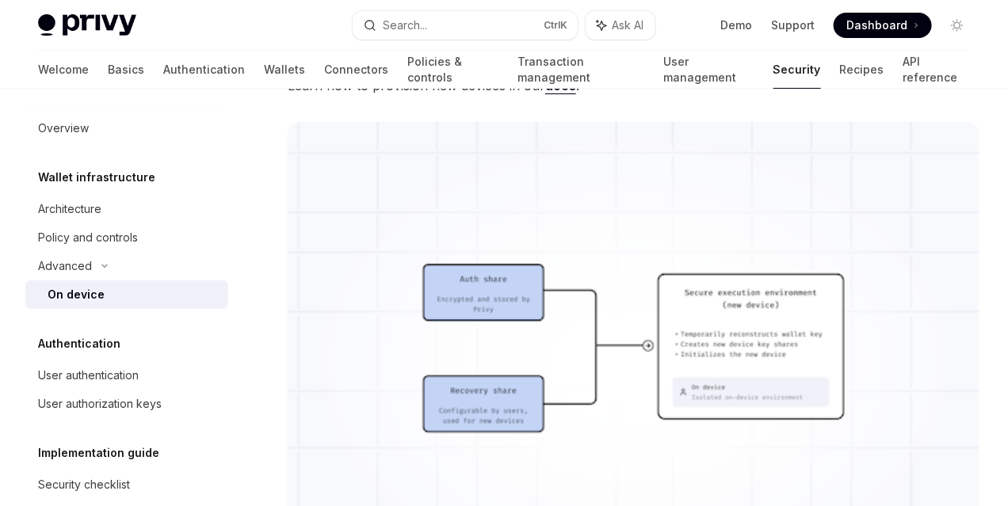
click at [62, 347] on h5 "Authentication" at bounding box center [79, 343] width 82 height 19
click at [65, 345] on h5 "Authentication" at bounding box center [79, 343] width 82 height 19
click at [119, 379] on div "User authentication" at bounding box center [88, 375] width 101 height 19
type textarea "*"
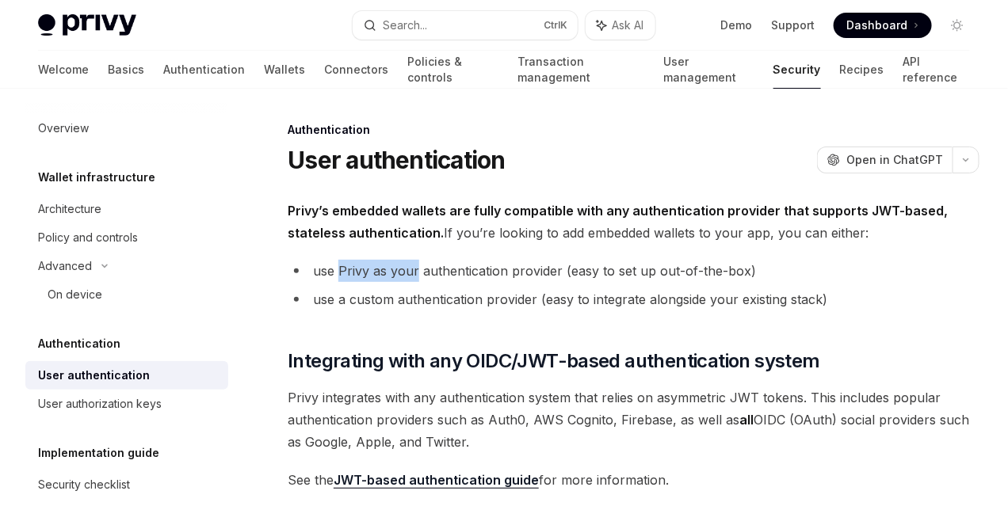
drag, startPoint x: 340, startPoint y: 315, endPoint x: 456, endPoint y: 314, distance: 115.7
click at [425, 282] on li "use Privy as your authentication provider (easy to set up out-of-the-box)" at bounding box center [634, 271] width 692 height 22
drag, startPoint x: 488, startPoint y: 314, endPoint x: 543, endPoint y: 318, distance: 55.6
click at [538, 282] on li "use Privy as your authentication provider (easy to set up out-of-the-box)" at bounding box center [634, 271] width 692 height 22
click at [586, 282] on li "use Privy as your authentication provider (easy to set up out-of-the-box)" at bounding box center [634, 271] width 692 height 22
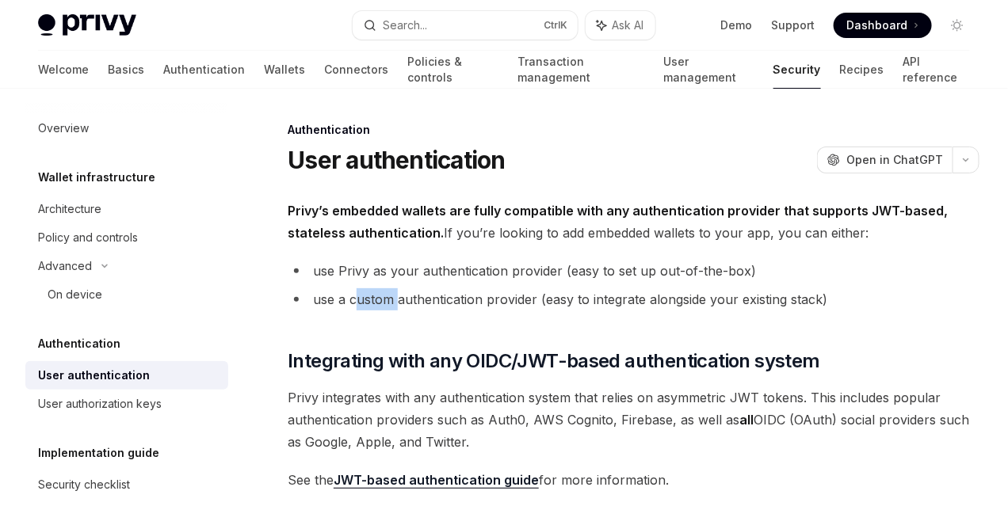
drag, startPoint x: 353, startPoint y: 368, endPoint x: 414, endPoint y: 360, distance: 62.2
click at [411, 311] on li "use a custom authentication provider (easy to integrate alongside your existing…" at bounding box center [634, 299] width 692 height 22
drag, startPoint x: 356, startPoint y: 209, endPoint x: 452, endPoint y: 212, distance: 96.7
click at [425, 212] on strong "Privy’s embedded wallets are fully compatible with any authentication provider …" at bounding box center [618, 222] width 660 height 38
drag, startPoint x: 473, startPoint y: 215, endPoint x: 501, endPoint y: 234, distance: 33.6
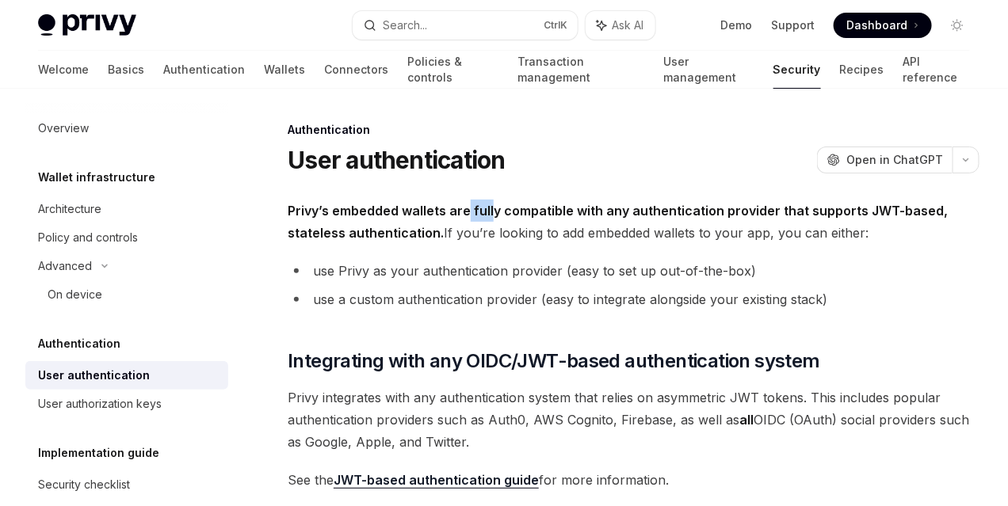
click at [501, 223] on span "Privy’s embedded wallets are fully compatible with any authentication provider …" at bounding box center [634, 222] width 692 height 44
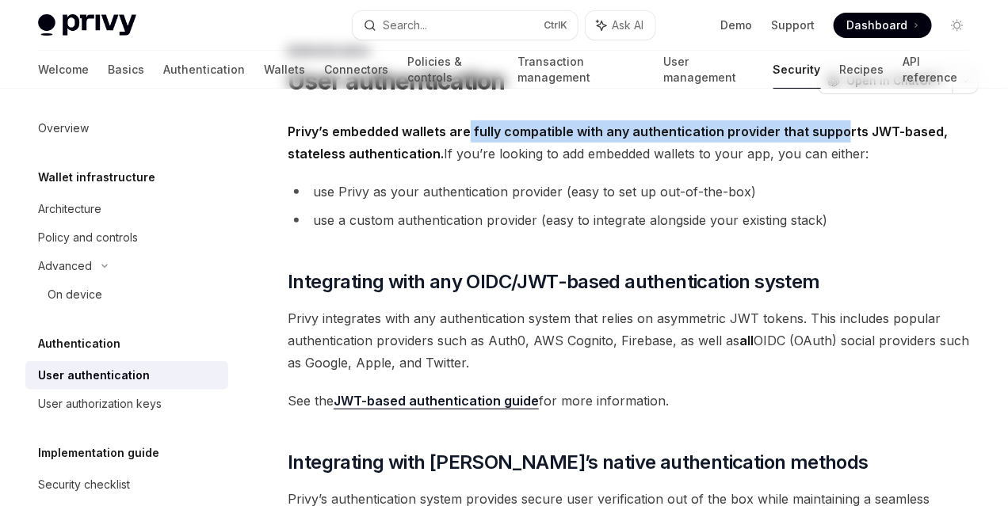
scroll to position [158, 0]
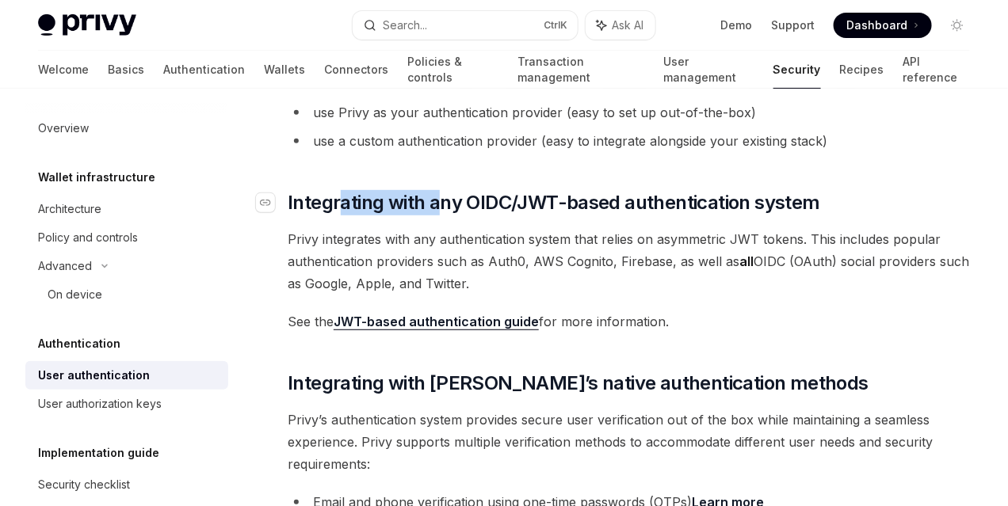
drag, startPoint x: 340, startPoint y: 297, endPoint x: 438, endPoint y: 293, distance: 98.3
click at [438, 215] on span "Integrating with any OIDC/JWT-based authentication system" at bounding box center [554, 202] width 532 height 25
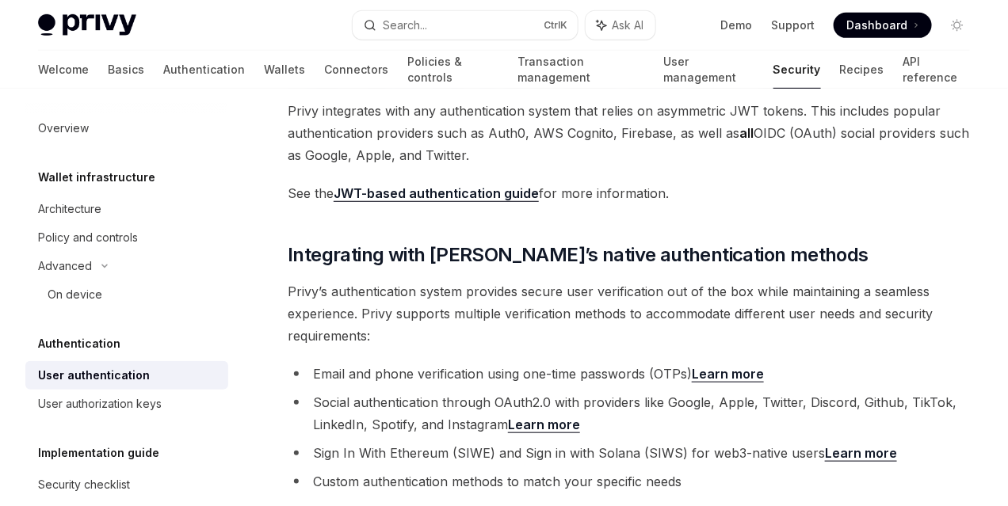
scroll to position [317, 0]
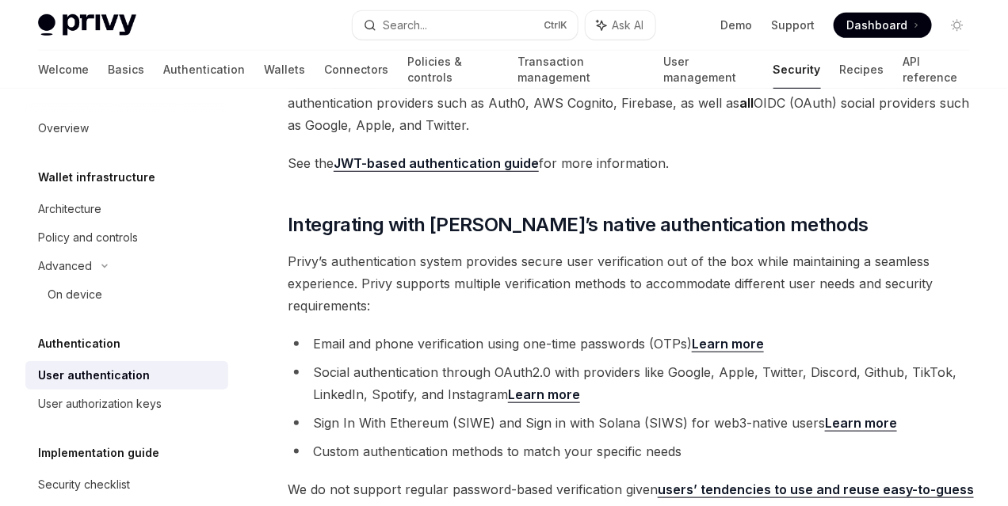
click at [342, 136] on span "Privy integrates with any authentication system that relies on asymmetric JWT t…" at bounding box center [634, 103] width 692 height 67
drag, startPoint x: 410, startPoint y: 203, endPoint x: 427, endPoint y: 203, distance: 16.6
click at [425, 136] on span "Privy integrates with any authentication system that relies on asymmetric JWT t…" at bounding box center [634, 103] width 692 height 67
click at [514, 136] on span "Privy integrates with any authentication system that relies on asymmetric JWT t…" at bounding box center [634, 103] width 692 height 67
drag, startPoint x: 379, startPoint y: 241, endPoint x: 466, endPoint y: 237, distance: 87.2
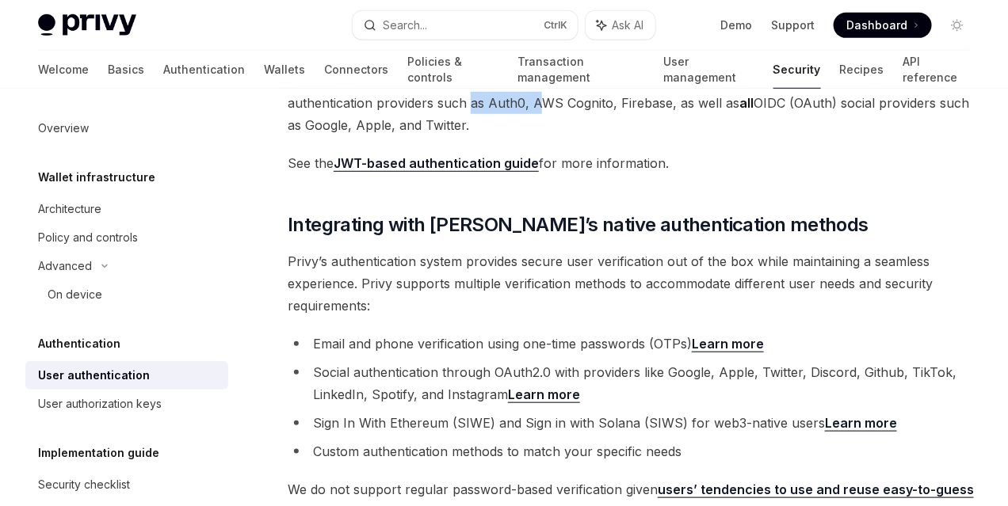
click at [453, 136] on span "Privy integrates with any authentication system that relies on asymmetric JWT t…" at bounding box center [634, 103] width 692 height 67
click at [582, 136] on span "Privy integrates with any authentication system that relies on asymmetric JWT t…" at bounding box center [634, 103] width 692 height 67
drag, startPoint x: 362, startPoint y: 240, endPoint x: 440, endPoint y: 240, distance: 78.4
click at [440, 136] on span "Privy integrates with any authentication system that relies on asymmetric JWT t…" at bounding box center [634, 103] width 692 height 67
click at [548, 136] on span "Privy integrates with any authentication system that relies on asymmetric JWT t…" at bounding box center [634, 103] width 692 height 67
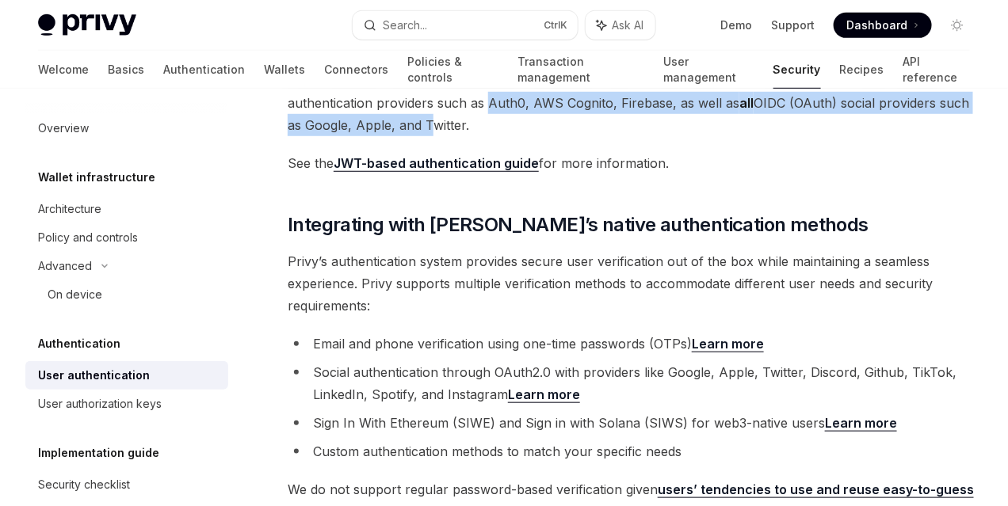
drag, startPoint x: 396, startPoint y: 238, endPoint x: 607, endPoint y: 257, distance: 211.7
click at [607, 136] on span "Privy integrates with any authentication system that relies on asymmetric JWT t…" at bounding box center [634, 103] width 692 height 67
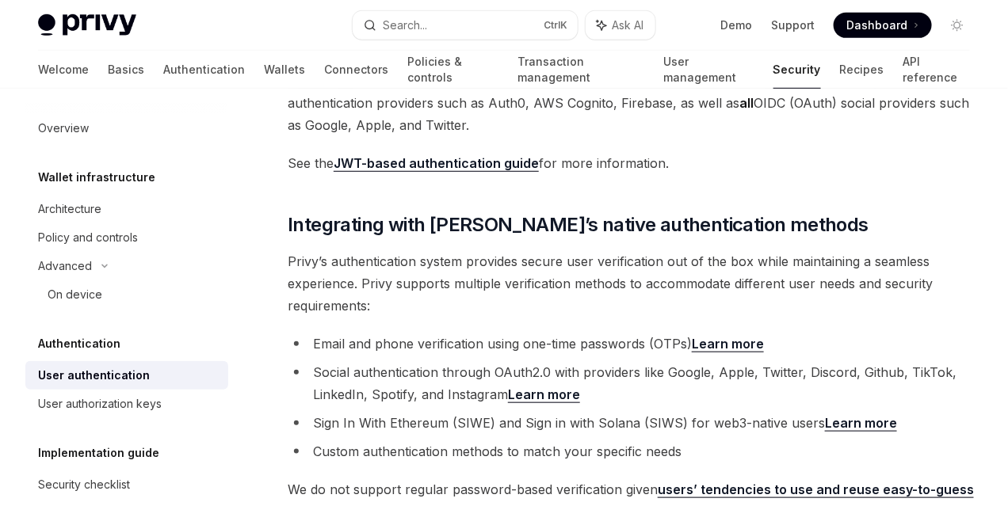
drag, startPoint x: 580, startPoint y: 292, endPoint x: 628, endPoint y: 295, distance: 48.5
click at [628, 174] on span "See the JWT-based authentication guide for more information." at bounding box center [634, 163] width 692 height 22
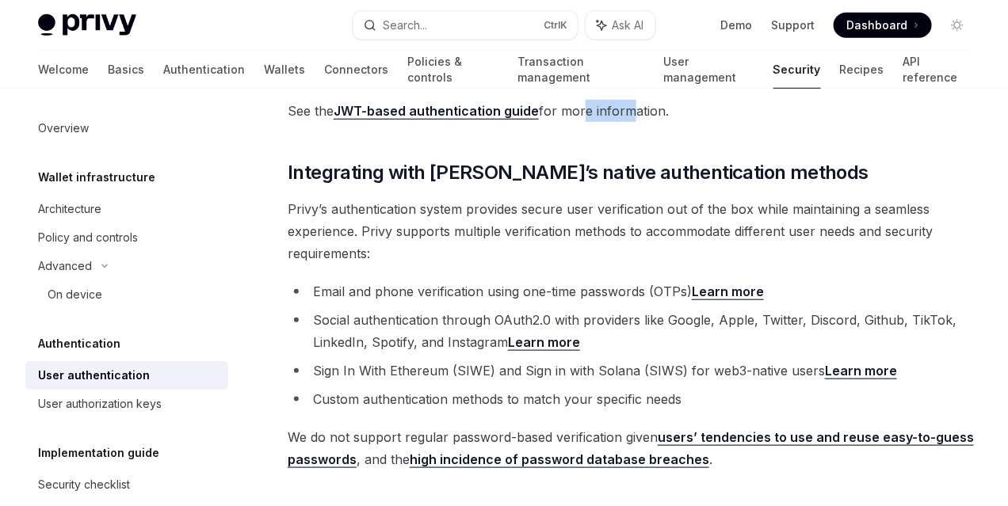
scroll to position [436, 0]
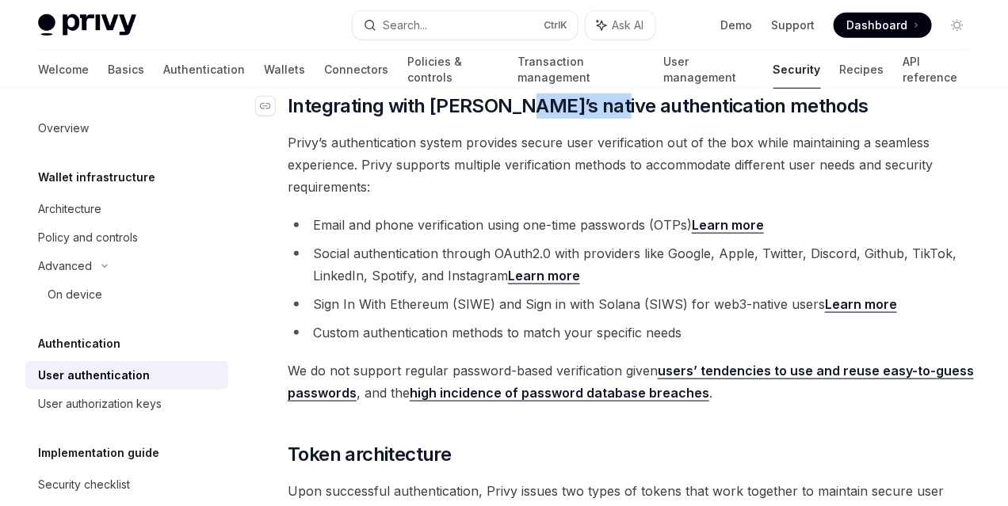
drag, startPoint x: 532, startPoint y: 242, endPoint x: 585, endPoint y: 248, distance: 53.5
click at [585, 119] on span "Integrating with Privy’s native authentication methods" at bounding box center [578, 105] width 581 height 25
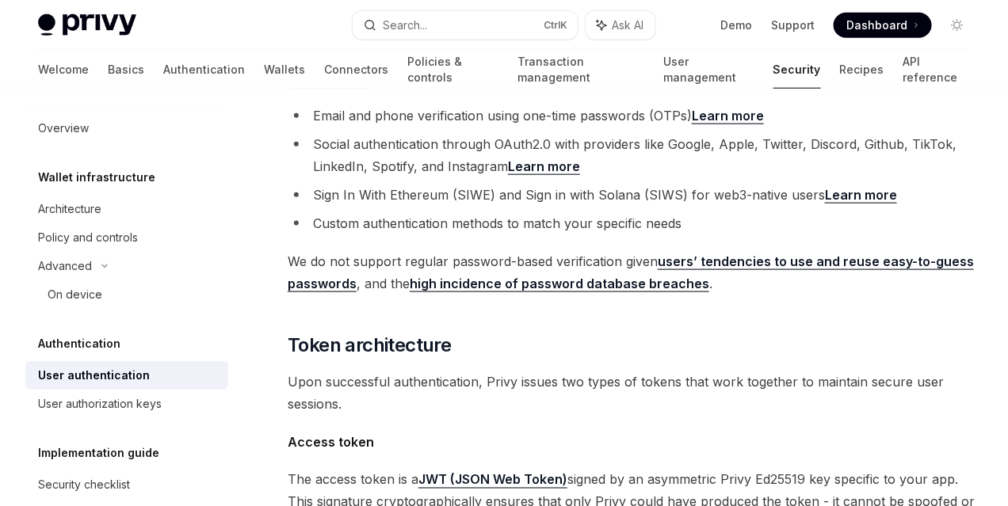
scroll to position [347, 0]
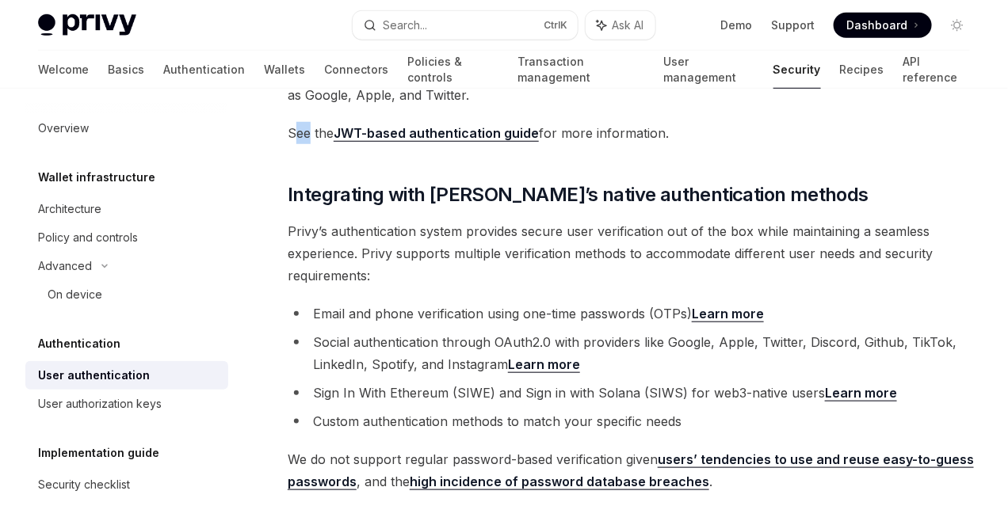
drag, startPoint x: 296, startPoint y: 273, endPoint x: 308, endPoint y: 273, distance: 11.9
click at [308, 144] on span "See the JWT-based authentication guide for more information." at bounding box center [634, 133] width 692 height 22
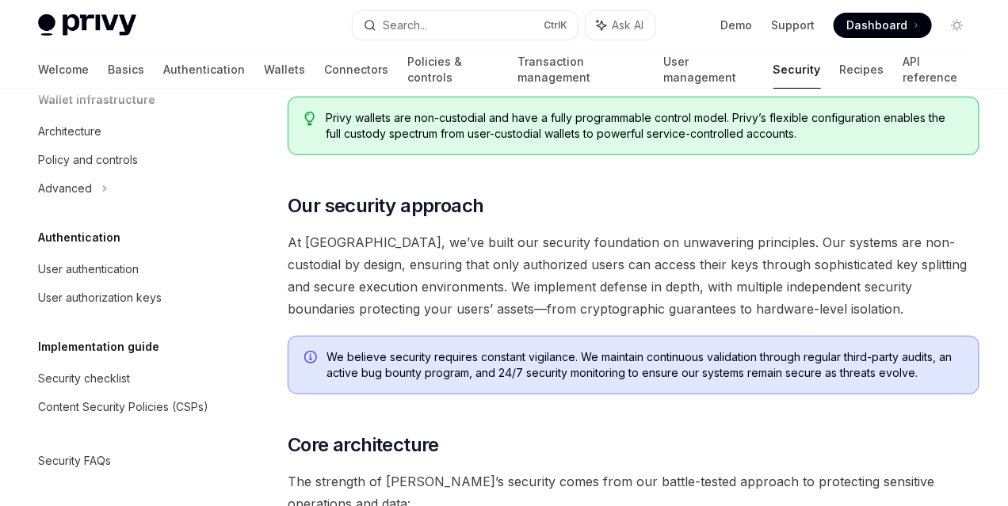
scroll to position [158, 0]
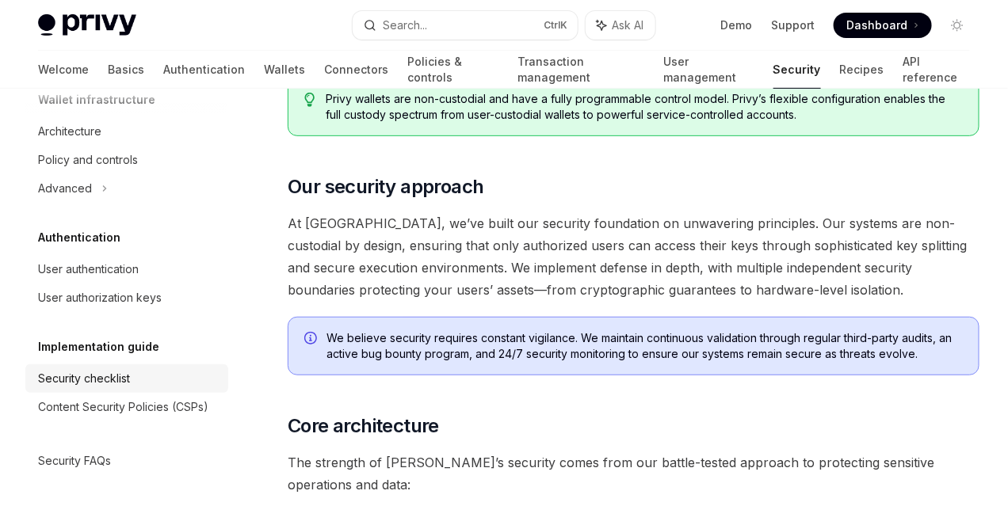
click at [132, 379] on div "Security checklist" at bounding box center [128, 378] width 181 height 19
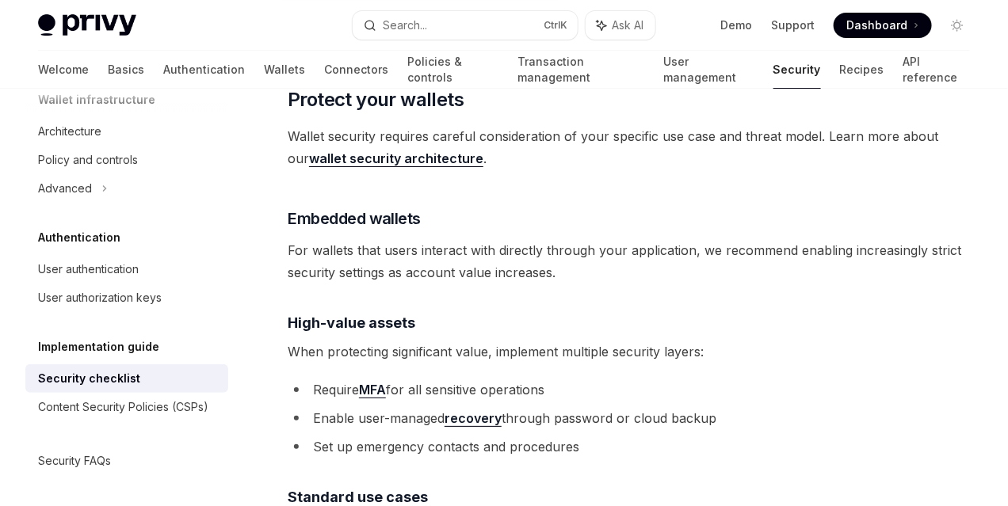
scroll to position [1901, 0]
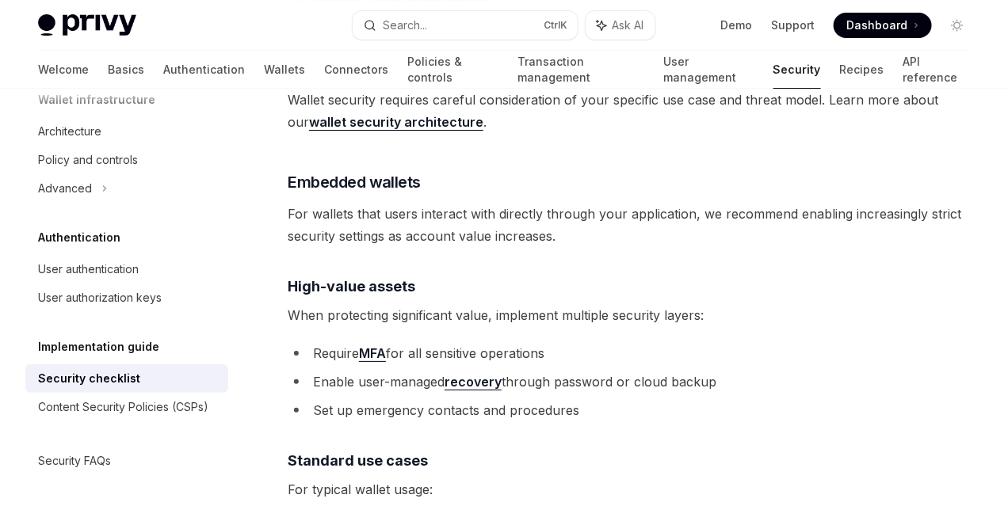
drag, startPoint x: 334, startPoint y: 219, endPoint x: 409, endPoint y: 223, distance: 75.4
drag, startPoint x: 335, startPoint y: 222, endPoint x: 403, endPoint y: 223, distance: 68.1
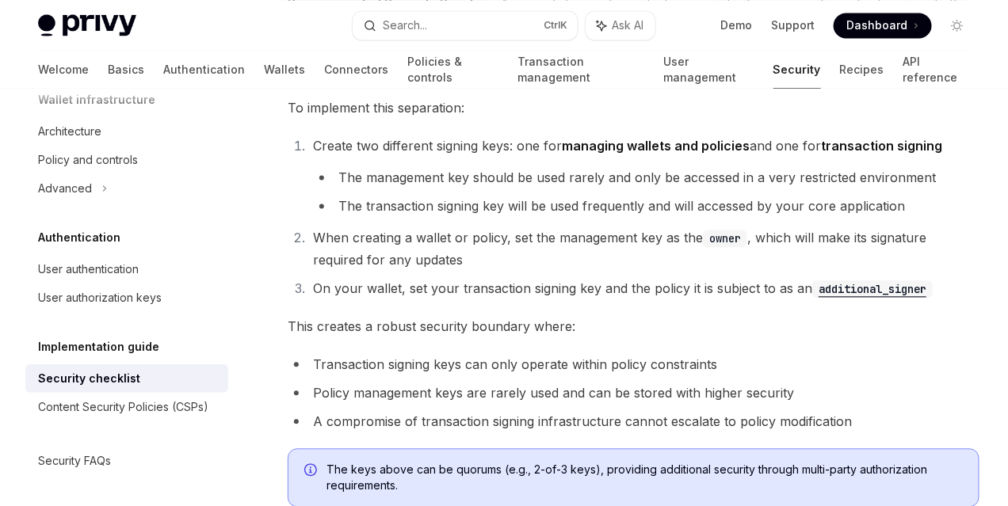
scroll to position [3090, 0]
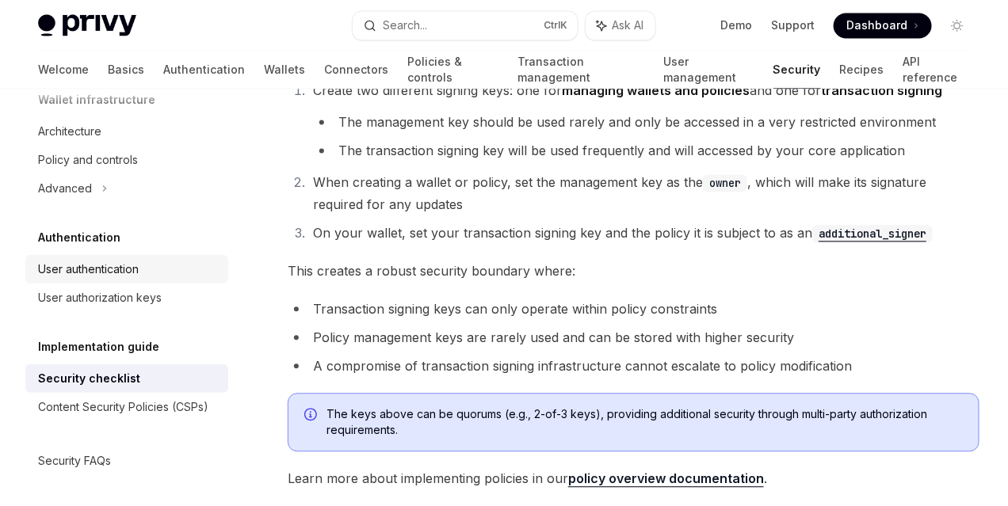
click at [105, 262] on div "User authentication" at bounding box center [88, 269] width 101 height 19
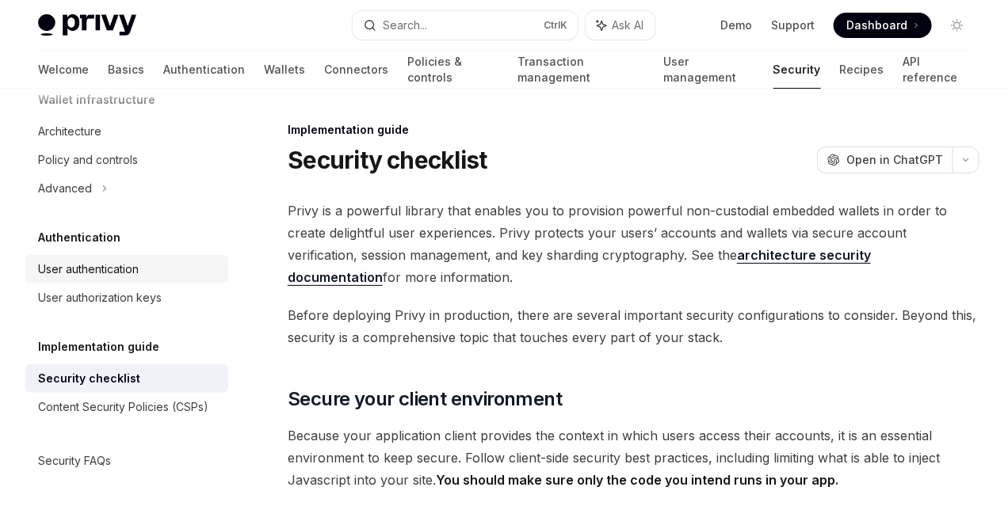
type textarea "*"
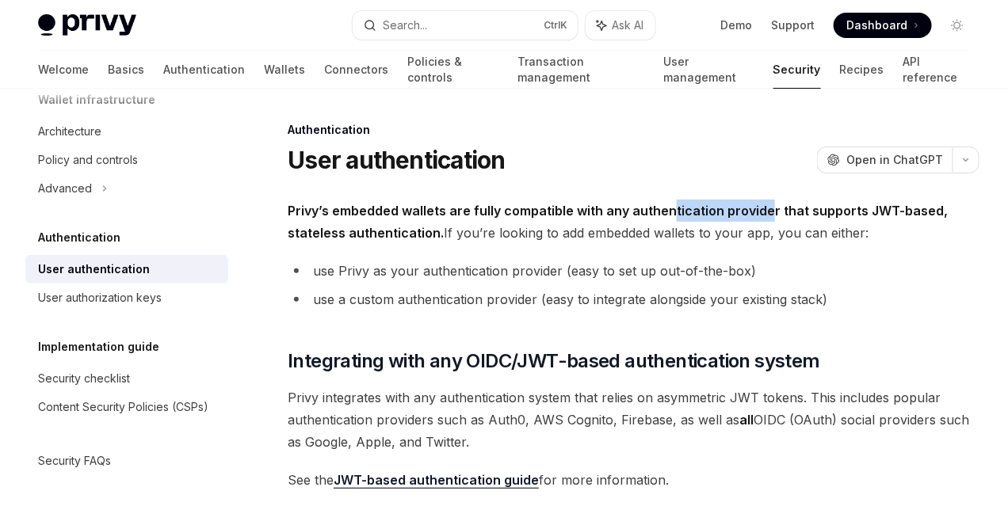
drag, startPoint x: 330, startPoint y: 224, endPoint x: 422, endPoint y: 227, distance: 92.7
click at [422, 227] on span "Privy’s embedded wallets are fully compatible with any authentication provider …" at bounding box center [634, 222] width 692 height 44
click at [568, 244] on span "Privy’s embedded wallets are fully compatible with any authentication provider …" at bounding box center [634, 222] width 692 height 44
drag, startPoint x: 312, startPoint y: 230, endPoint x: 367, endPoint y: 238, distance: 55.2
click at [367, 238] on strong "Privy’s embedded wallets are fully compatible with any authentication provider …" at bounding box center [618, 222] width 660 height 38
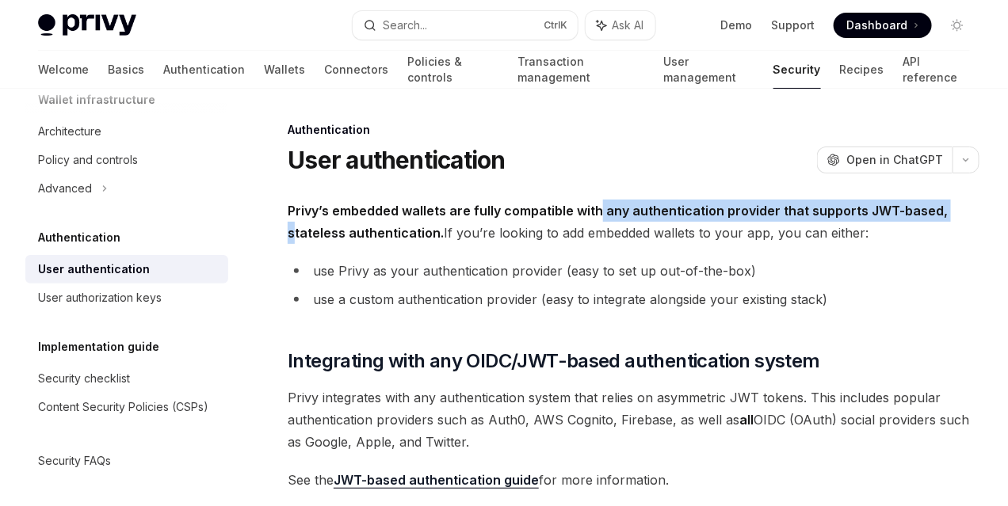
drag, startPoint x: 600, startPoint y: 213, endPoint x: 601, endPoint y: 226, distance: 12.8
click at [601, 226] on strong "Privy’s embedded wallets are fully compatible with any authentication provider …" at bounding box center [618, 222] width 660 height 38
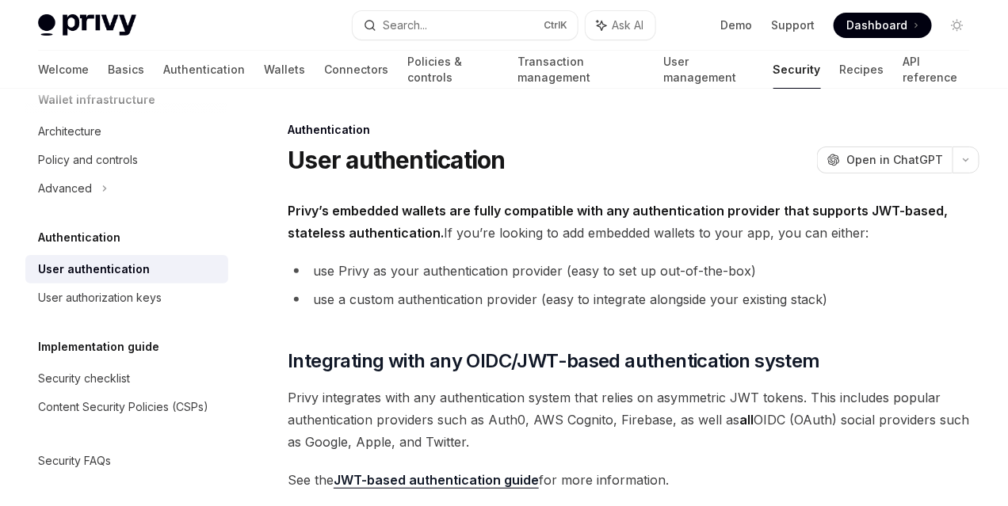
click at [640, 223] on span "Privy’s embedded wallets are fully compatible with any authentication provider …" at bounding box center [634, 222] width 692 height 44
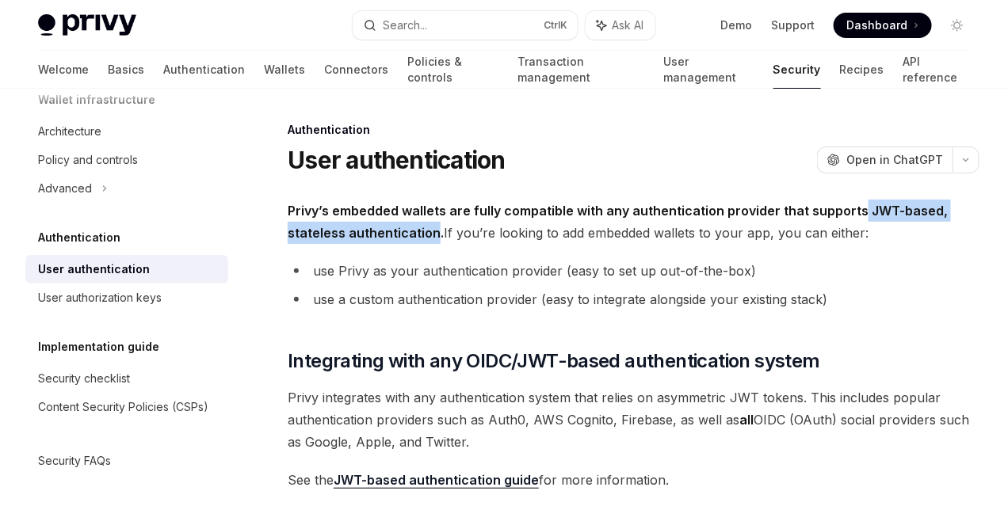
drag, startPoint x: 514, startPoint y: 232, endPoint x: 376, endPoint y: 246, distance: 139.4
click at [376, 244] on span "Privy’s embedded wallets are fully compatible with any authentication provider …" at bounding box center [634, 222] width 692 height 44
copy strong "JWT-based, stateless authentication"
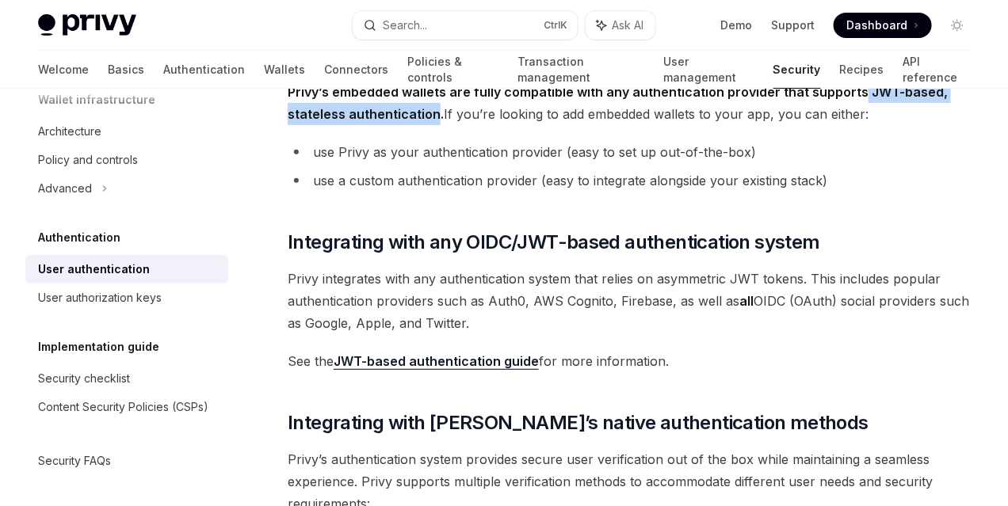
scroll to position [277, 0]
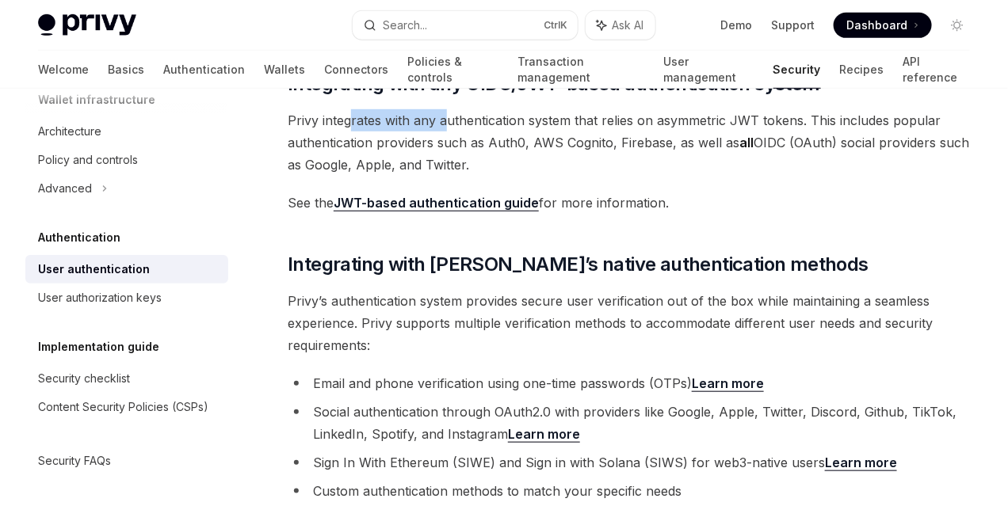
drag, startPoint x: 358, startPoint y: 234, endPoint x: 449, endPoint y: 234, distance: 91.1
click at [449, 176] on span "Privy integrates with any authentication system that relies on asymmetric JWT t…" at bounding box center [634, 142] width 692 height 67
drag, startPoint x: 538, startPoint y: 240, endPoint x: 574, endPoint y: 240, distance: 36.4
click at [574, 176] on span "Privy integrates with any authentication system that relies on asymmetric JWT t…" at bounding box center [634, 142] width 692 height 67
drag, startPoint x: 311, startPoint y: 244, endPoint x: 525, endPoint y: 240, distance: 214.7
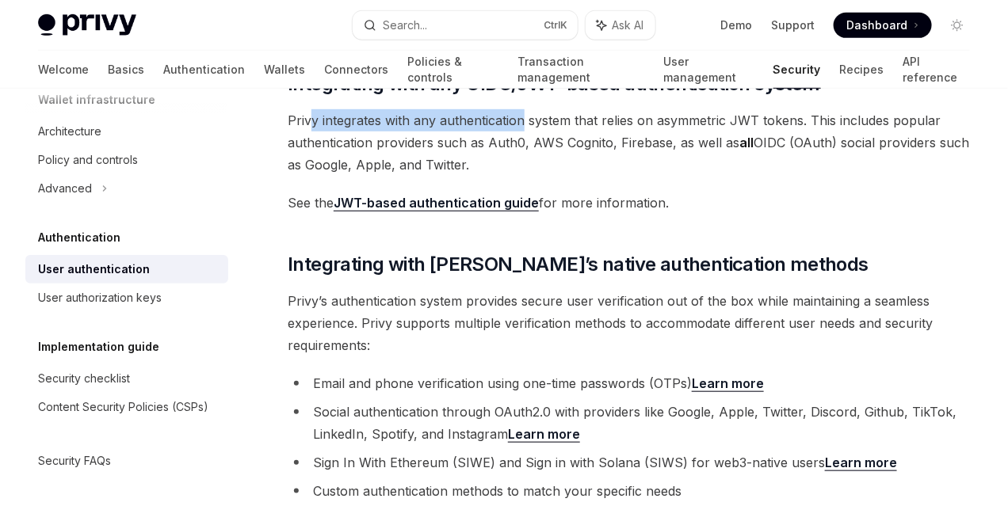
click at [525, 176] on span "Privy integrates with any authentication system that relies on asymmetric JWT t…" at bounding box center [634, 142] width 692 height 67
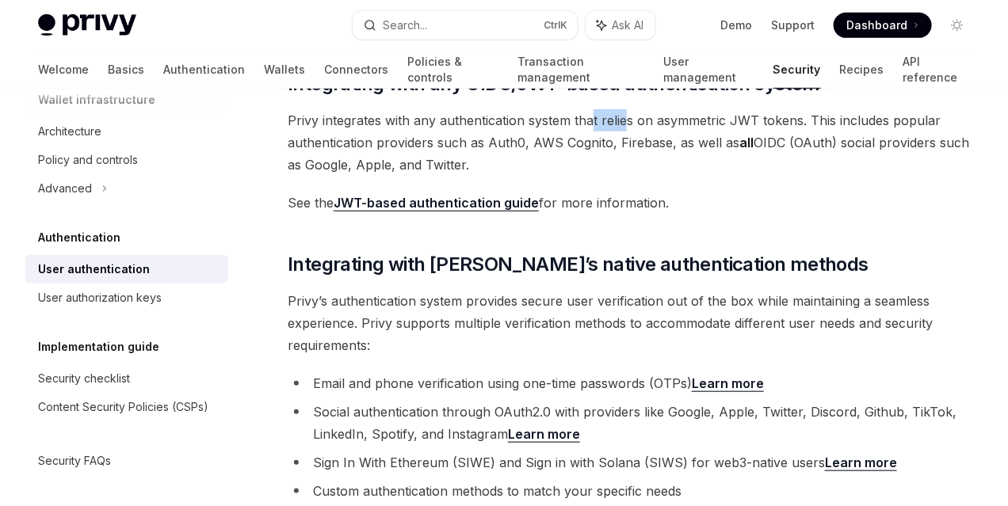
drag, startPoint x: 605, startPoint y: 240, endPoint x: 633, endPoint y: 242, distance: 27.8
click at [633, 176] on span "Privy integrates with any authentication system that relies on asymmetric JWT t…" at bounding box center [634, 142] width 692 height 67
drag, startPoint x: 380, startPoint y: 257, endPoint x: 408, endPoint y: 257, distance: 27.7
click at [398, 176] on span "Privy integrates with any authentication system that relies on asymmetric JWT t…" at bounding box center [634, 142] width 692 height 67
click at [526, 176] on span "Privy integrates with any authentication system that relies on asymmetric JWT t…" at bounding box center [634, 142] width 692 height 67
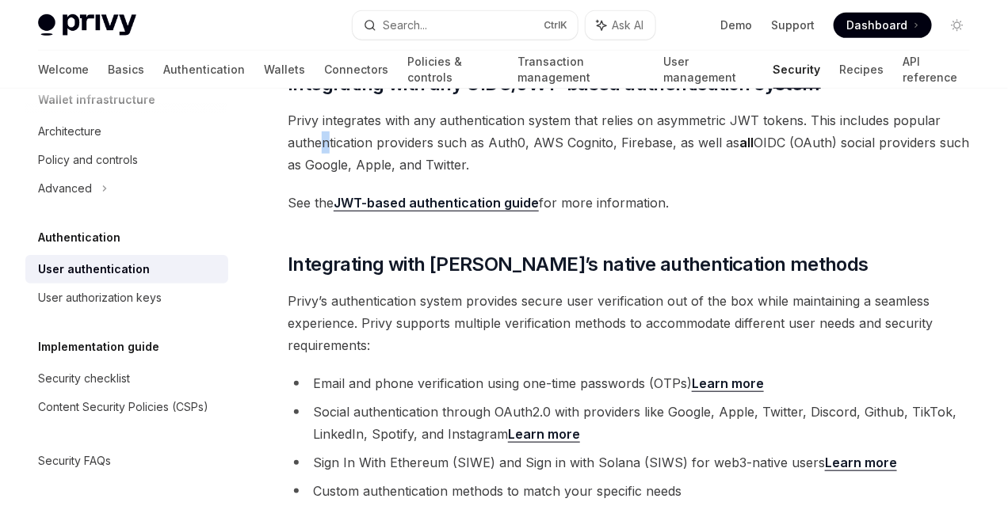
click at [609, 176] on span "Privy integrates with any authentication system that relies on asymmetric JWT t…" at bounding box center [634, 142] width 692 height 67
drag, startPoint x: 503, startPoint y: 257, endPoint x: 586, endPoint y: 257, distance: 83.2
click at [586, 176] on span "Privy integrates with any authentication system that relies on asymmetric JWT t…" at bounding box center [634, 142] width 692 height 67
drag, startPoint x: 404, startPoint y: 280, endPoint x: 475, endPoint y: 284, distance: 71.4
click at [475, 176] on span "Privy integrates with any authentication system that relies on asymmetric JWT t…" at bounding box center [634, 142] width 692 height 67
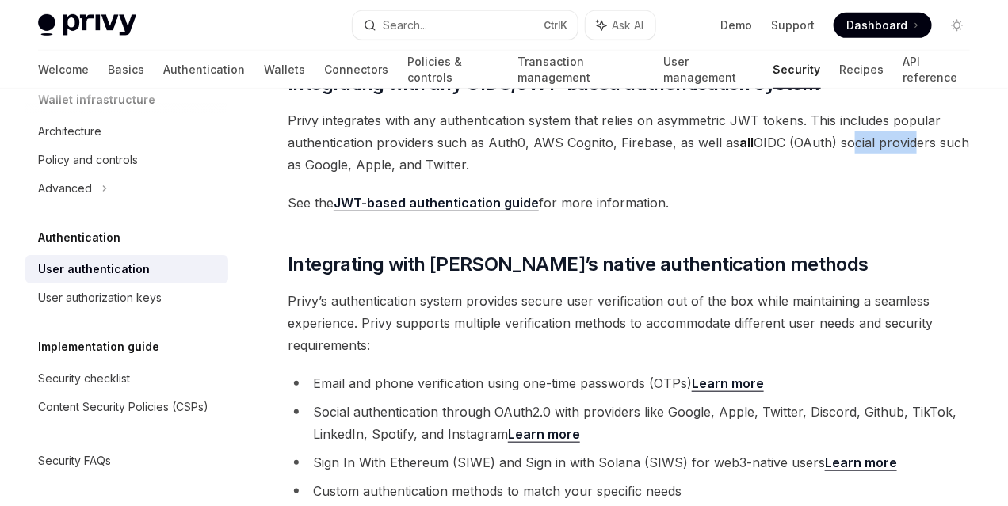
drag, startPoint x: 345, startPoint y: 297, endPoint x: 405, endPoint y: 303, distance: 60.5
click at [405, 176] on span "Privy integrates with any authentication system that relies on asymmetric JWT t…" at bounding box center [634, 142] width 692 height 67
drag, startPoint x: 447, startPoint y: 305, endPoint x: 466, endPoint y: 309, distance: 19.4
click at [466, 176] on span "Privy integrates with any authentication system that relies on asymmetric JWT t…" at bounding box center [634, 142] width 692 height 67
drag, startPoint x: 591, startPoint y: 303, endPoint x: 623, endPoint y: 303, distance: 32.5
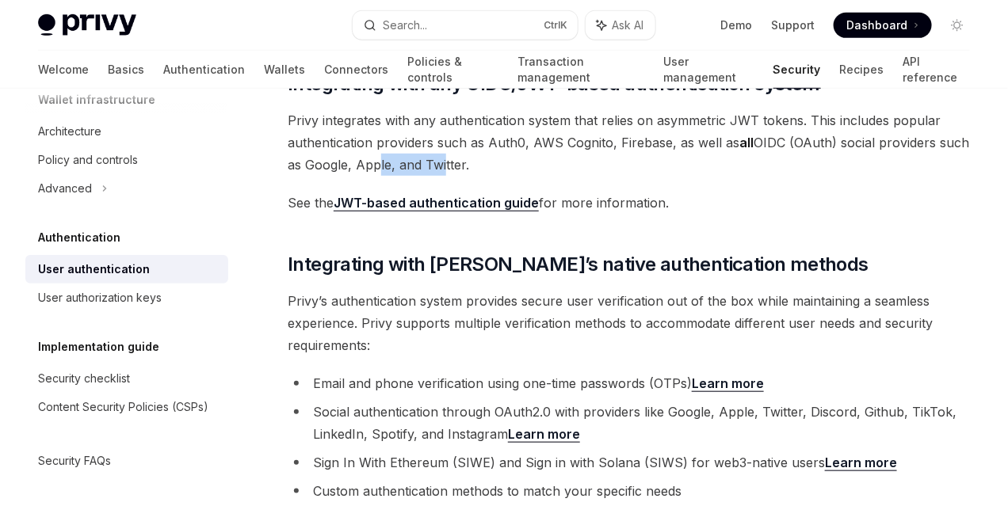
click at [620, 176] on span "Privy integrates with any authentication system that relies on asymmetric JWT t…" at bounding box center [634, 142] width 692 height 67
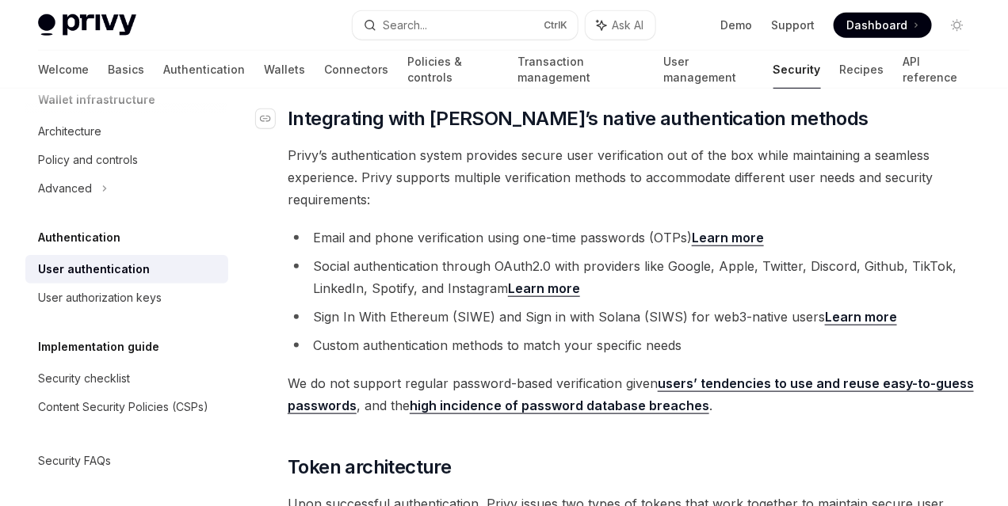
scroll to position [436, 0]
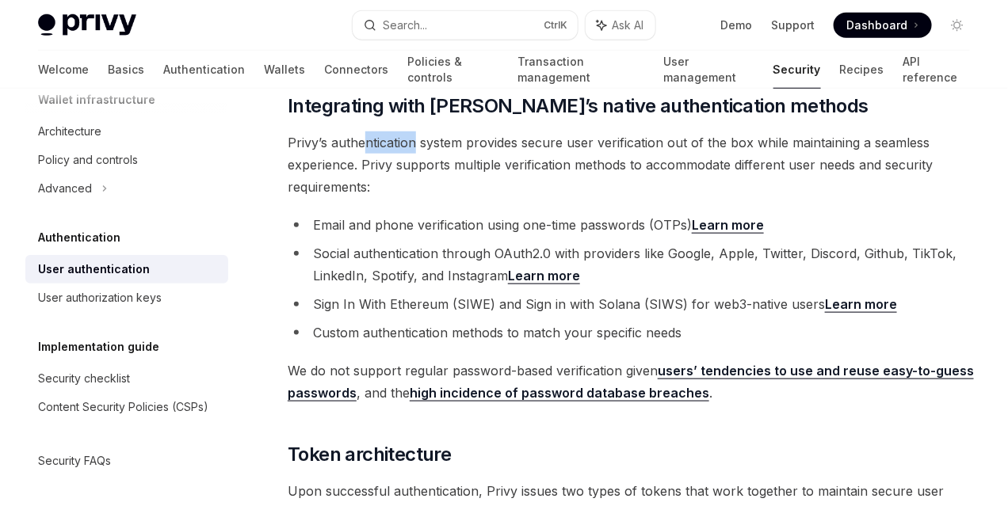
drag, startPoint x: 366, startPoint y: 306, endPoint x: 453, endPoint y: 304, distance: 87.2
click at [421, 198] on span "Privy’s authentication system provides secure user verification out of the box …" at bounding box center [634, 165] width 692 height 67
drag, startPoint x: 475, startPoint y: 307, endPoint x: 545, endPoint y: 311, distance: 70.6
click at [532, 198] on span "Privy’s authentication system provides secure user verification out of the box …" at bounding box center [634, 165] width 692 height 67
drag, startPoint x: 630, startPoint y: 315, endPoint x: 658, endPoint y: 315, distance: 27.7
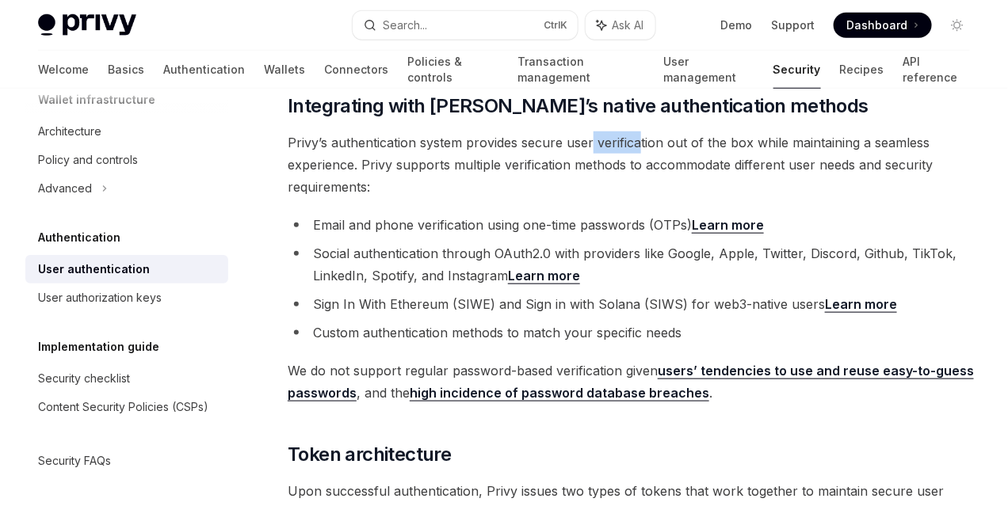
click at [656, 198] on span "Privy’s authentication system provides secure user verification out of the box …" at bounding box center [634, 165] width 692 height 67
click at [598, 198] on span "Privy’s authentication system provides secure user verification out of the box …" at bounding box center [634, 165] width 692 height 67
drag, startPoint x: 454, startPoint y: 332, endPoint x: 494, endPoint y: 326, distance: 40.8
click at [494, 198] on span "Privy’s authentication system provides secure user verification out of the box …" at bounding box center [634, 165] width 692 height 67
drag, startPoint x: 636, startPoint y: 323, endPoint x: 667, endPoint y: 323, distance: 30.9
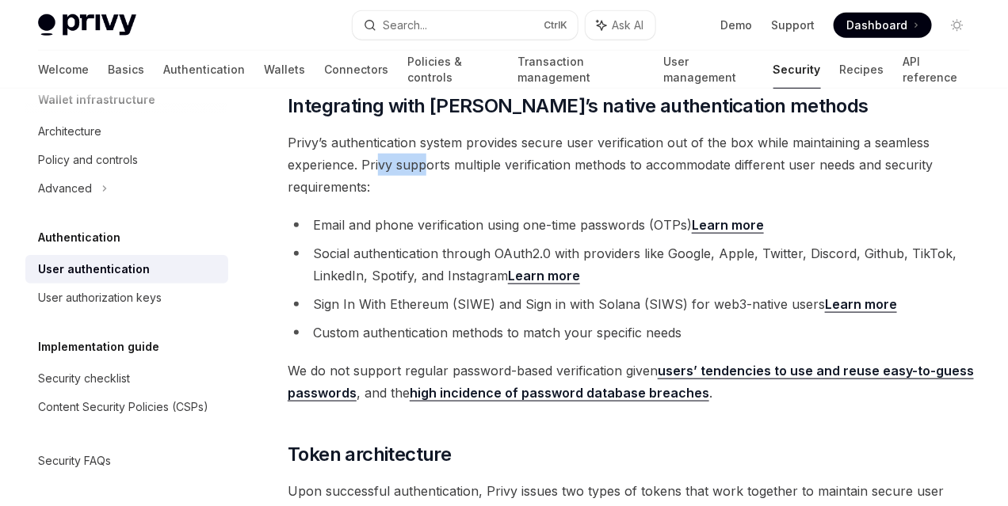
click at [667, 198] on span "Privy’s authentication system provides secure user verification out of the box …" at bounding box center [634, 165] width 692 height 67
drag, startPoint x: 326, startPoint y: 344, endPoint x: 400, endPoint y: 352, distance: 74.1
click at [400, 198] on span "Privy’s authentication system provides secure user verification out of the box …" at bounding box center [634, 165] width 692 height 67
drag, startPoint x: 485, startPoint y: 353, endPoint x: 534, endPoint y: 355, distance: 49.1
click at [534, 198] on span "Privy’s authentication system provides secure user verification out of the box …" at bounding box center [634, 165] width 692 height 67
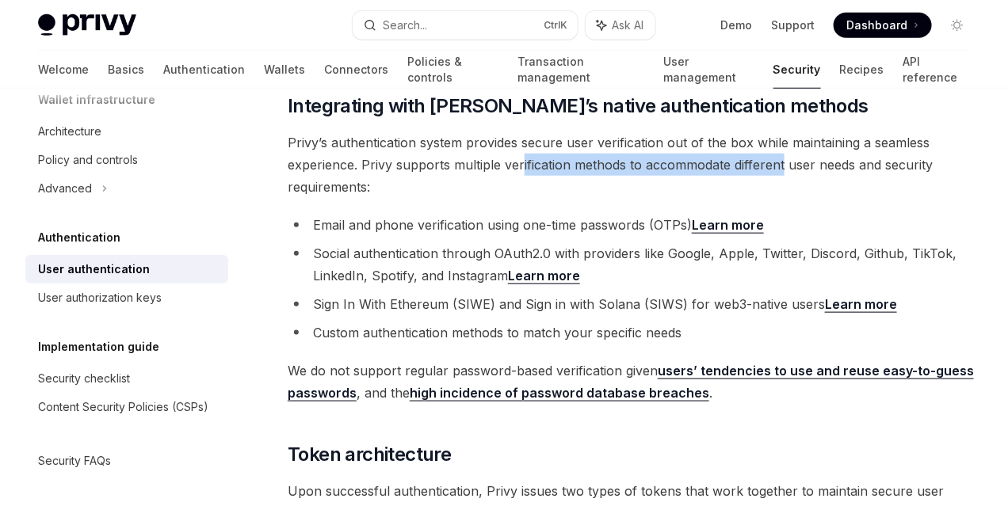
drag, startPoint x: 359, startPoint y: 355, endPoint x: 618, endPoint y: 353, distance: 259.1
click at [618, 198] on span "Privy’s authentication system provides secure user verification out of the box …" at bounding box center [634, 165] width 692 height 67
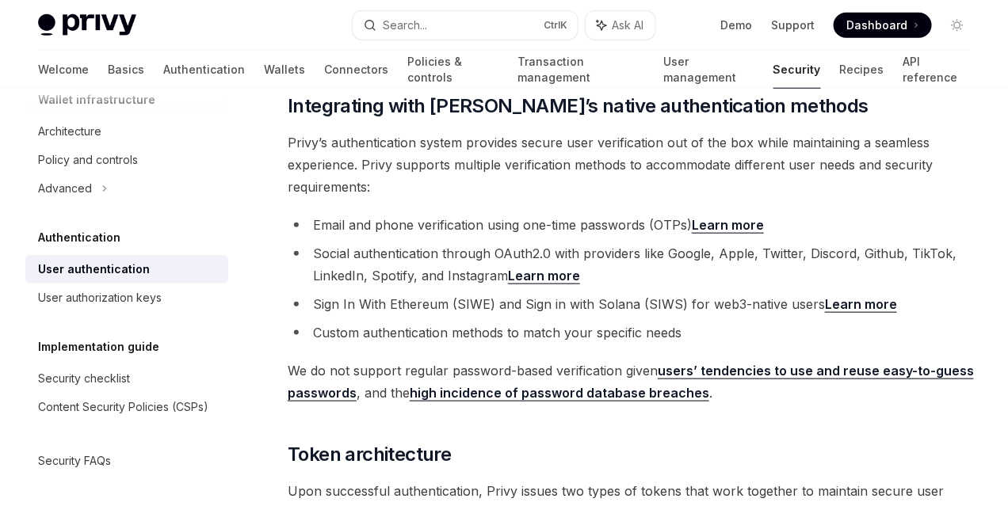
click at [659, 198] on span "Privy’s authentication system provides secure user verification out of the box …" at bounding box center [634, 165] width 692 height 67
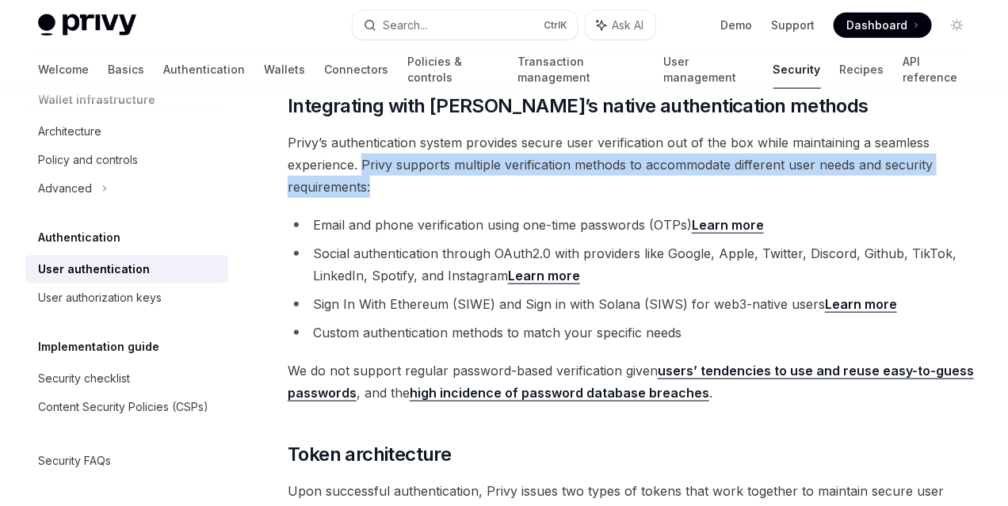
drag, startPoint x: 603, startPoint y: 326, endPoint x: 532, endPoint y: 365, distance: 81.6
click at [532, 198] on span "Privy’s authentication system provides secure user verification out of the box …" at bounding box center [634, 165] width 692 height 67
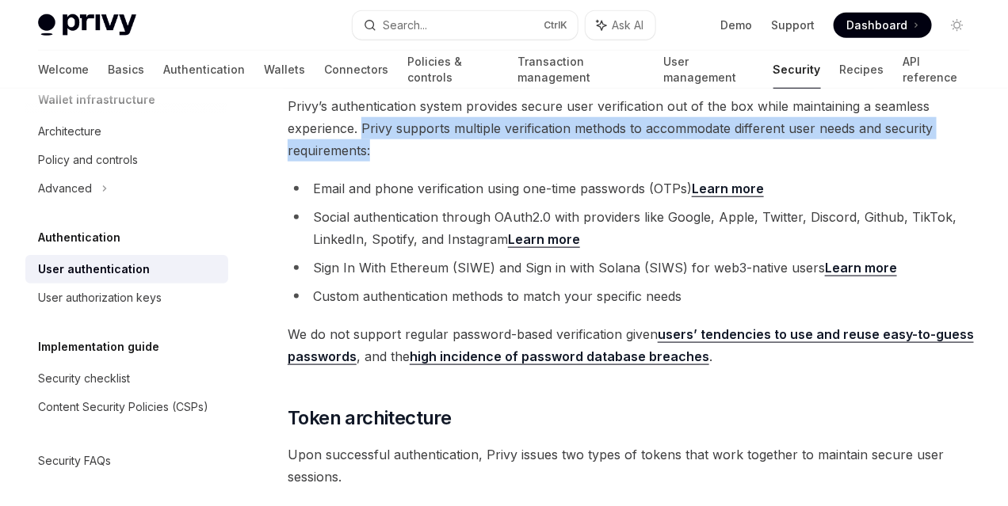
scroll to position [515, 0]
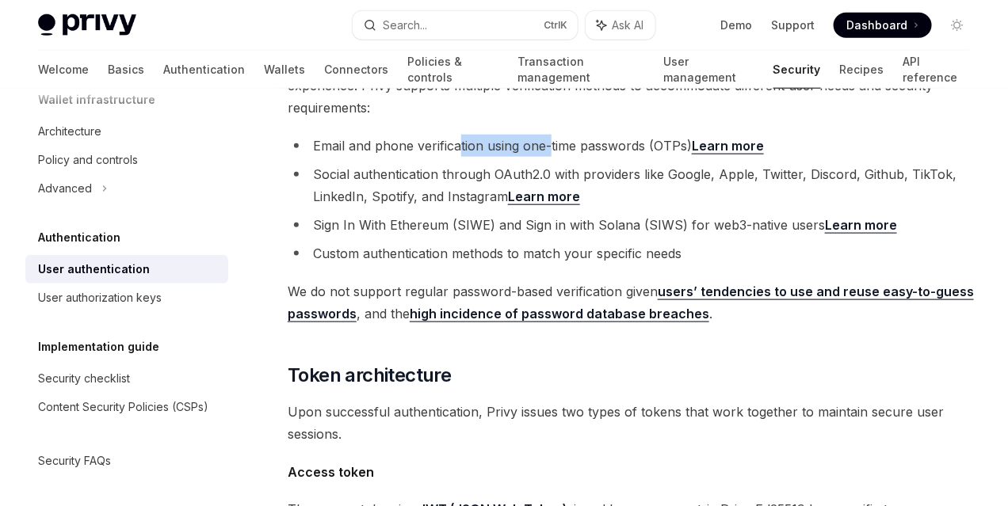
drag, startPoint x: 459, startPoint y: 340, endPoint x: 549, endPoint y: 340, distance: 90.3
click at [549, 157] on li "Email and phone verification using one-time passwords (OTPs) Learn more" at bounding box center [634, 146] width 692 height 22
click at [608, 157] on li "Email and phone verification using one-time passwords (OTPs) Learn more" at bounding box center [634, 146] width 692 height 22
drag, startPoint x: 498, startPoint y: 334, endPoint x: 548, endPoint y: 331, distance: 50.8
click at [548, 157] on li "Email and phone verification using one-time passwords (OTPs) Learn more" at bounding box center [634, 146] width 692 height 22
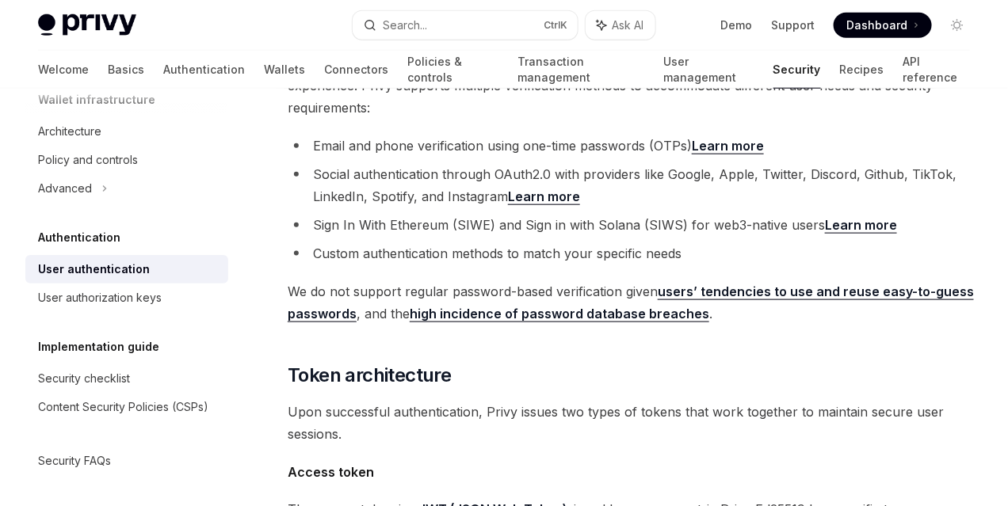
drag, startPoint x: 383, startPoint y: 350, endPoint x: 345, endPoint y: 350, distance: 38.0
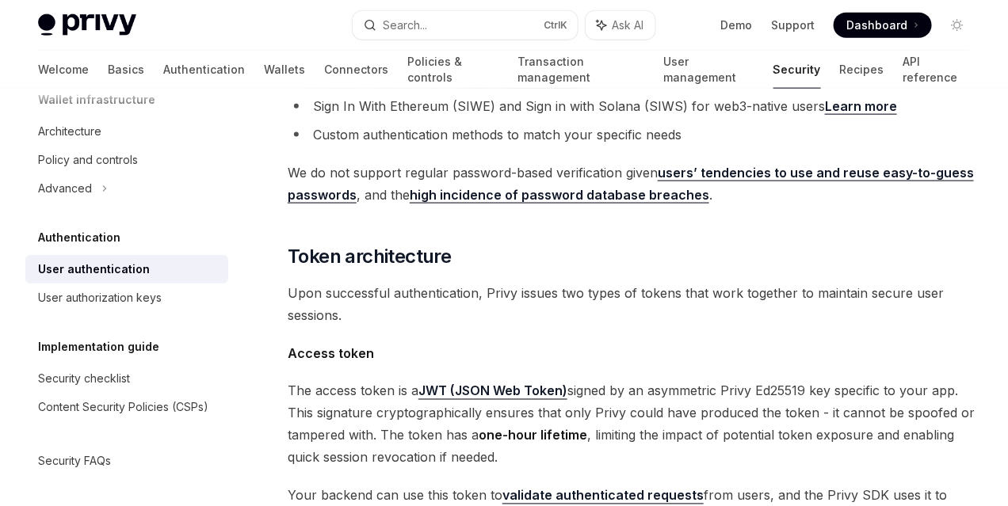
scroll to position [673, 0]
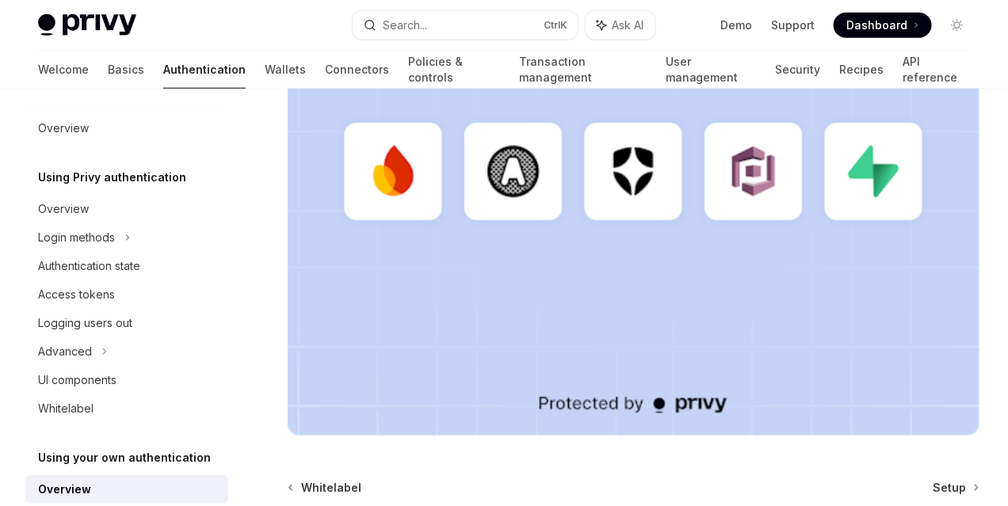
scroll to position [604, 0]
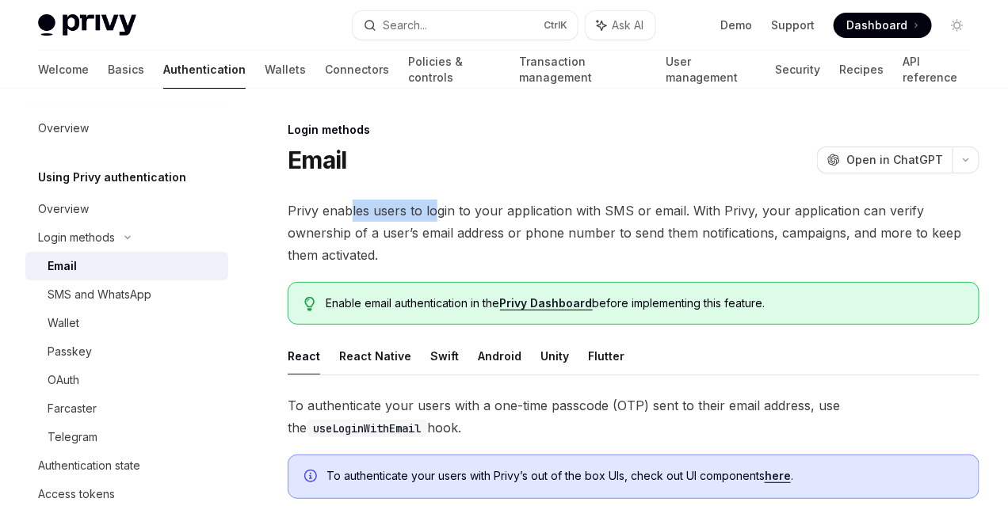
drag, startPoint x: 349, startPoint y: 221, endPoint x: 460, endPoint y: 213, distance: 111.2
click at [437, 213] on span "Privy enables users to login to your application with SMS or email. With Privy,…" at bounding box center [634, 233] width 692 height 67
drag, startPoint x: 511, startPoint y: 219, endPoint x: 539, endPoint y: 221, distance: 27.8
click at [539, 221] on span "Privy enables users to login to your application with SMS or email. With Privy,…" at bounding box center [634, 233] width 692 height 67
drag, startPoint x: 339, startPoint y: 229, endPoint x: 383, endPoint y: 230, distance: 44.4
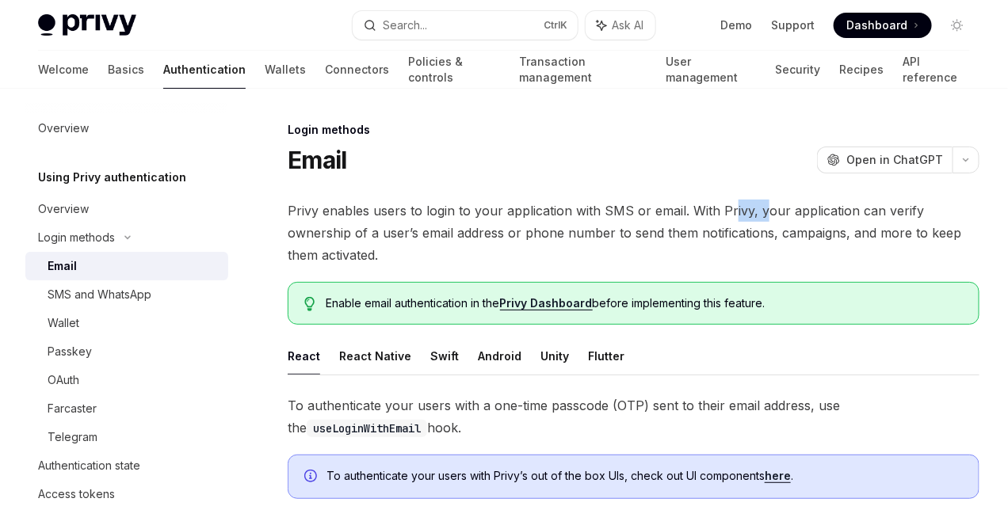
click at [381, 229] on span "Privy enables users to login to your application with SMS or email. With Privy,…" at bounding box center [634, 233] width 692 height 67
drag, startPoint x: 413, startPoint y: 231, endPoint x: 473, endPoint y: 237, distance: 60.5
click at [471, 237] on span "Privy enables users to login to your application with SMS or email. With Privy,…" at bounding box center [634, 233] width 692 height 67
drag, startPoint x: 482, startPoint y: 239, endPoint x: 549, endPoint y: 242, distance: 66.6
click at [549, 242] on span "Privy enables users to login to your application with SMS or email. With Privy,…" at bounding box center [634, 233] width 692 height 67
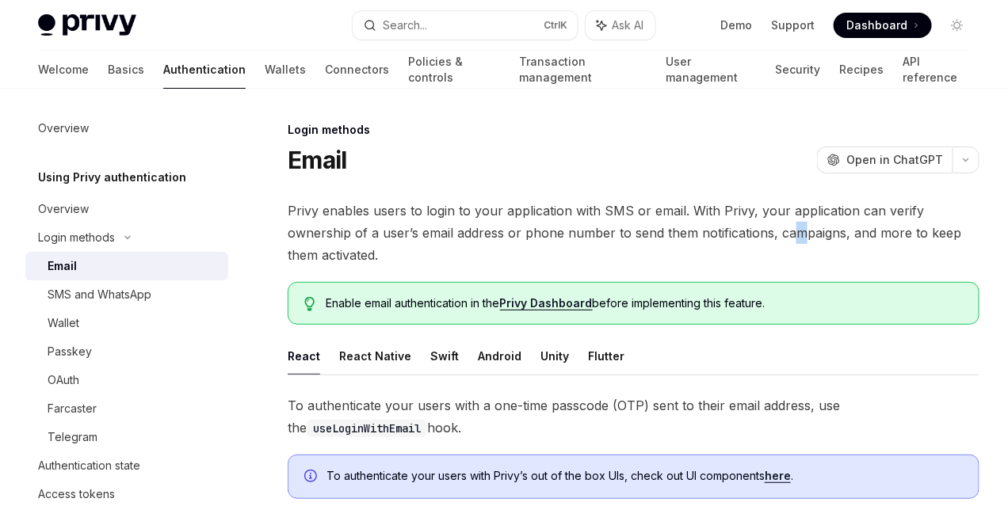
click at [631, 246] on span "Privy enables users to login to your application with SMS or email. With Privy,…" at bounding box center [634, 233] width 692 height 67
click at [337, 212] on span "Privy enables users to login to your application with SMS or email. With Privy,…" at bounding box center [634, 233] width 692 height 67
drag, startPoint x: 318, startPoint y: 237, endPoint x: 370, endPoint y: 233, distance: 51.6
click at [368, 233] on span "Privy enables users to login to your application with SMS or email. With Privy,…" at bounding box center [634, 233] width 692 height 67
drag, startPoint x: 469, startPoint y: 237, endPoint x: 489, endPoint y: 237, distance: 19.8
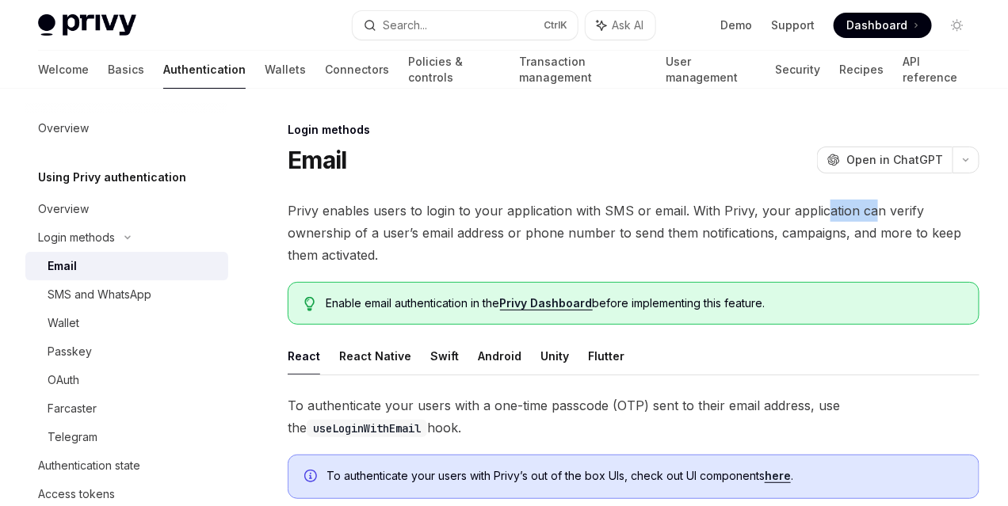
click at [480, 237] on span "Privy enables users to login to your application with SMS or email. With Privy,…" at bounding box center [634, 233] width 692 height 67
drag, startPoint x: 553, startPoint y: 235, endPoint x: 581, endPoint y: 233, distance: 28.6
click at [580, 234] on span "Privy enables users to login to your application with SMS or email. With Privy,…" at bounding box center [634, 233] width 692 height 67
drag, startPoint x: 624, startPoint y: 234, endPoint x: 675, endPoint y: 237, distance: 50.8
click at [675, 237] on span "Privy enables users to login to your application with SMS or email. With Privy,…" at bounding box center [634, 233] width 692 height 67
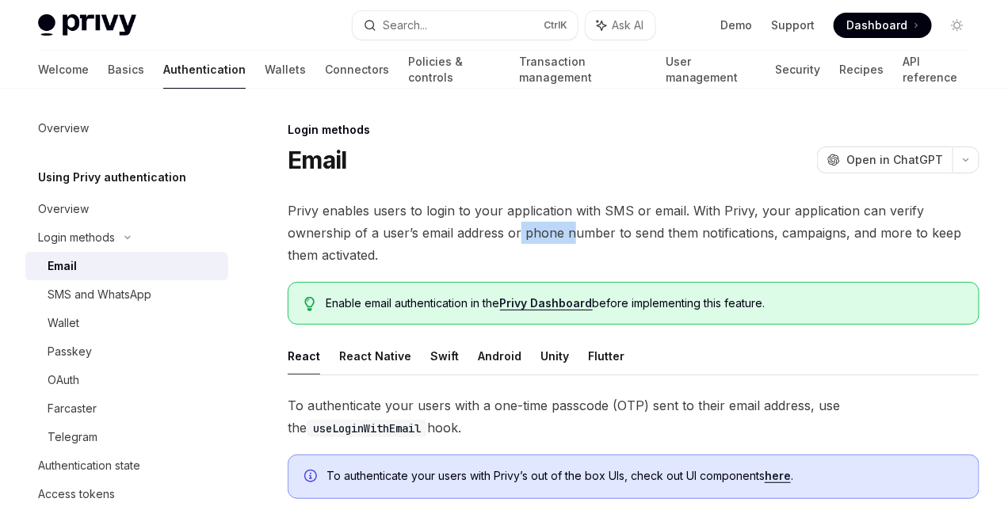
drag, startPoint x: 349, startPoint y: 250, endPoint x: 402, endPoint y: 253, distance: 53.2
click at [402, 253] on span "Privy enables users to login to your application with SMS or email. With Privy,…" at bounding box center [634, 233] width 692 height 67
drag, startPoint x: 472, startPoint y: 254, endPoint x: 520, endPoint y: 257, distance: 47.7
click at [520, 257] on span "Privy enables users to login to your application with SMS or email. With Privy,…" at bounding box center [634, 233] width 692 height 67
drag, startPoint x: 551, startPoint y: 257, endPoint x: 581, endPoint y: 256, distance: 29.4
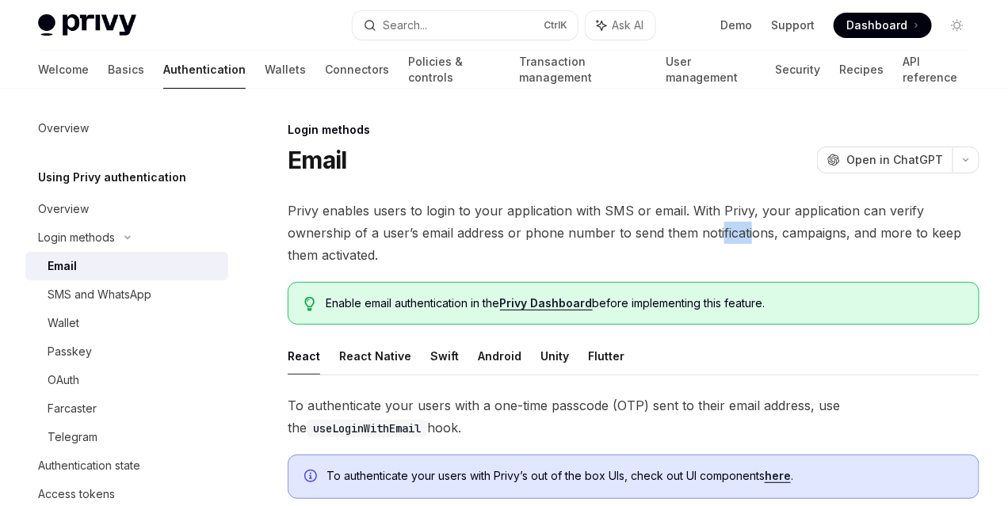
click at [579, 256] on span "Privy enables users to login to your application with SMS or email. With Privy,…" at bounding box center [634, 233] width 692 height 67
drag, startPoint x: 624, startPoint y: 254, endPoint x: 676, endPoint y: 259, distance: 51.7
click at [676, 259] on span "Privy enables users to login to your application with SMS or email. With Privy,…" at bounding box center [634, 233] width 692 height 67
drag, startPoint x: 304, startPoint y: 278, endPoint x: 365, endPoint y: 276, distance: 61.0
click at [365, 266] on span "Privy enables users to login to your application with SMS or email. With Privy,…" at bounding box center [634, 233] width 692 height 67
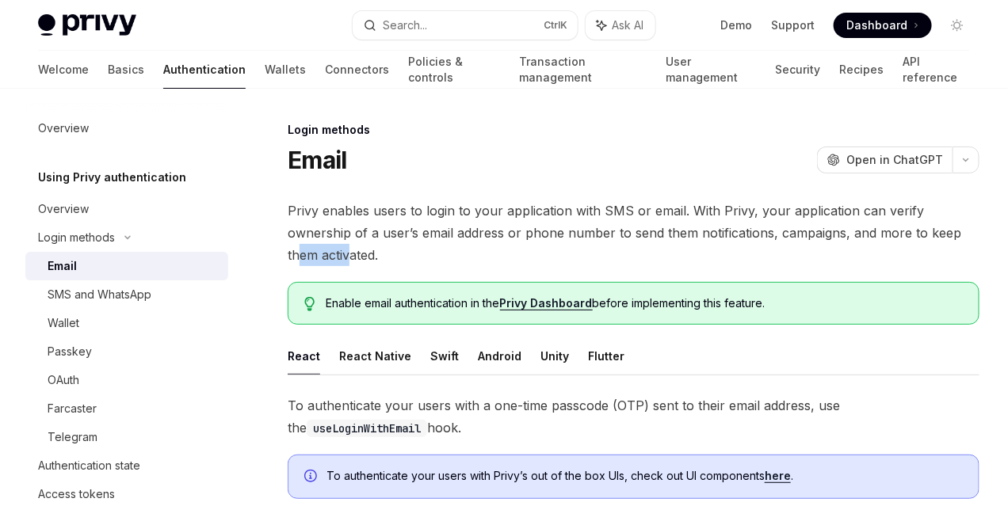
drag, startPoint x: 442, startPoint y: 279, endPoint x: 468, endPoint y: 280, distance: 26.2
click at [468, 266] on span "Privy enables users to login to your application with SMS or email. With Privy,…" at bounding box center [634, 233] width 692 height 67
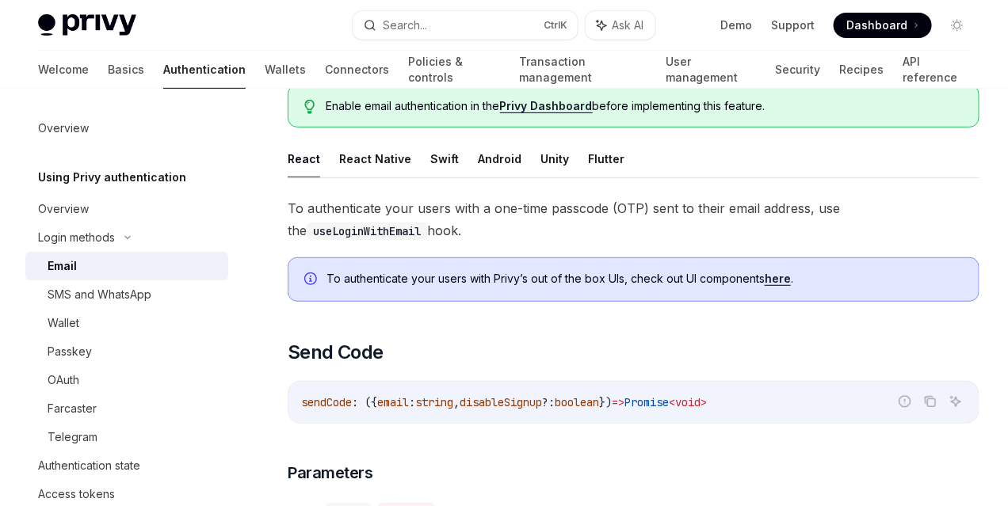
scroll to position [198, 0]
drag, startPoint x: 372, startPoint y: 246, endPoint x: 437, endPoint y: 245, distance: 64.2
click at [437, 241] on span "To authenticate your users with a one-time passcode (OTP) sent to their email a…" at bounding box center [634, 218] width 692 height 44
drag, startPoint x: 487, startPoint y: 248, endPoint x: 536, endPoint y: 249, distance: 49.1
click at [536, 241] on span "To authenticate your users with a one-time passcode (OTP) sent to their email a…" at bounding box center [634, 218] width 692 height 44
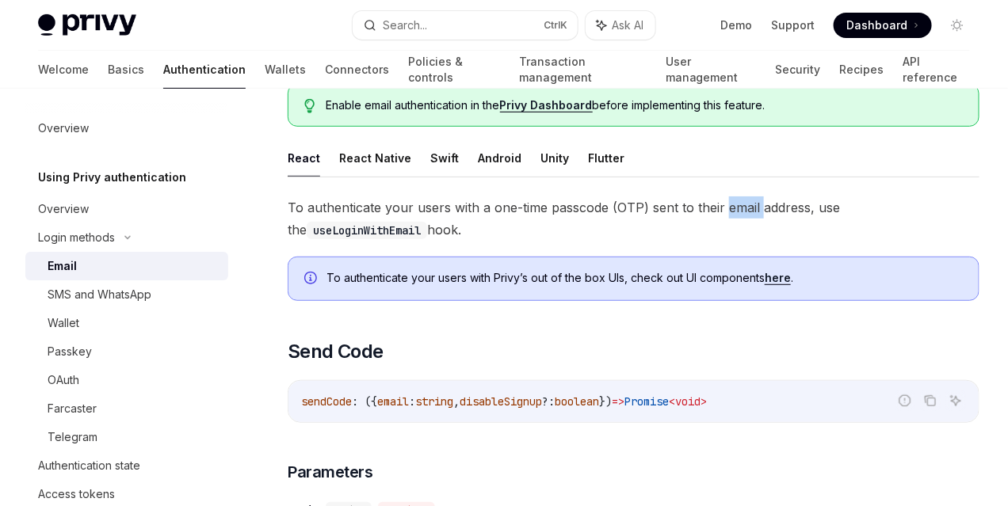
drag, startPoint x: 318, startPoint y: 269, endPoint x: 355, endPoint y: 267, distance: 36.5
click at [355, 241] on span "To authenticate your users with a one-time passcode (OTP) sent to their email a…" at bounding box center [634, 218] width 692 height 44
drag, startPoint x: 406, startPoint y: 269, endPoint x: 442, endPoint y: 269, distance: 36.4
click at [442, 241] on span "To authenticate your users with a one-time passcode (OTP) sent to their email a…" at bounding box center [634, 218] width 692 height 44
click at [632, 241] on span "To authenticate your users with a one-time passcode (OTP) sent to their email a…" at bounding box center [634, 218] width 692 height 44
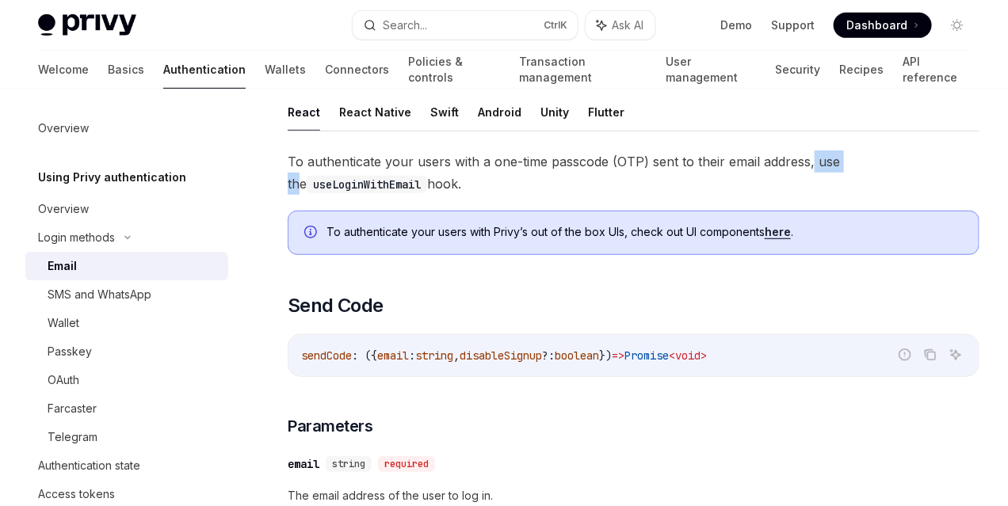
scroll to position [277, 0]
